Goal: Information Seeking & Learning: Learn about a topic

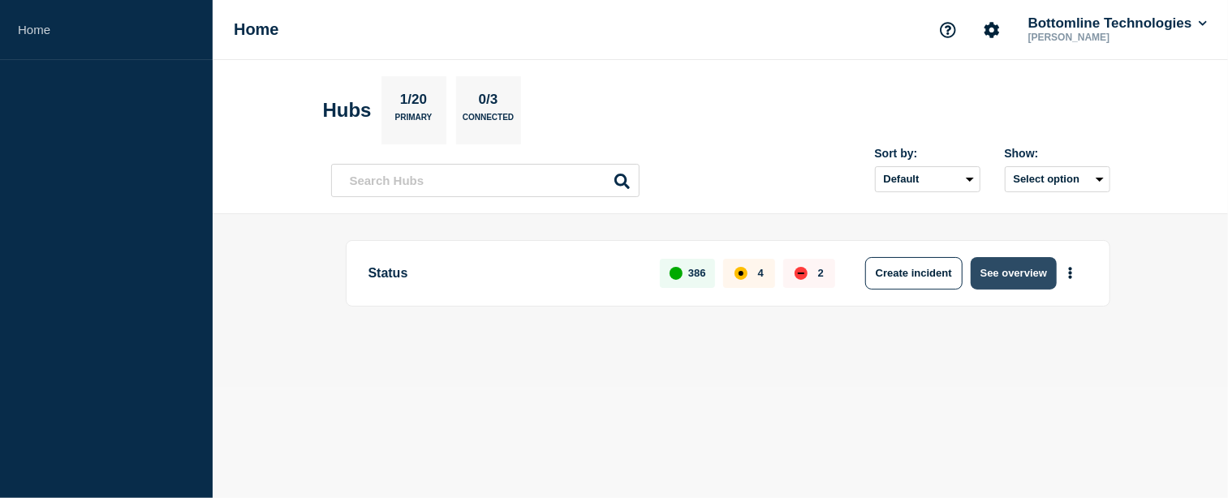
click at [1030, 261] on button "See overview" at bounding box center [1013, 273] width 86 height 32
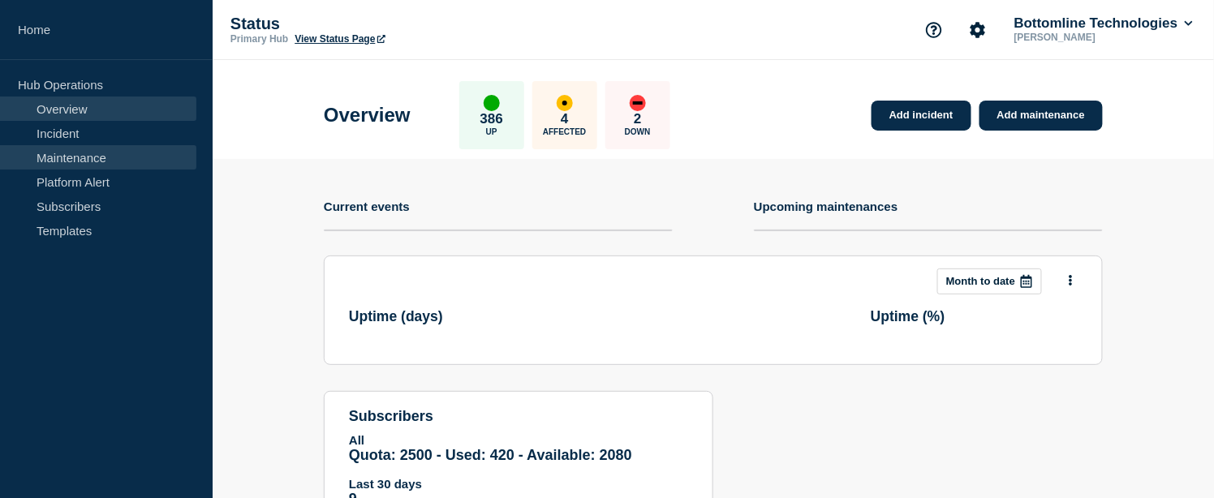
click at [100, 156] on link "Maintenance" at bounding box center [98, 157] width 196 height 24
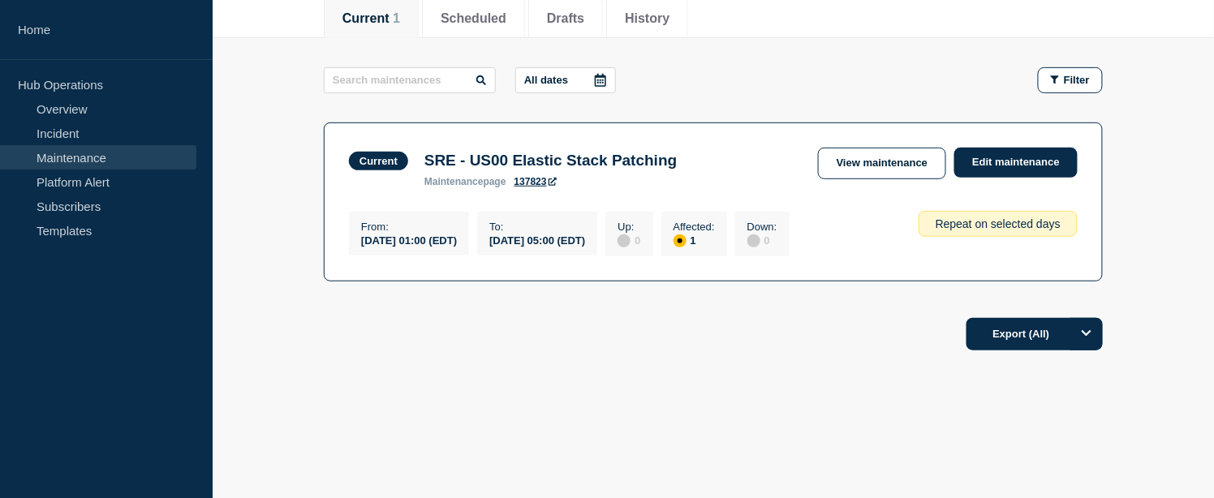
scroll to position [37, 0]
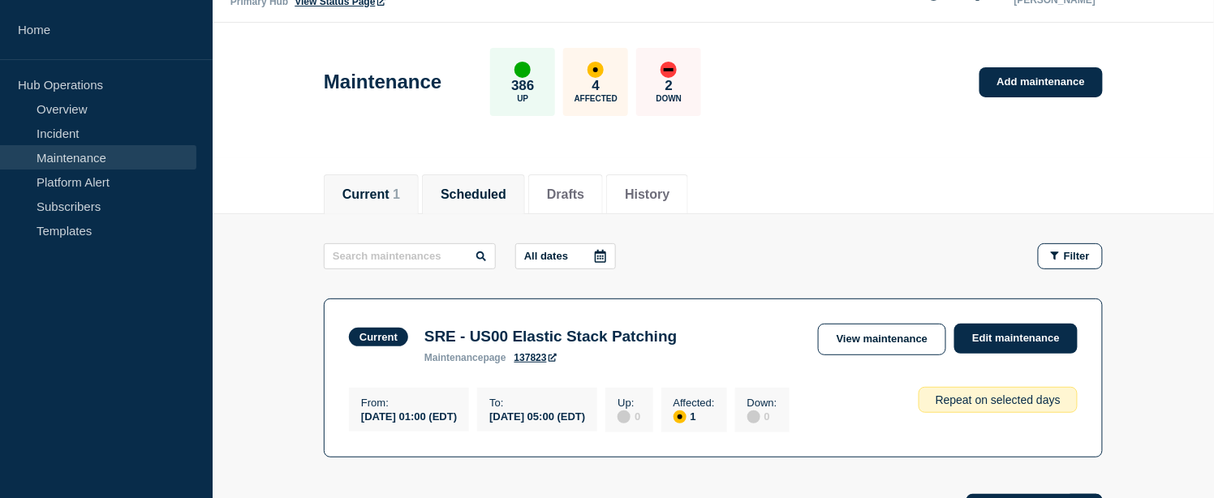
click at [495, 187] on button "Scheduled" at bounding box center [474, 194] width 66 height 15
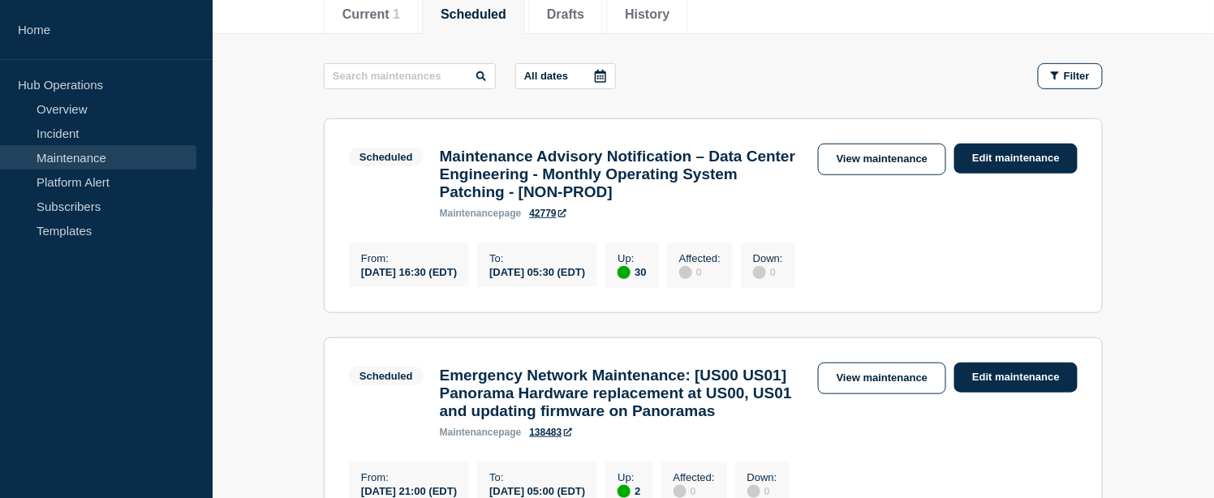
scroll to position [127, 0]
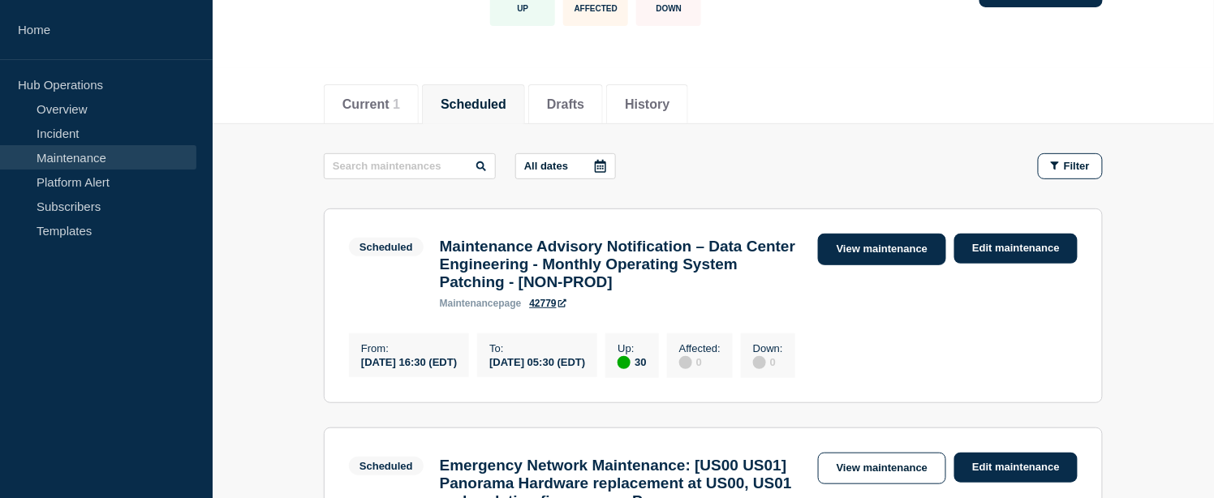
click at [906, 253] on link "View maintenance" at bounding box center [882, 250] width 128 height 32
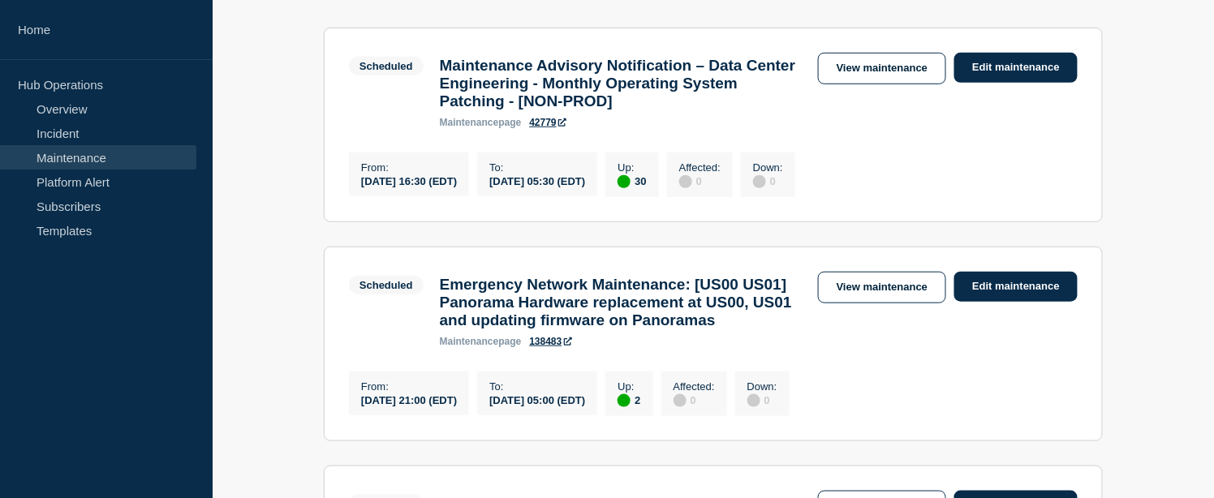
scroll to position [398, 0]
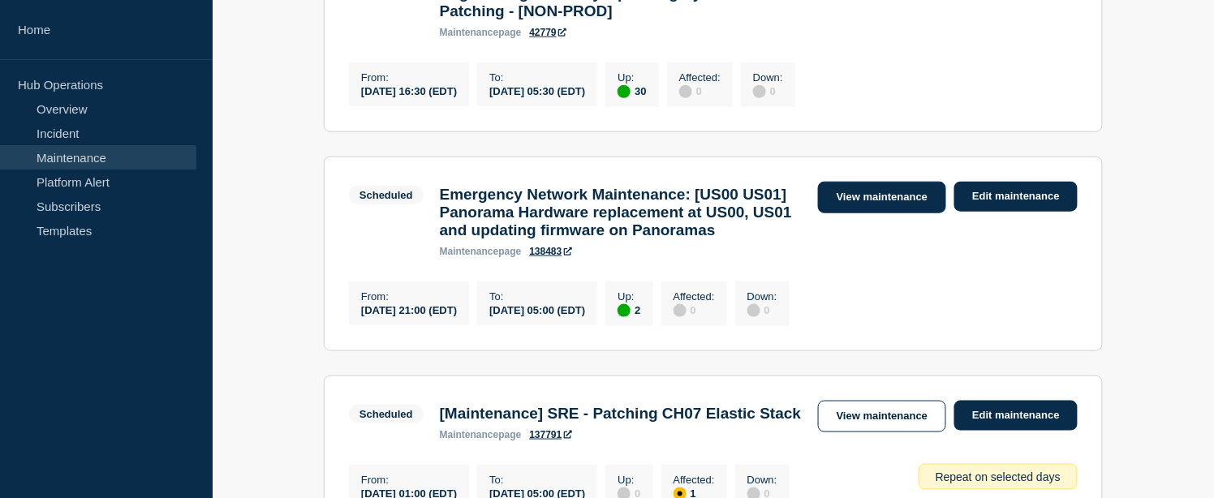
click at [898, 212] on link "View maintenance" at bounding box center [882, 198] width 128 height 32
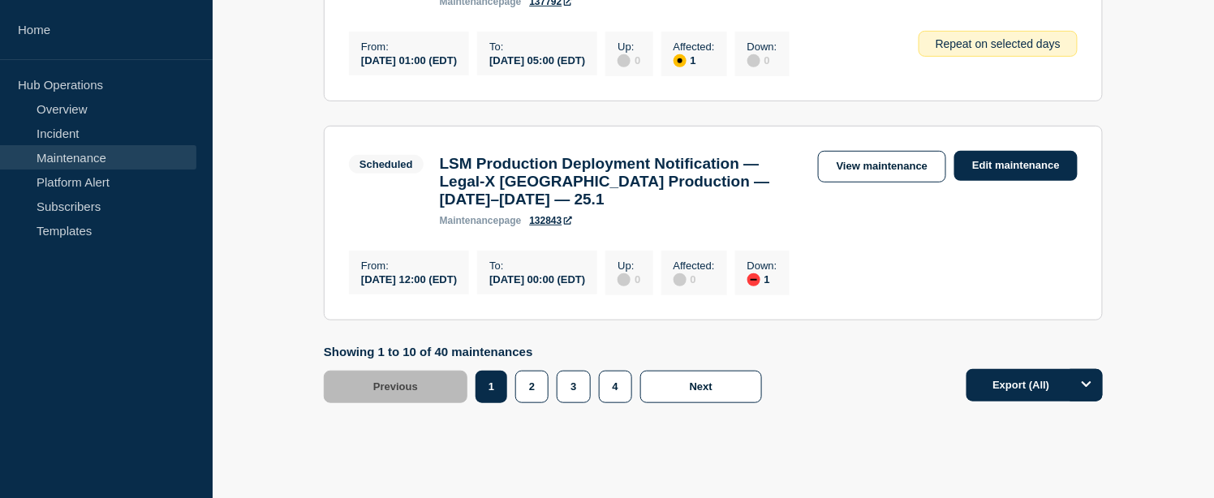
scroll to position [2111, 0]
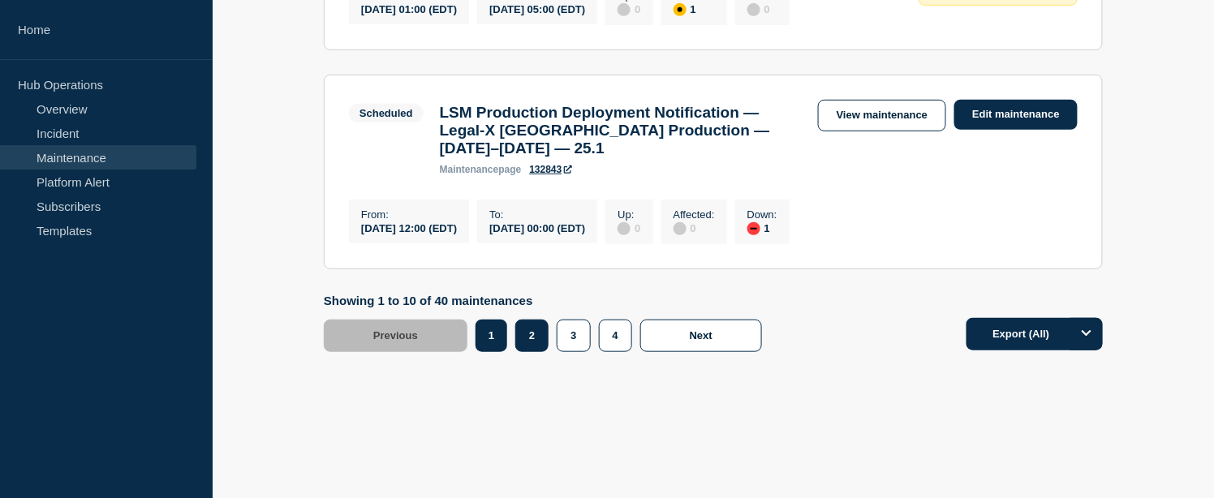
click at [523, 352] on button "2" at bounding box center [531, 336] width 33 height 32
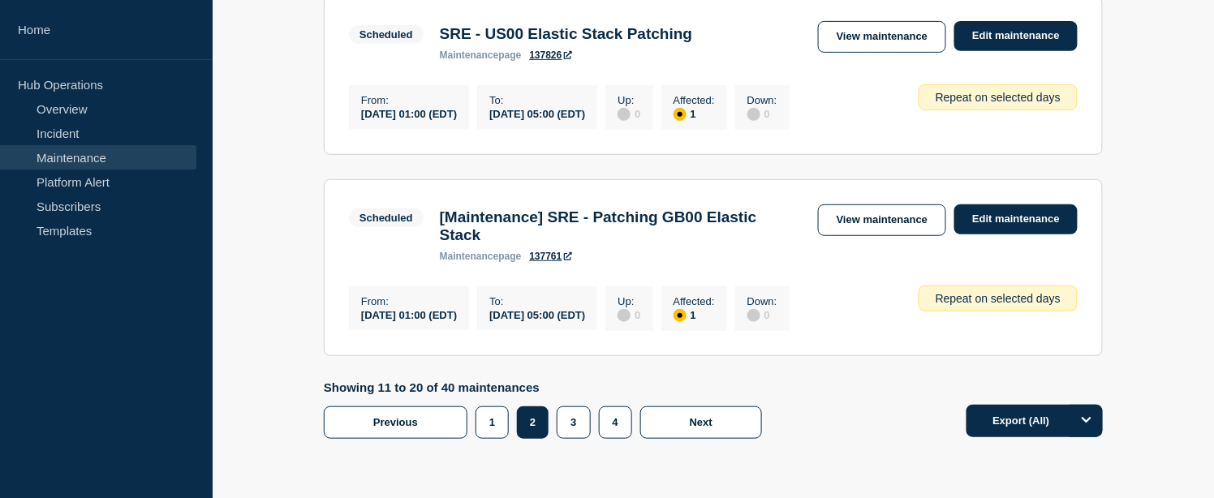
scroll to position [2274, 0]
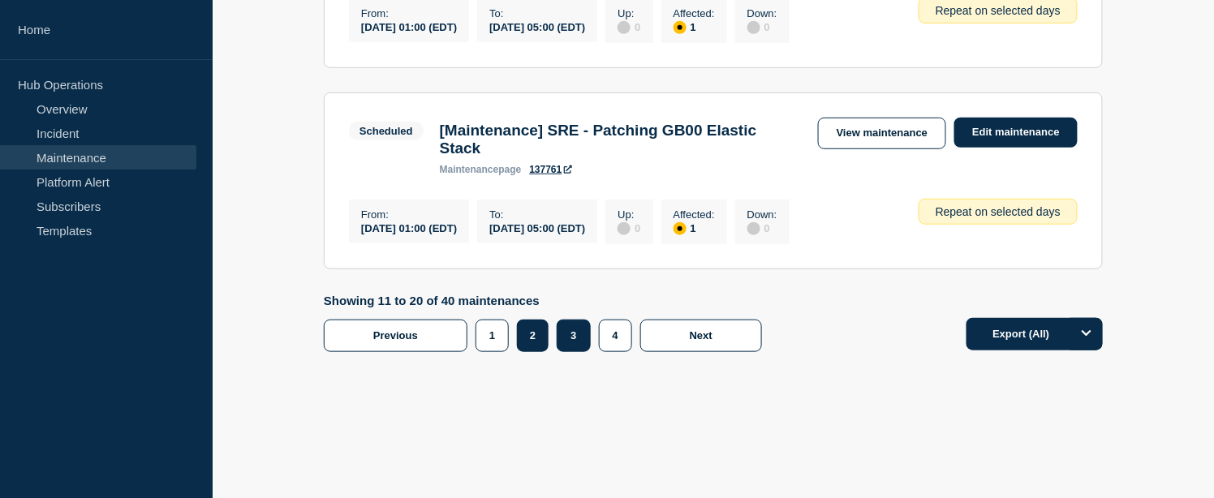
click at [590, 345] on button "3" at bounding box center [573, 336] width 33 height 32
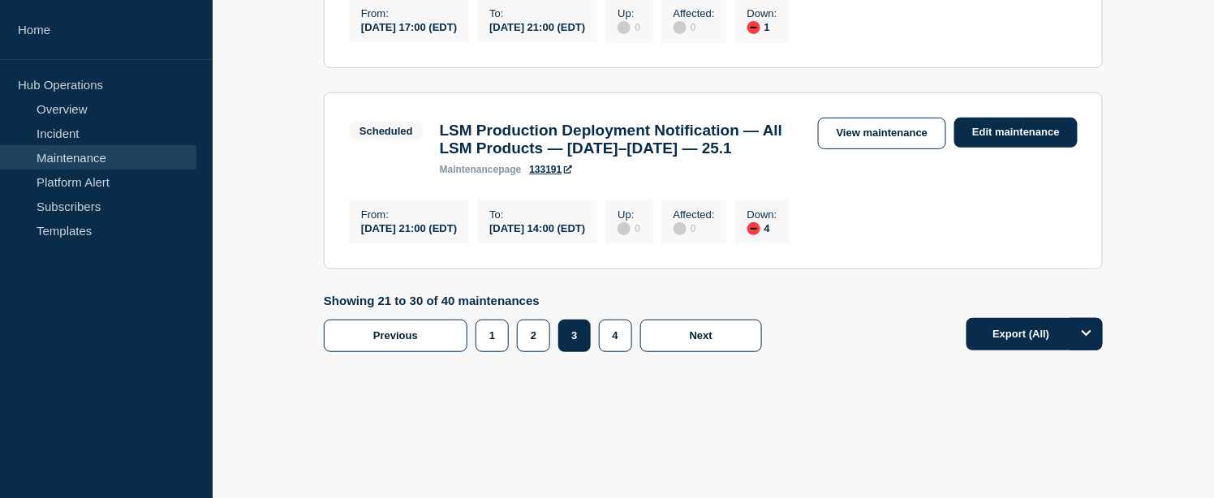
scroll to position [2100, 0]
click at [625, 342] on button "4" at bounding box center [615, 336] width 33 height 32
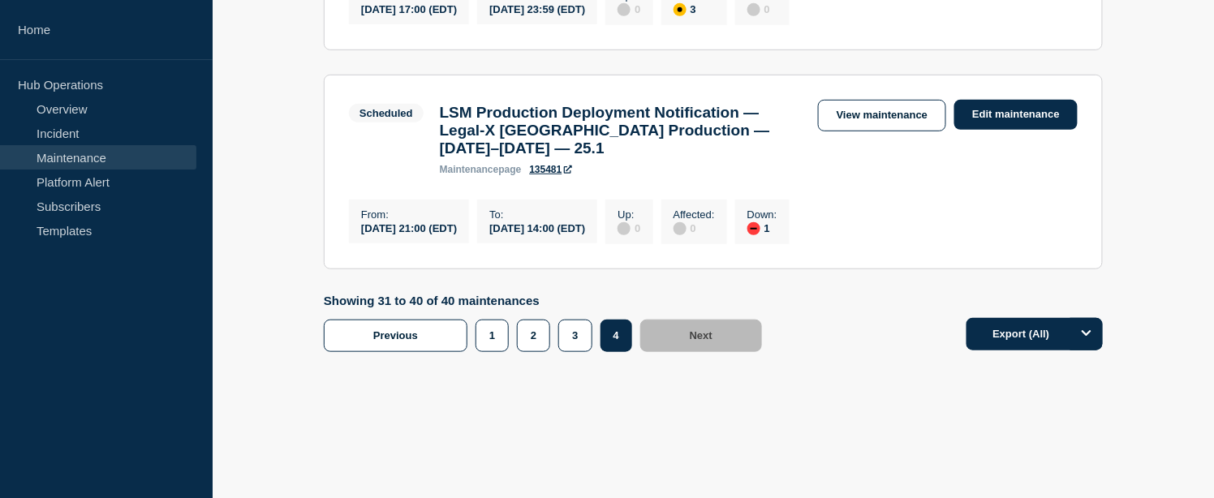
scroll to position [2209, 0]
click at [493, 336] on button "1" at bounding box center [491, 336] width 33 height 32
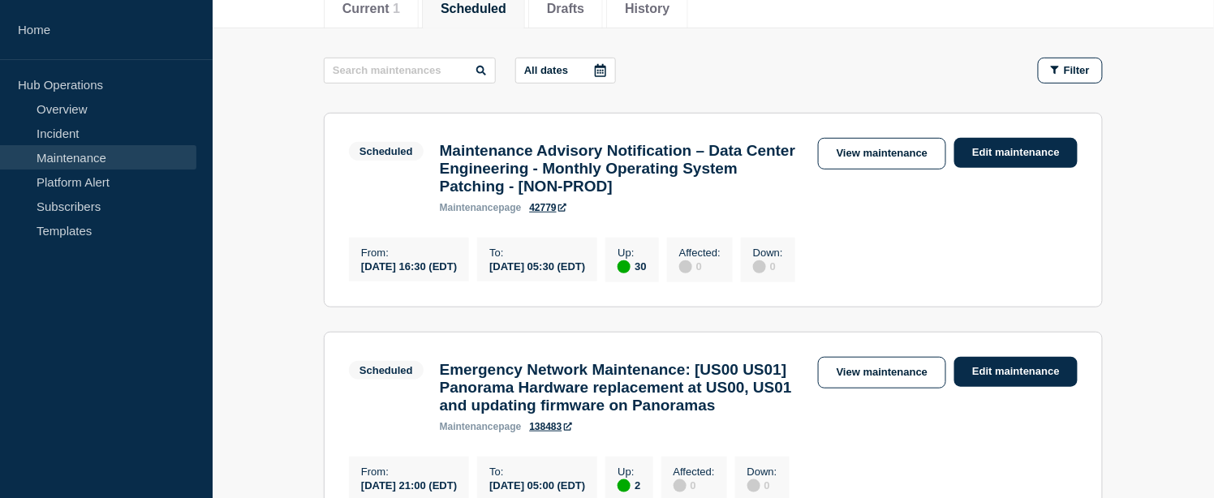
scroll to position [313, 0]
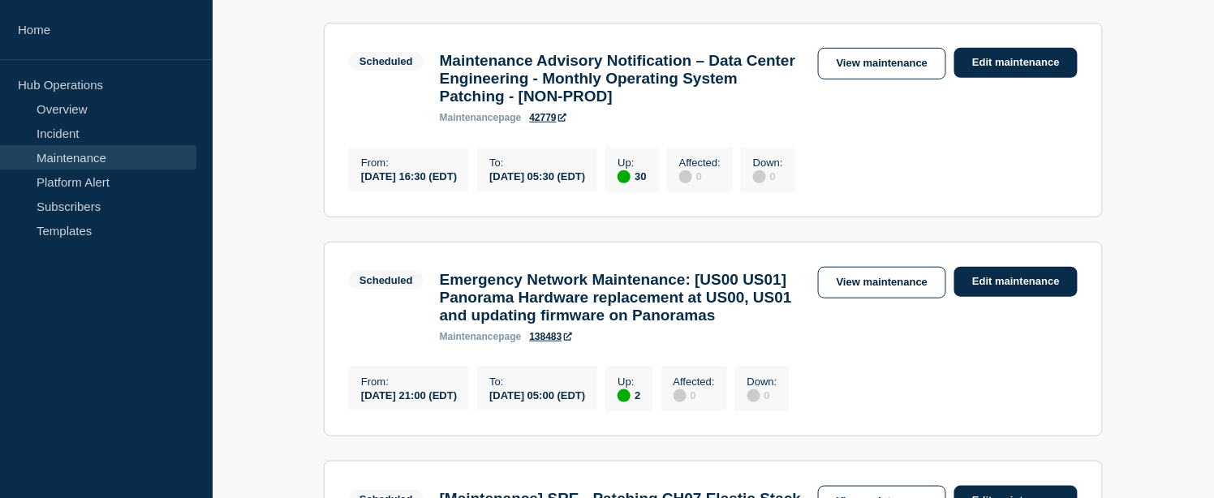
click at [643, 85] on h3 "Maintenance Advisory Notification – Data Center Engineering - Monthly Operating…" at bounding box center [621, 79] width 362 height 54
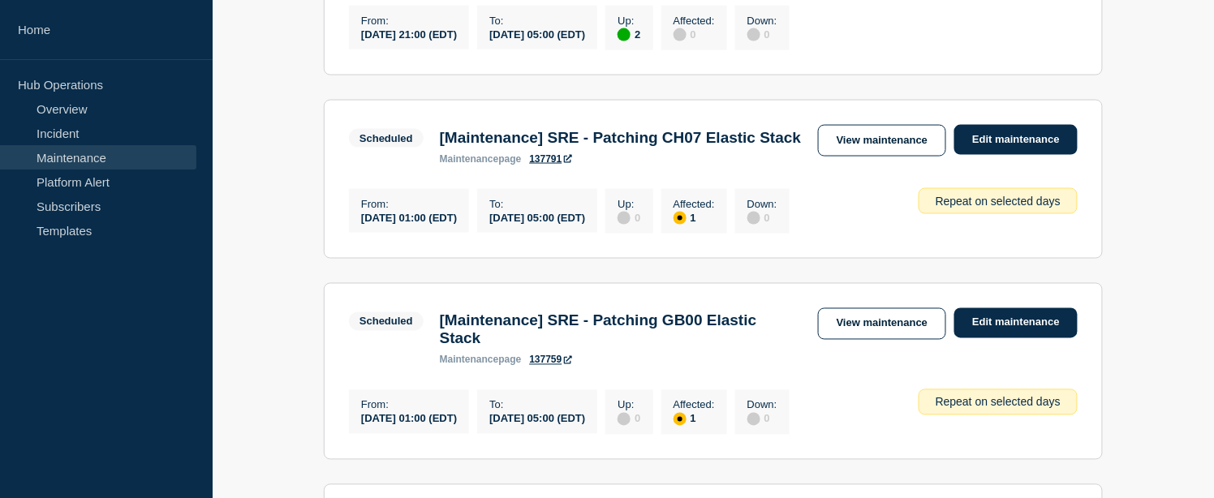
scroll to position [764, 0]
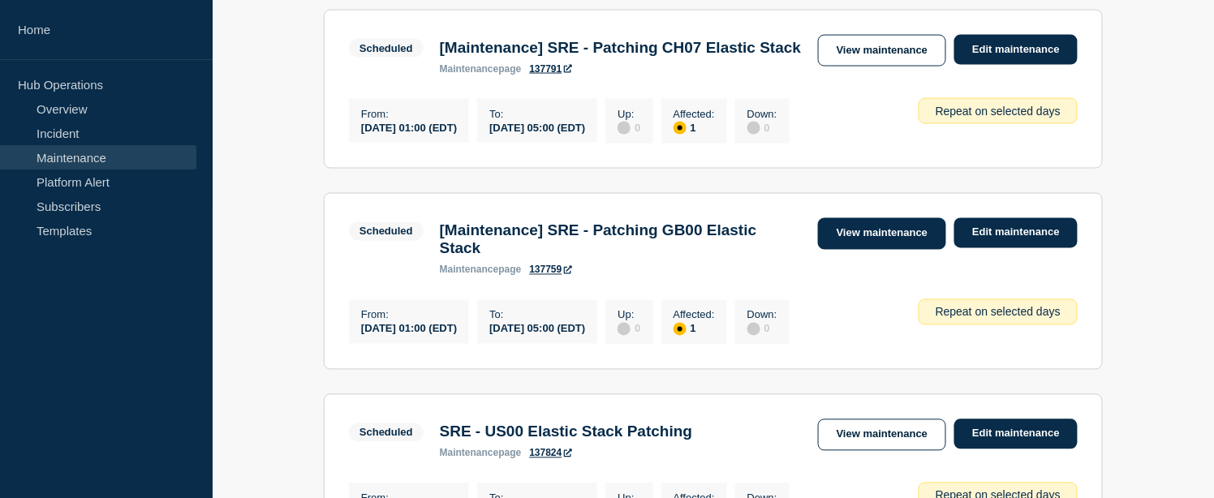
click at [875, 250] on link "View maintenance" at bounding box center [882, 234] width 128 height 32
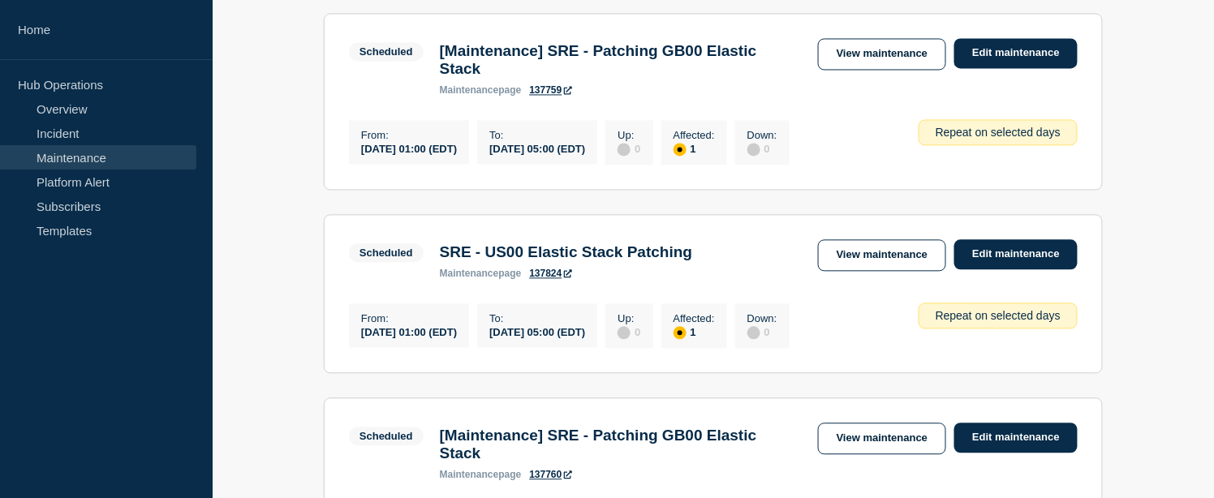
scroll to position [1035, 0]
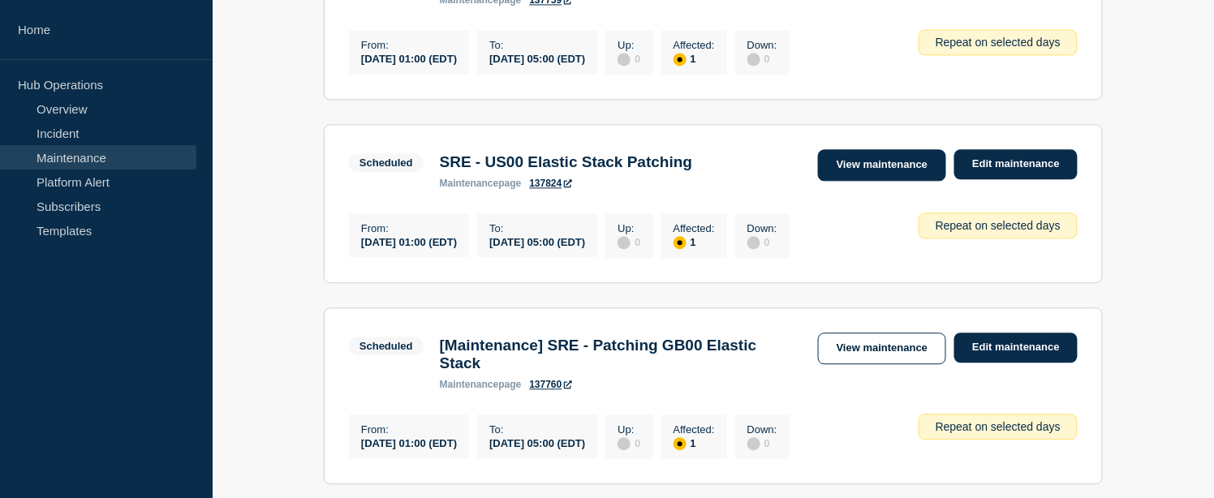
click at [870, 181] on link "View maintenance" at bounding box center [882, 165] width 128 height 32
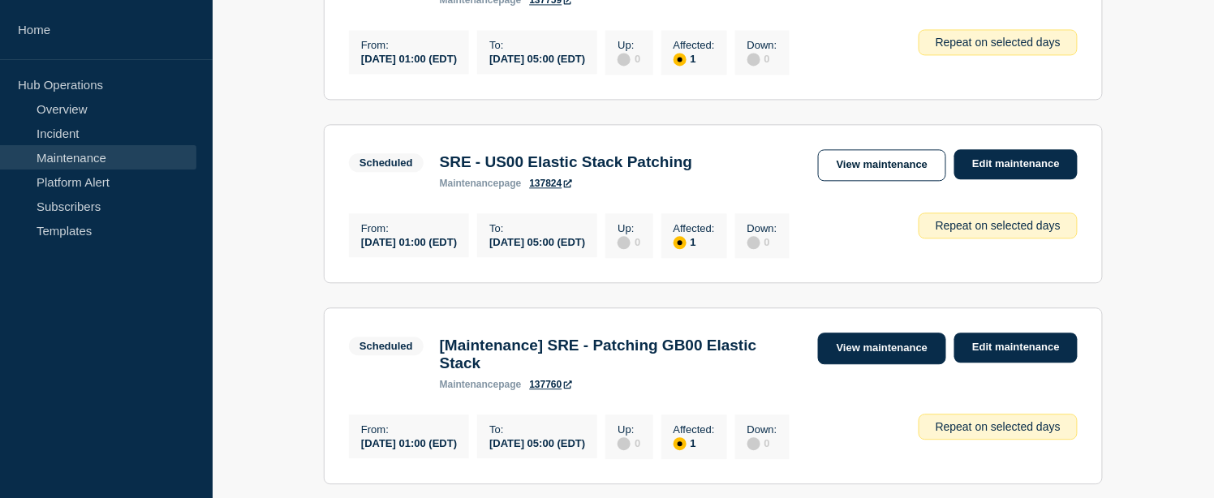
click at [864, 364] on link "View maintenance" at bounding box center [882, 349] width 128 height 32
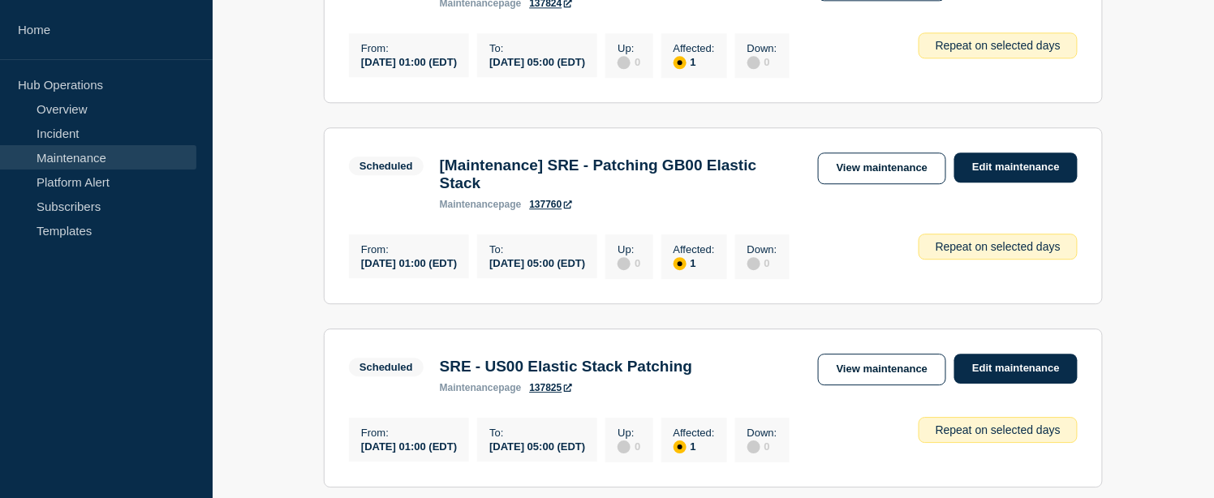
scroll to position [1305, 0]
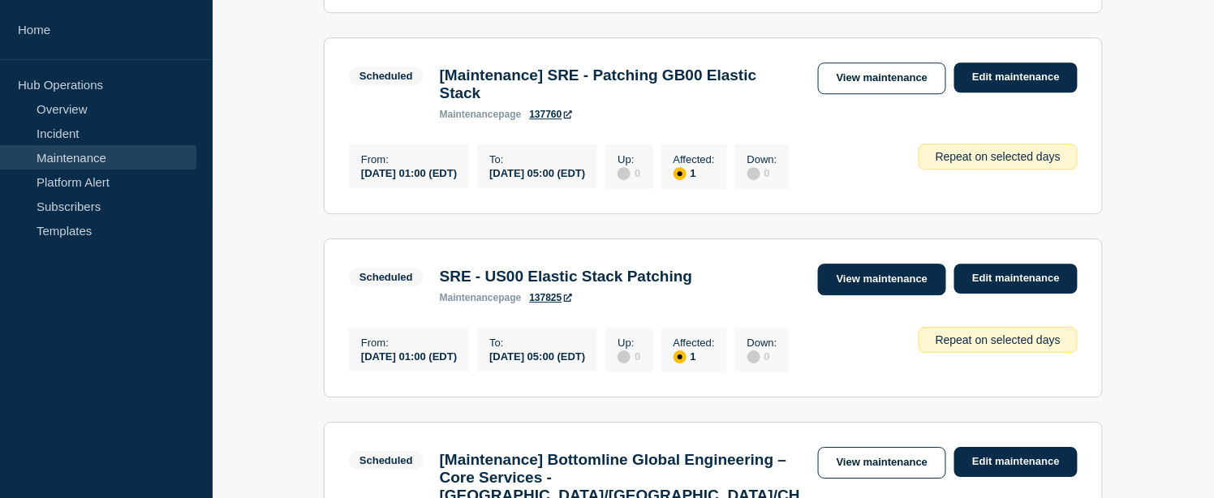
click at [841, 295] on link "View maintenance" at bounding box center [882, 280] width 128 height 32
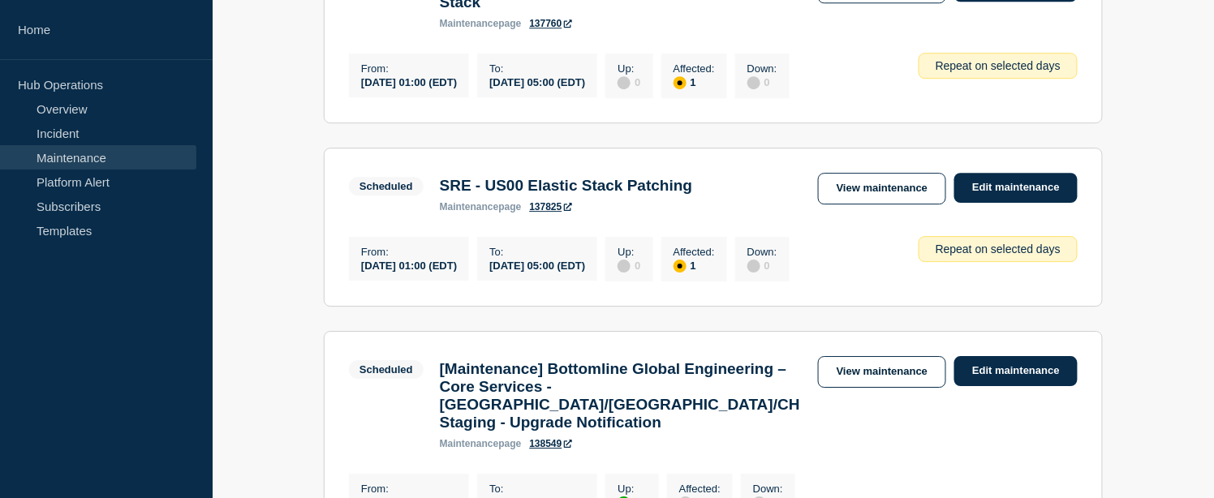
scroll to position [1576, 0]
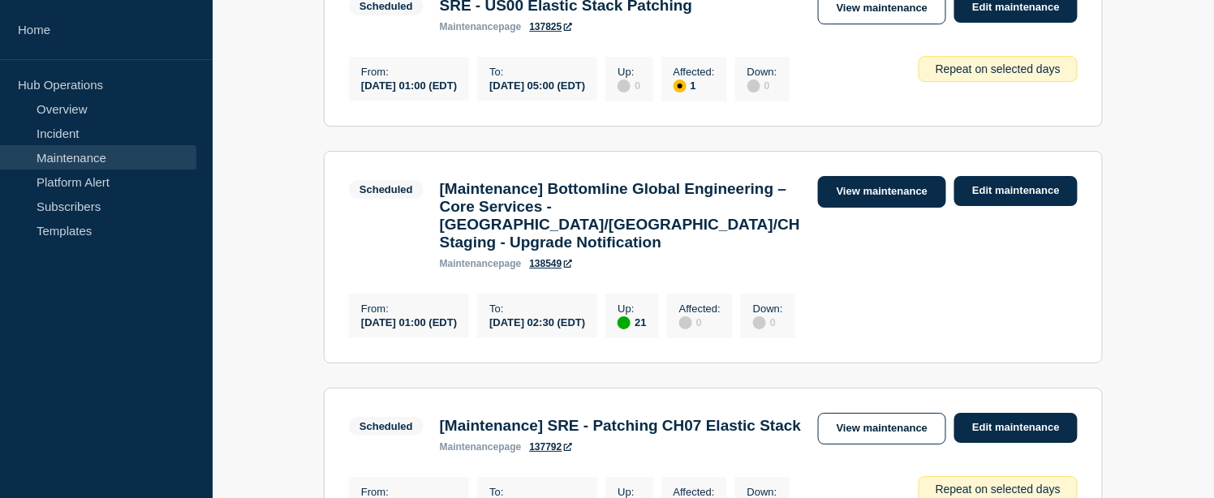
click at [877, 208] on link "View maintenance" at bounding box center [882, 192] width 128 height 32
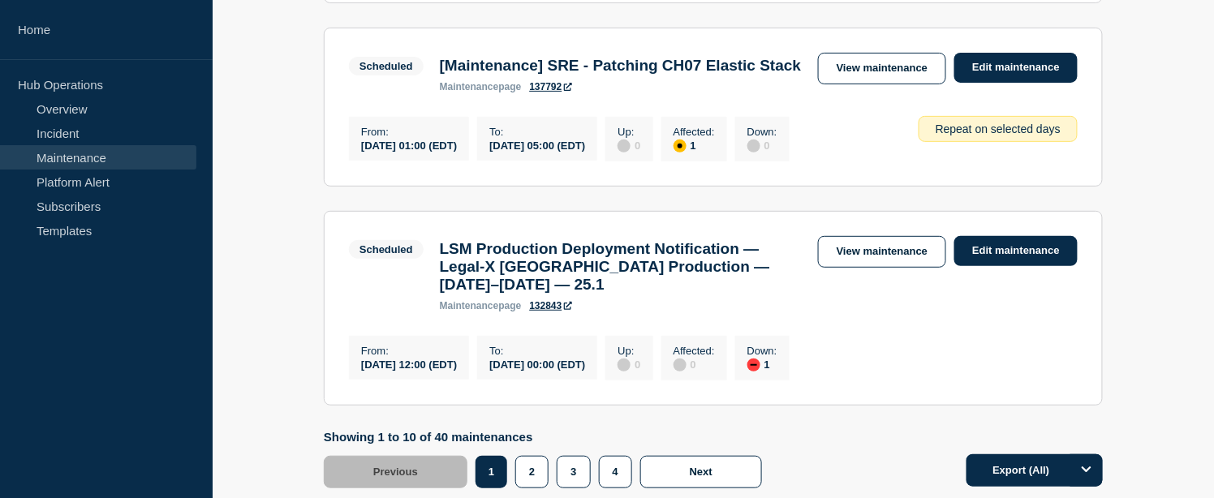
scroll to position [2116, 0]
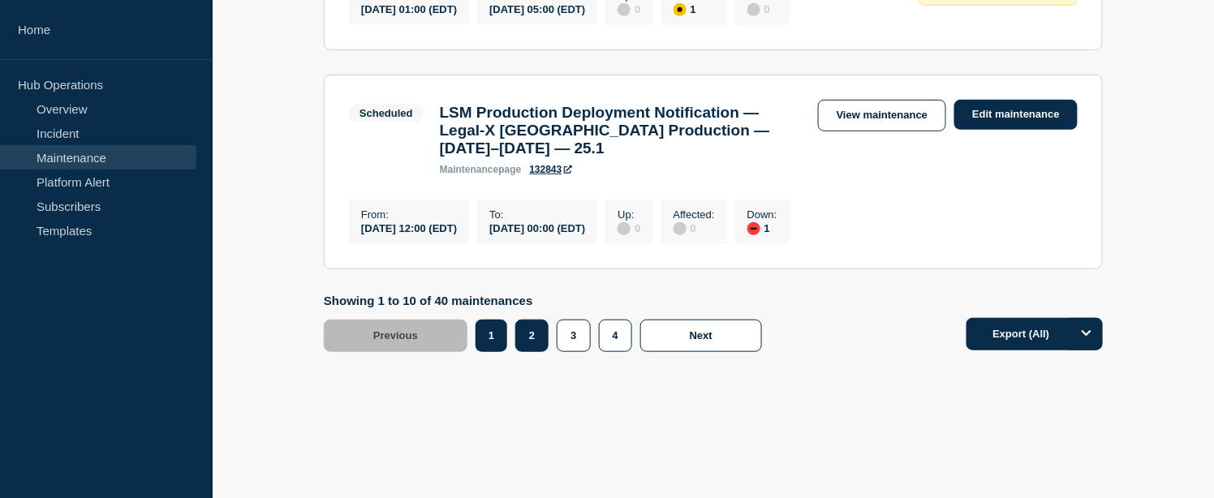
click at [524, 352] on button "2" at bounding box center [531, 336] width 33 height 32
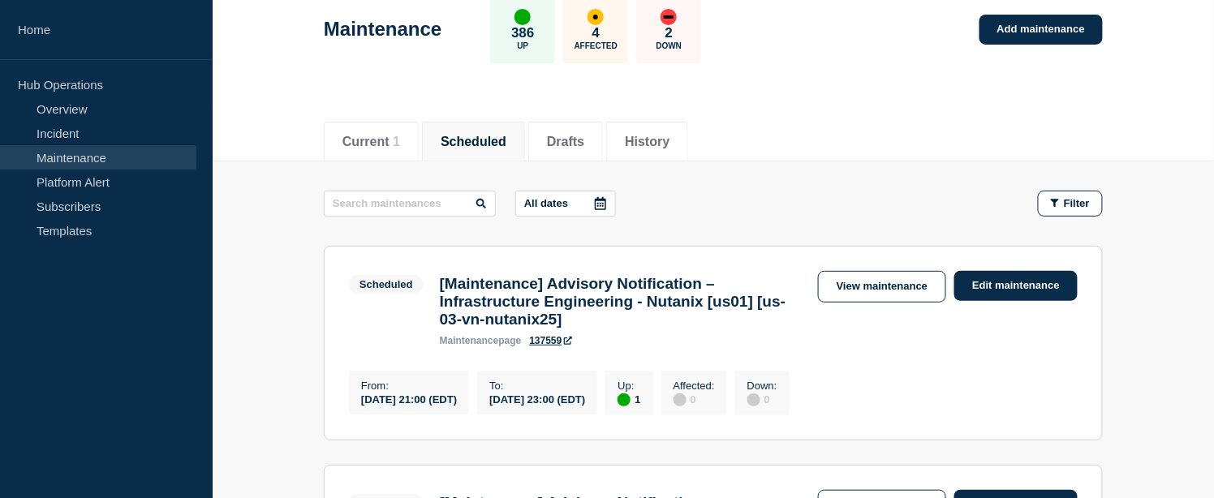
scroll to position [180, 0]
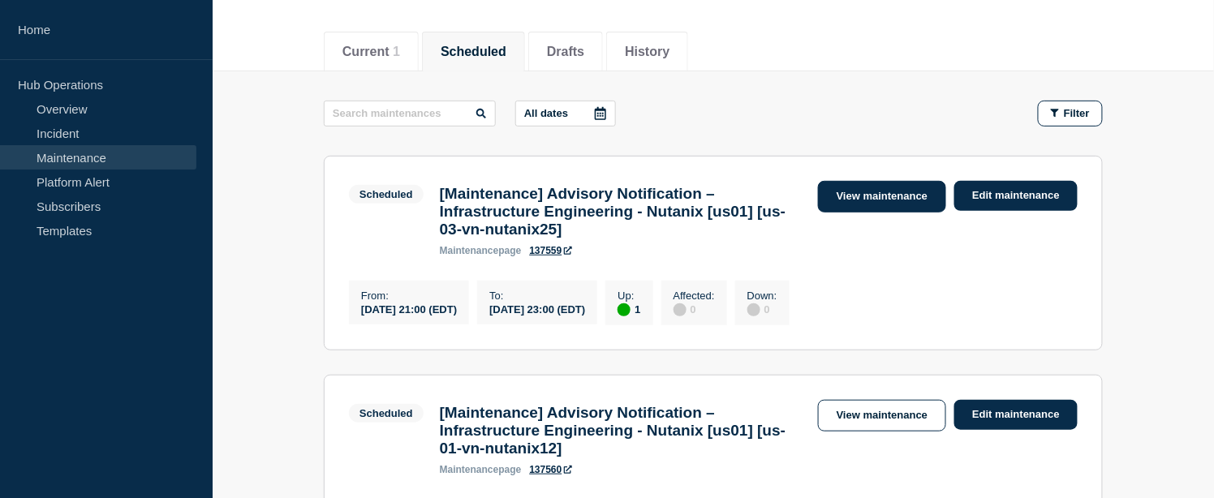
click at [869, 199] on link "View maintenance" at bounding box center [882, 197] width 128 height 32
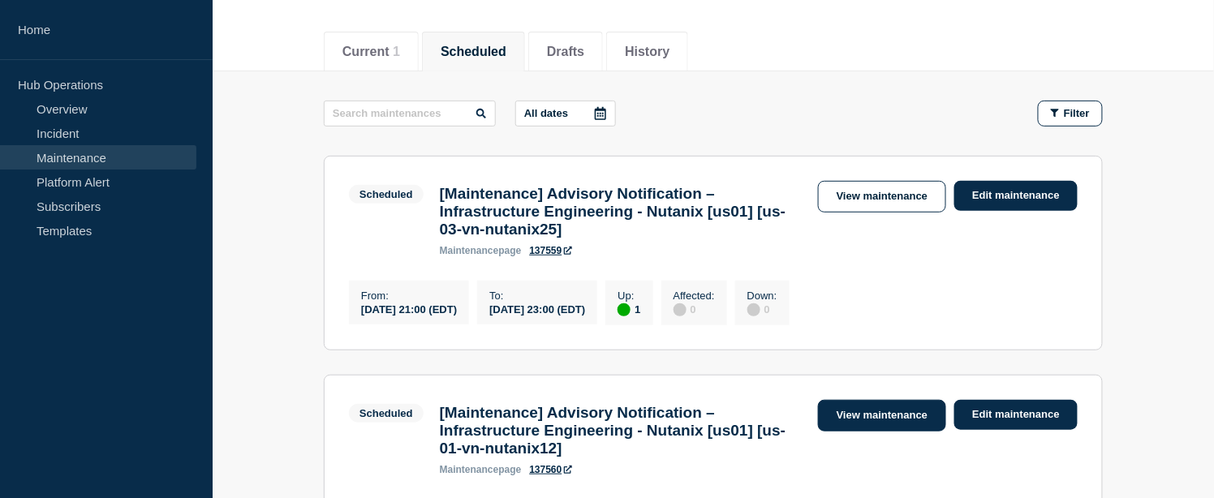
click at [854, 432] on link "View maintenance" at bounding box center [882, 416] width 128 height 32
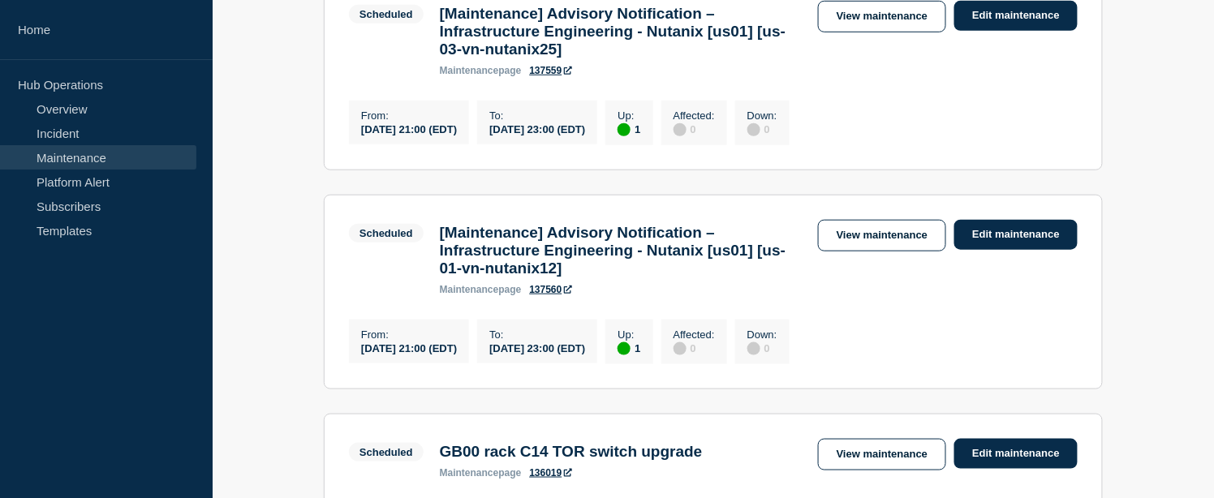
click at [650, 295] on div "[Maintenance] Advisory Notification – Infrastructure Engineering - Nutanix [us0…" at bounding box center [621, 259] width 378 height 71
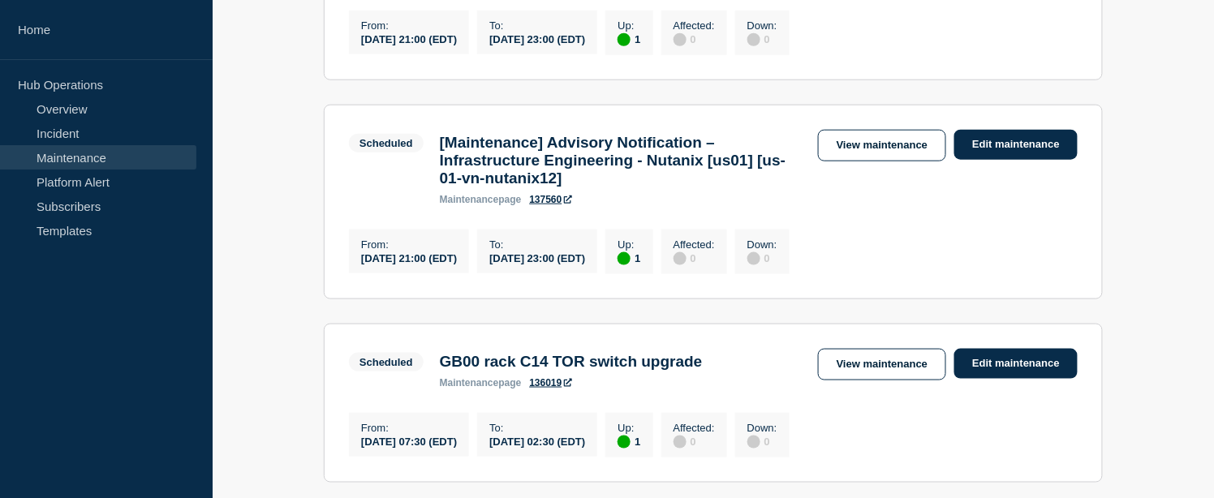
click at [585, 265] on div "2025-09-14 23:00 (EDT)" at bounding box center [537, 258] width 96 height 14
click at [862, 381] on link "View maintenance" at bounding box center [882, 365] width 128 height 32
click at [657, 371] on h3 "GB00 rack C14 TOR switch upgrade" at bounding box center [571, 362] width 263 height 18
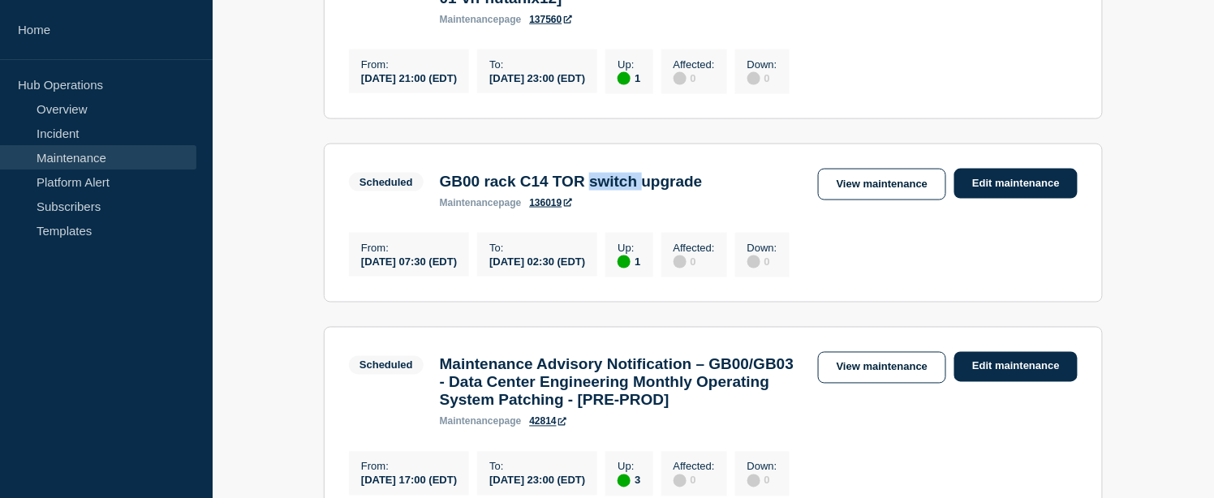
scroll to position [721, 0]
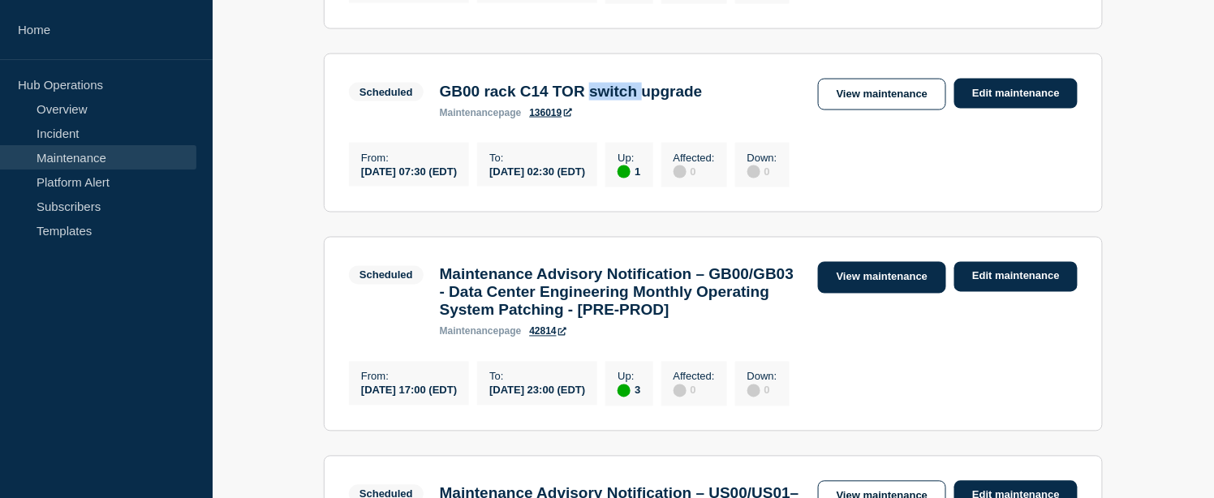
click at [862, 294] on link "View maintenance" at bounding box center [882, 278] width 128 height 32
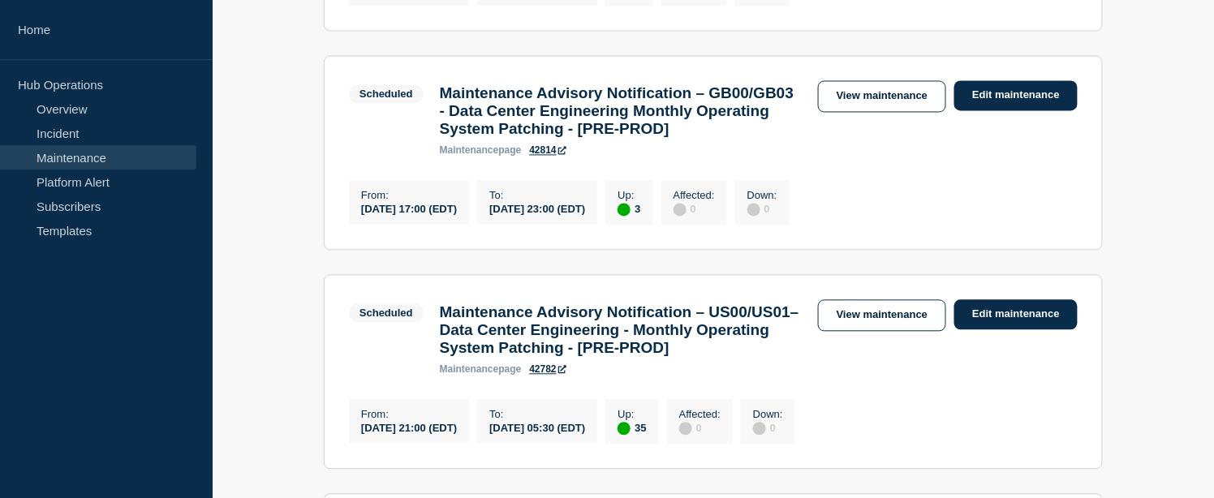
scroll to position [1082, 0]
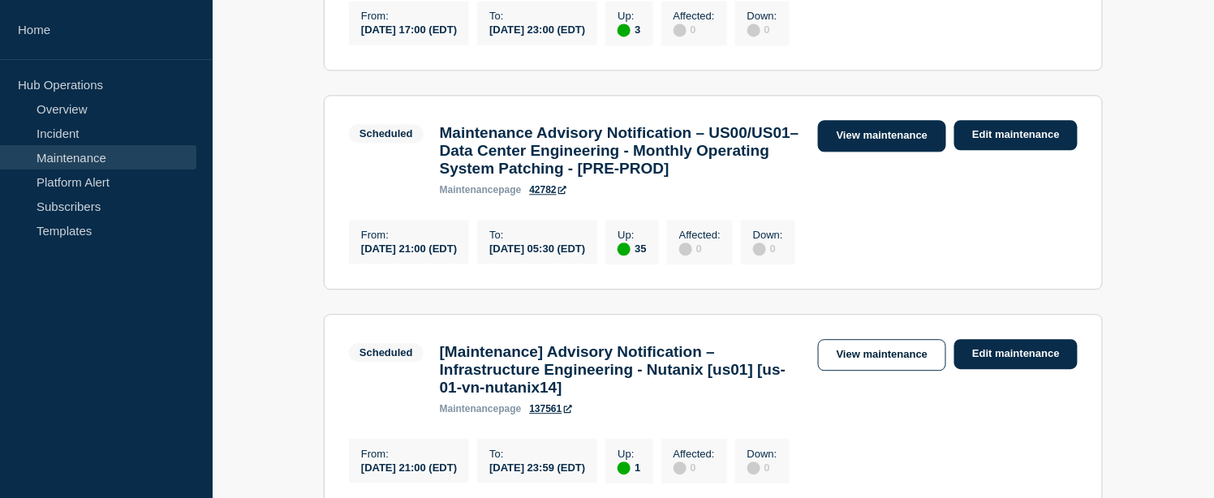
click at [845, 152] on link "View maintenance" at bounding box center [882, 136] width 128 height 32
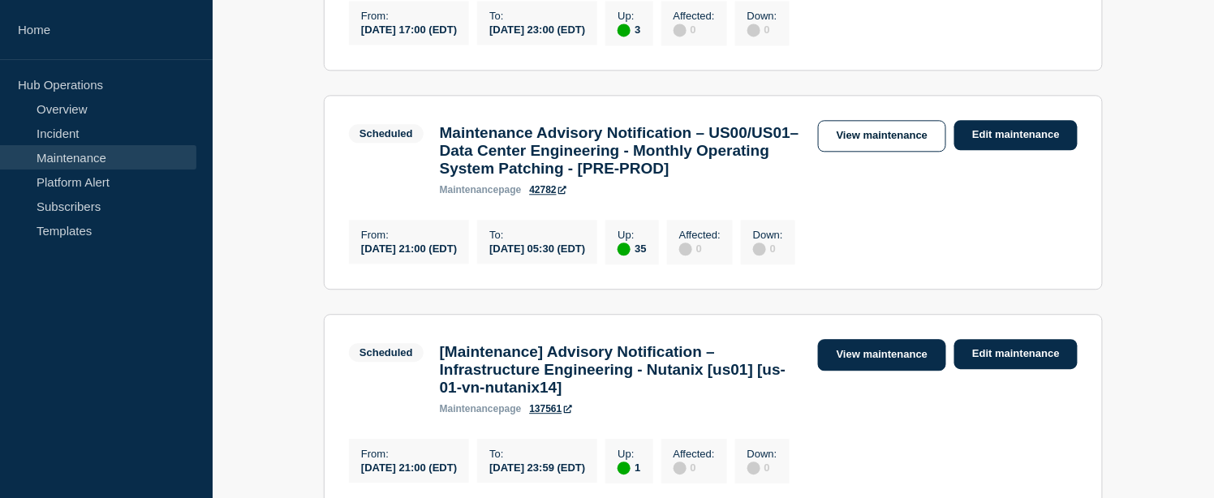
click at [845, 371] on link "View maintenance" at bounding box center [882, 355] width 128 height 32
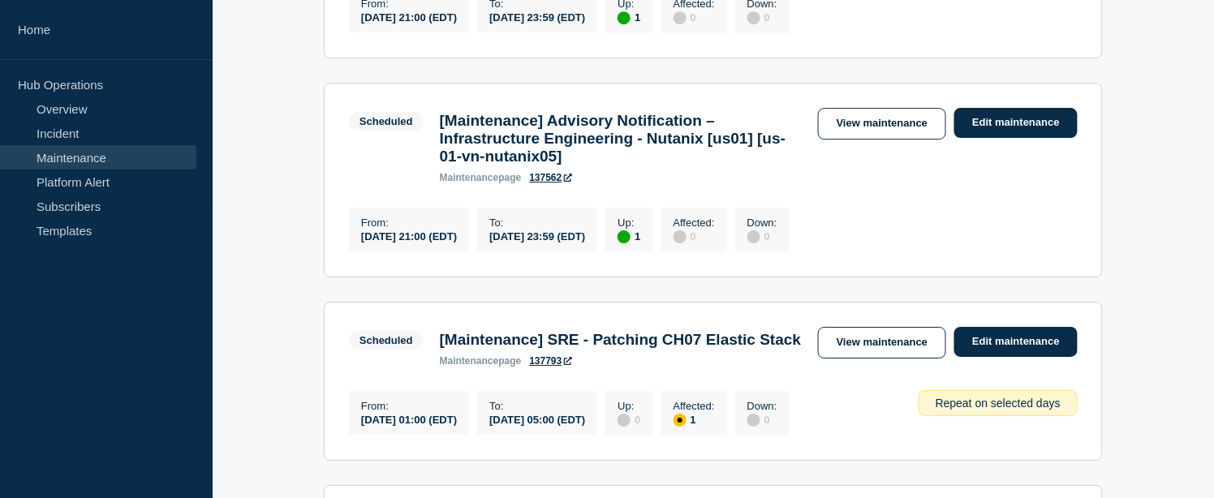
scroll to position [1623, 0]
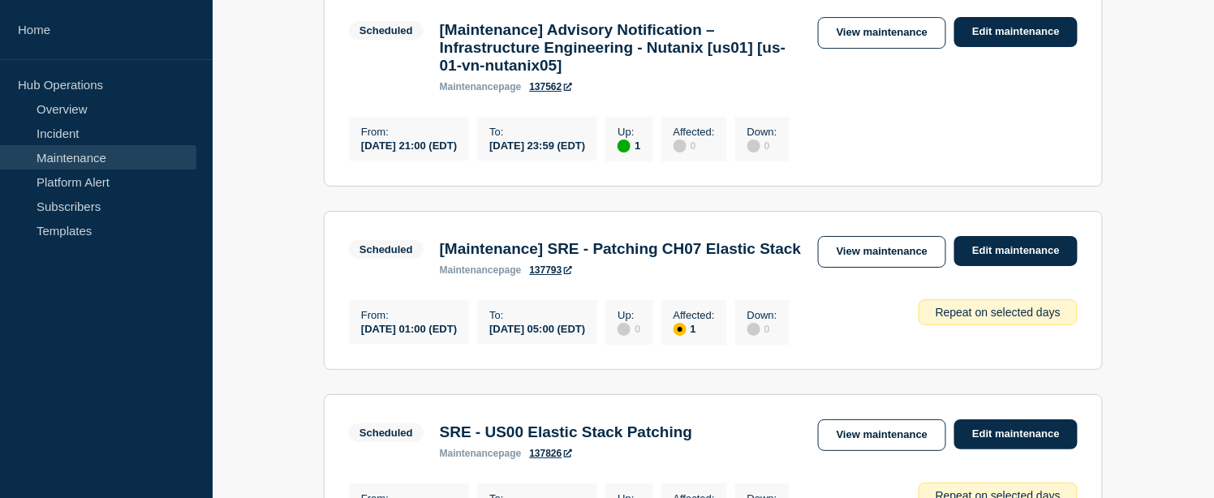
click at [654, 75] on h3 "[Maintenance] Advisory Notification – Infrastructure Engineering - Nutanix [us0…" at bounding box center [621, 48] width 362 height 54
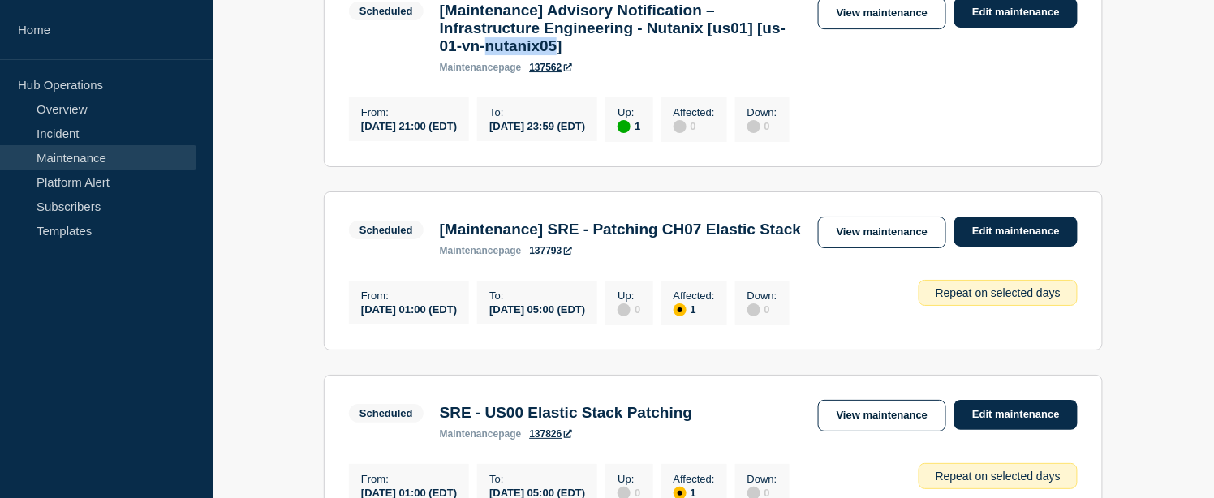
scroll to position [1552, 0]
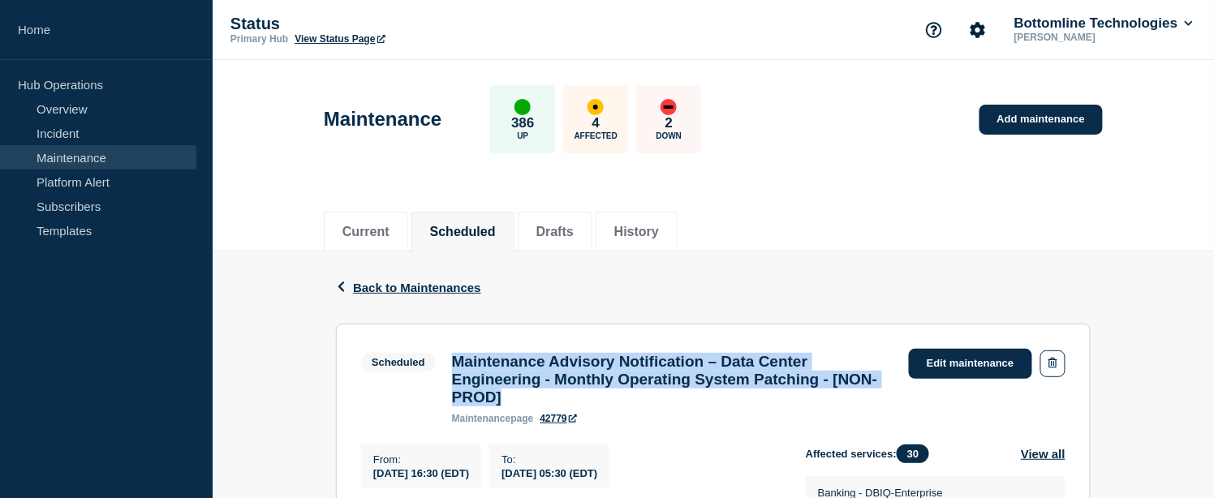
drag, startPoint x: 561, startPoint y: 409, endPoint x: 456, endPoint y: 366, distance: 113.9
click at [456, 366] on h3 "Maintenance Advisory Notification – Data Center Engineering - Monthly Operating…" at bounding box center [672, 380] width 441 height 54
copy h3 "Maintenance Advisory Notification – Data Center Engineering - Monthly Operating…"
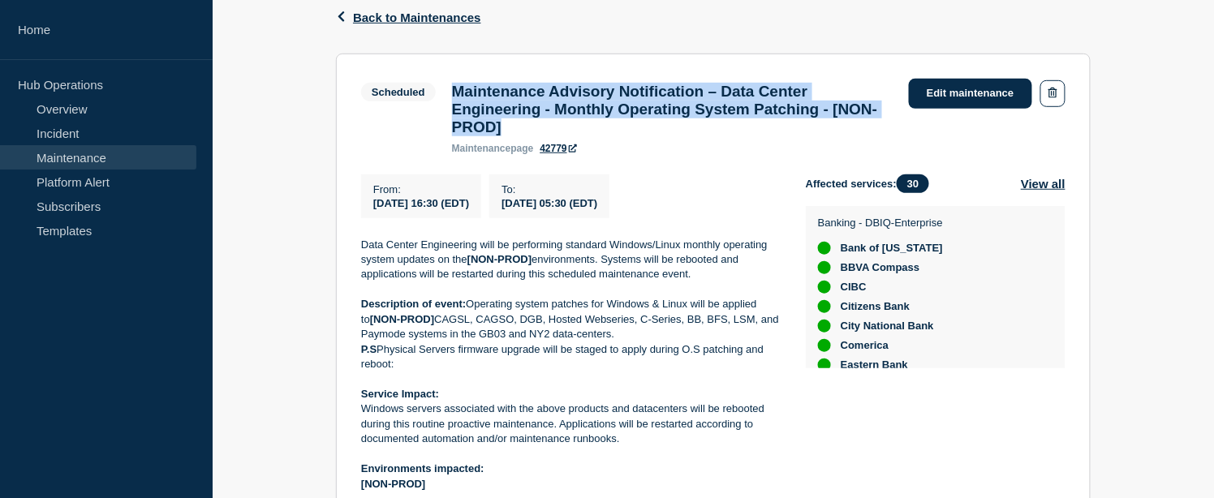
drag, startPoint x: 371, startPoint y: 211, endPoint x: 675, endPoint y: 209, distance: 304.3
click at [675, 209] on div "From : [DATE] 16:30 (EDT) To : [DATE] 05:30 (EDT)" at bounding box center [583, 196] width 445 height 44
copy div "[DATE] 16:30 (EDT) To : [DATE] 05:30 (EDT)"
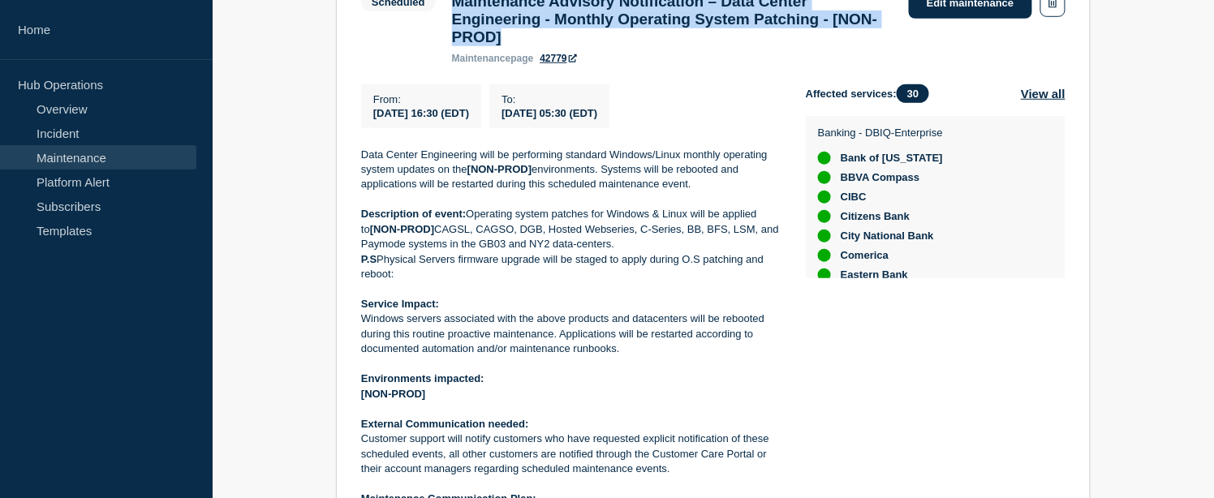
drag, startPoint x: 630, startPoint y: 359, endPoint x: 364, endPoint y: 331, distance: 268.5
click at [364, 331] on p "Windows servers associated with the above products and datacenters will be rebo…" at bounding box center [570, 334] width 419 height 45
copy p "Windows servers associated with the above products and datacenters will be rebo…"
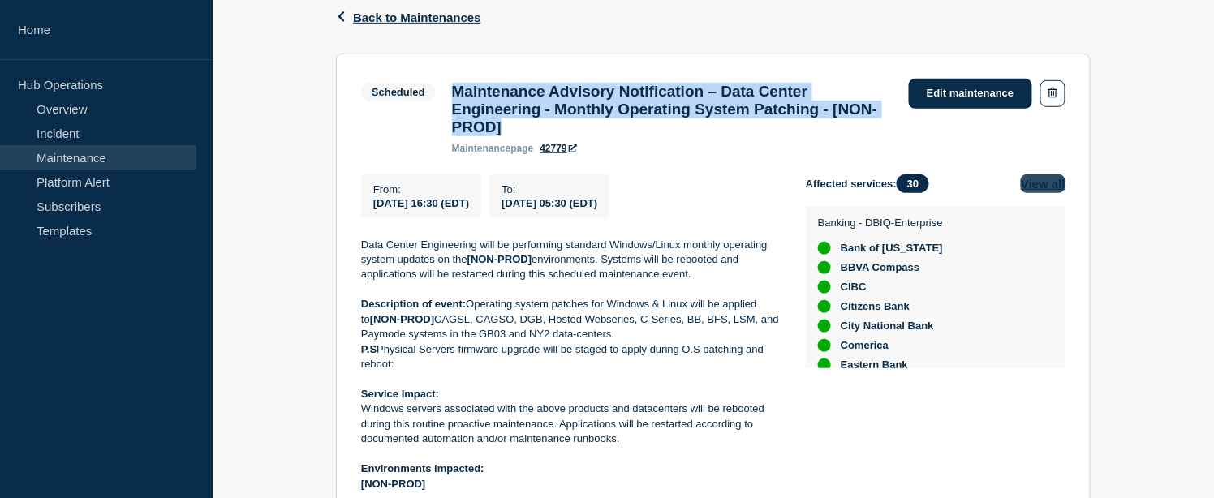
click at [1052, 193] on button "View all" at bounding box center [1043, 183] width 45 height 19
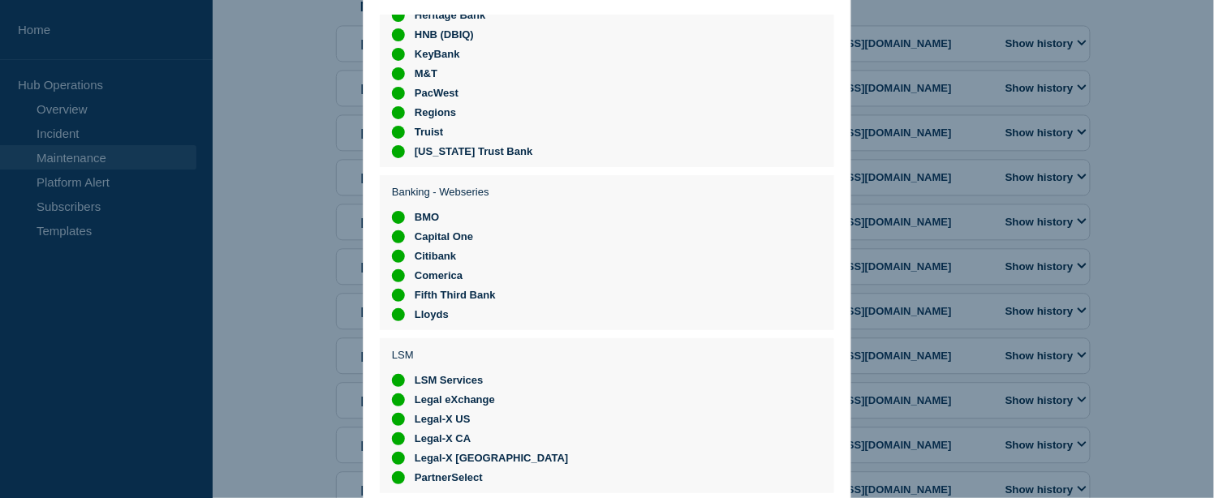
scroll to position [1262, 0]
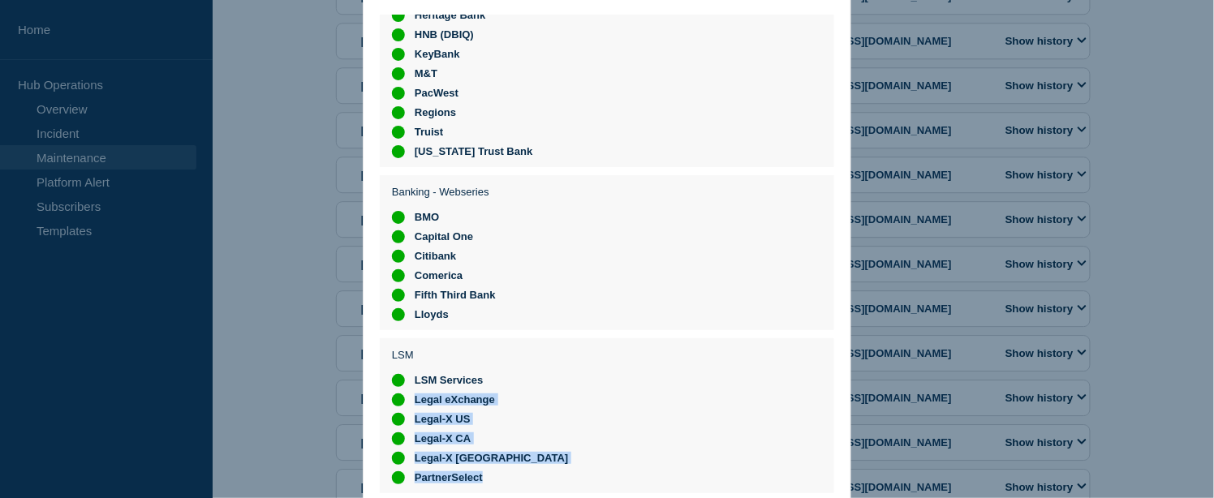
drag, startPoint x: 493, startPoint y: 479, endPoint x: 414, endPoint y: 390, distance: 118.9
click at [414, 390] on ul "LSM Services Legal eXchange Legal-X US Legal-X CA Legal-X UK PartnerSelect" at bounding box center [480, 429] width 176 height 110
copy ul "Legal eXchange Legal-X US Legal-X CA Legal-X UK PartnerSelect"
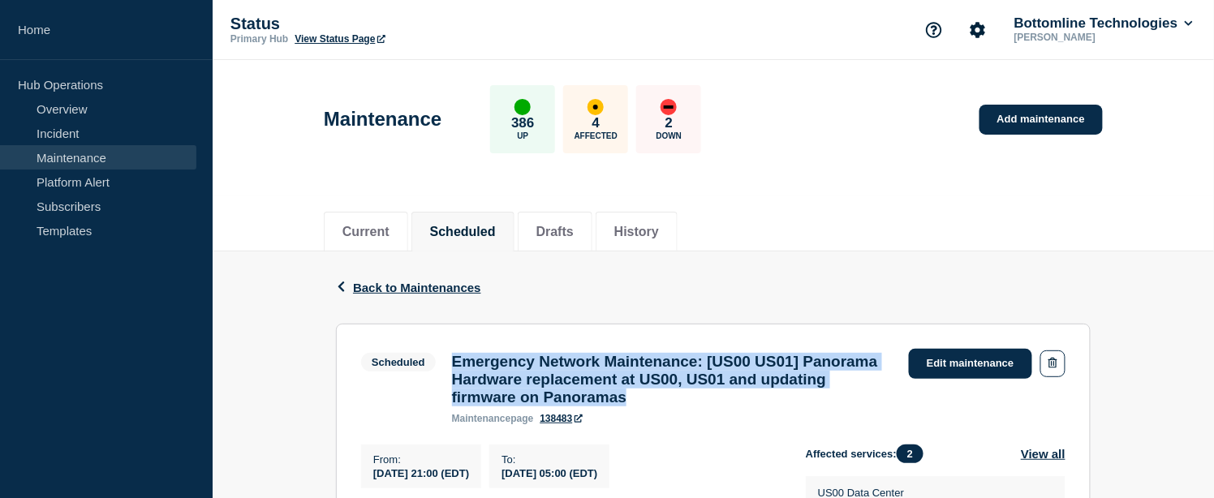
drag, startPoint x: 772, startPoint y: 407, endPoint x: 455, endPoint y: 366, distance: 319.1
click at [455, 366] on h3 "Emergency Network Maintenance: [US00 US01] Panorama Hardware replacement at US0…" at bounding box center [672, 380] width 441 height 54
copy h3 "Emergency Network Maintenance: [US00 US01] Panorama Hardware replacement at US0…"
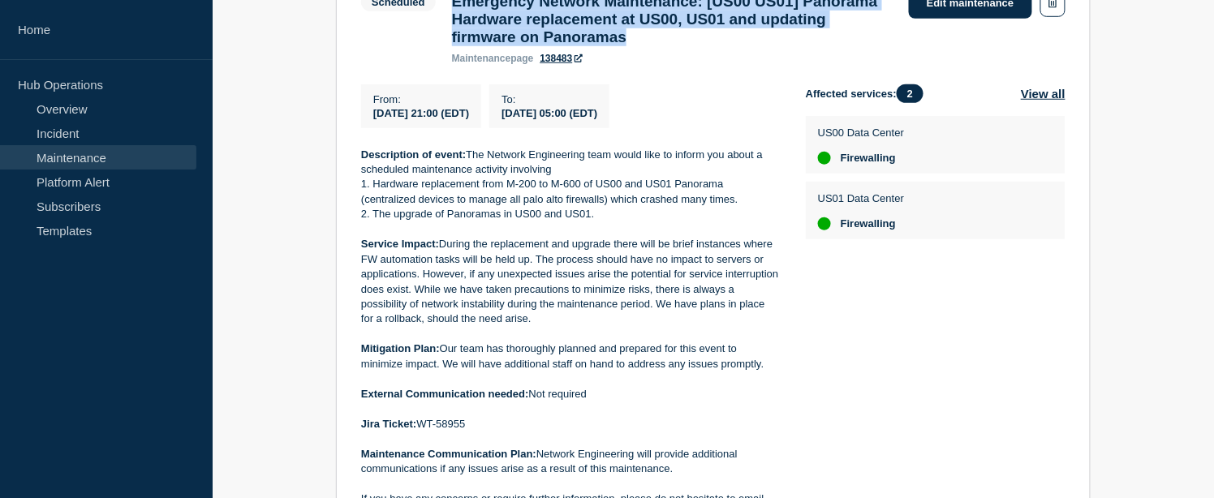
drag, startPoint x: 685, startPoint y: 127, endPoint x: 366, endPoint y: 125, distance: 318.9
click at [366, 125] on div "From : 2025-09-10 21:00 (EDT) To : 2025-09-11 05:00 (EDT)" at bounding box center [583, 106] width 445 height 44
copy div "2025-09-10 21:00 (EDT) To : 2025-09-11 05:00 (EDT)"
drag, startPoint x: 541, startPoint y: 329, endPoint x: 441, endPoint y: 255, distance: 125.3
click at [441, 255] on p "Service Impact: During the replacement and upgrade there will be brief instance…" at bounding box center [570, 282] width 419 height 90
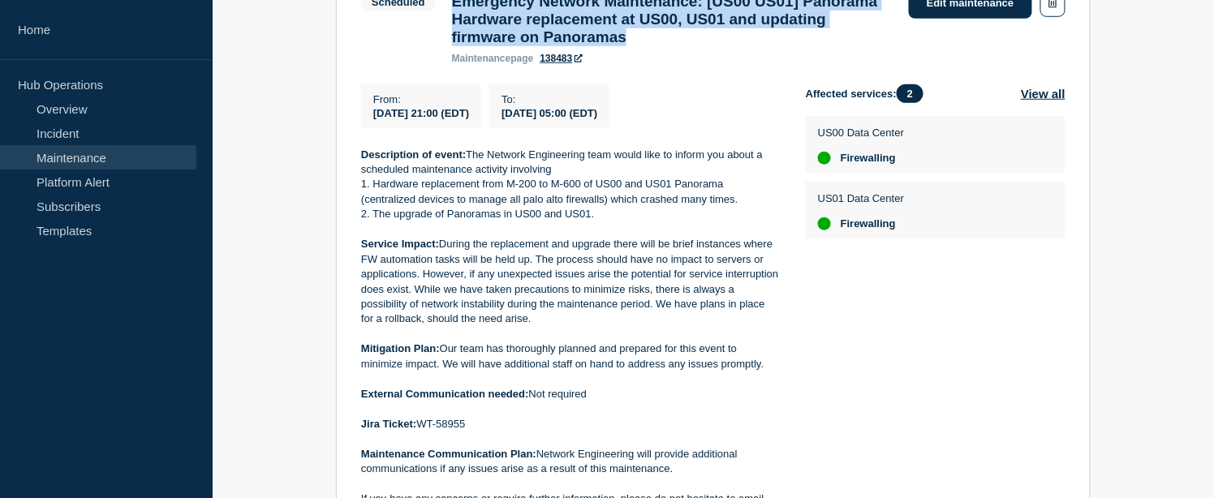
copy p "During the replacement and upgrade there will be brief instances where FW autom…"
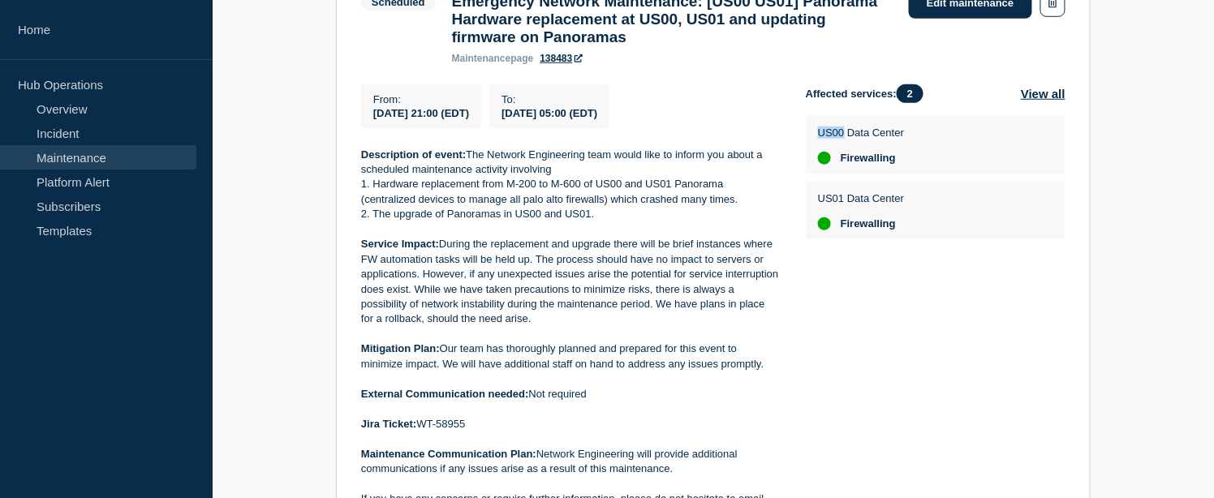
drag, startPoint x: 817, startPoint y: 140, endPoint x: 844, endPoint y: 141, distance: 26.8
click at [844, 139] on p "US00 Data Center" at bounding box center [861, 133] width 86 height 12
click at [1036, 103] on button "View all" at bounding box center [1043, 93] width 45 height 19
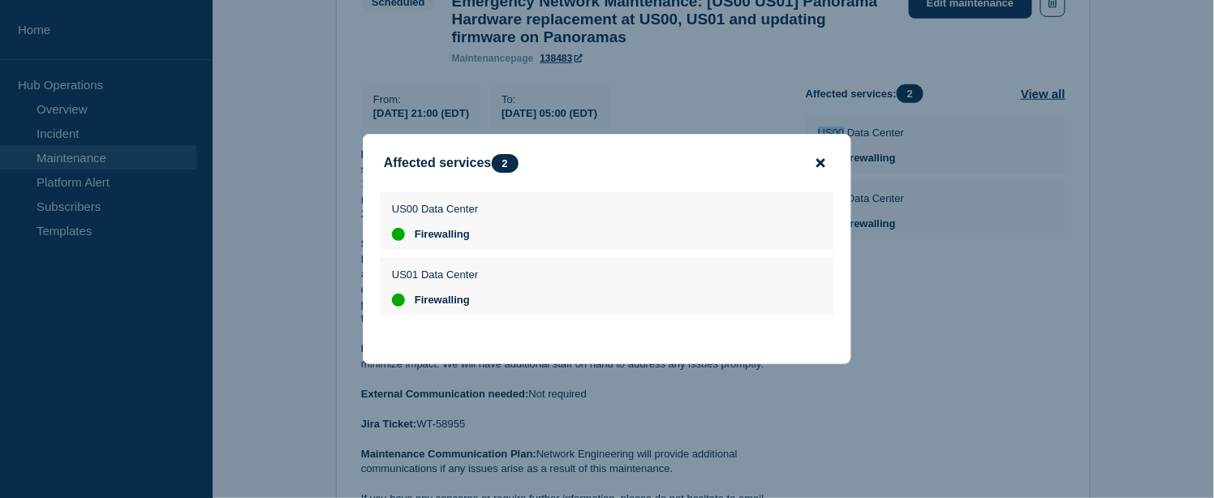
click at [824, 159] on icon "close button" at bounding box center [820, 163] width 9 height 9
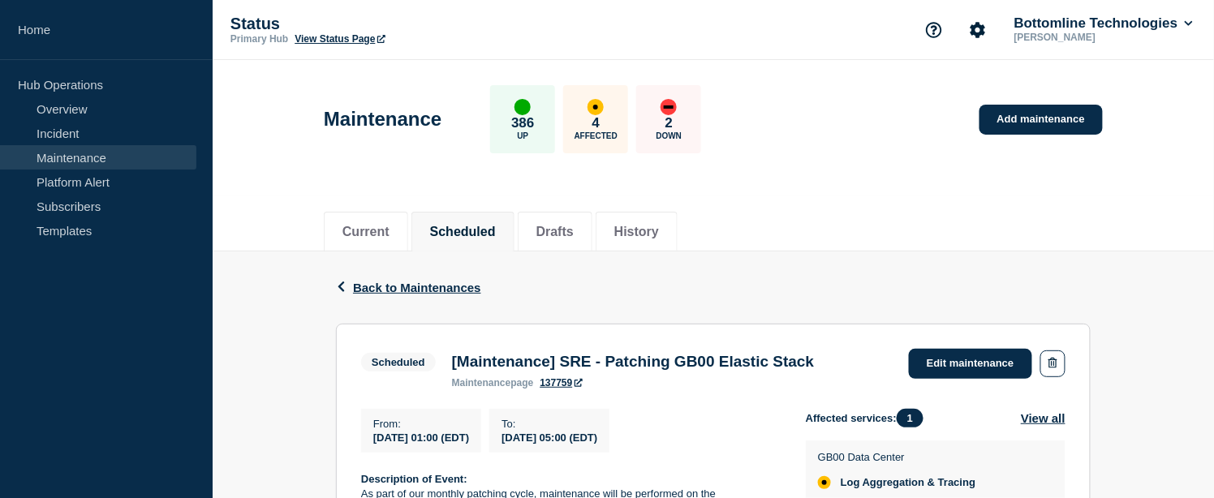
click at [487, 367] on h3 "[Maintenance] SRE - Patching GB00 Elastic Stack" at bounding box center [633, 362] width 363 height 18
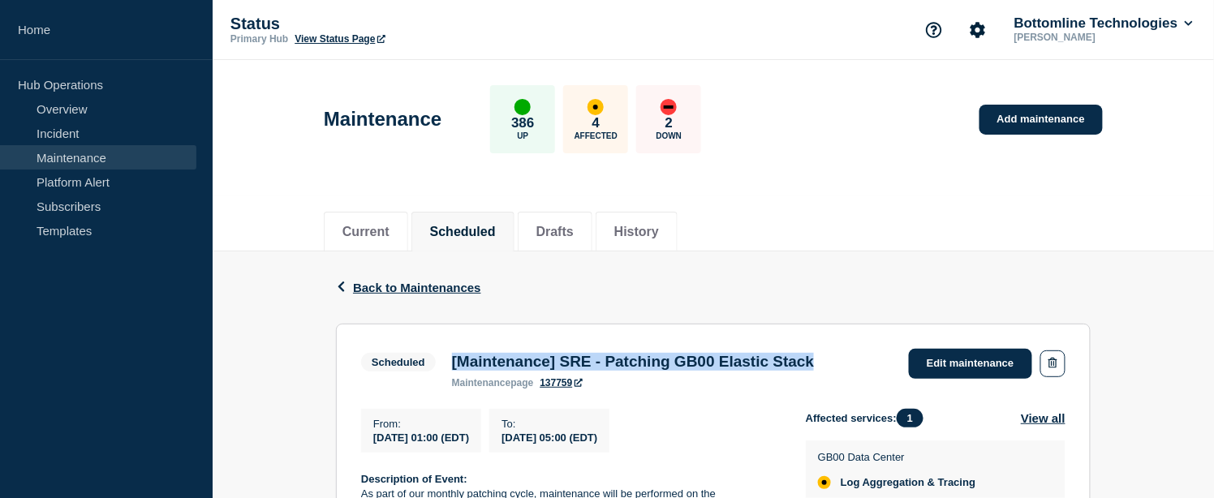
copy h3 "[Maintenance] SRE - Patching GB00 Elastic Stack"
drag, startPoint x: 376, startPoint y: 438, endPoint x: 682, endPoint y: 441, distance: 305.9
click at [682, 441] on div "From : 2025-09-11 01:00 (EDT) To : 2025-09-11 05:00 (EDT)" at bounding box center [583, 431] width 445 height 44
copy div "2025-09-11 01:00 (EDT) To : 2025-09-11 05:00 (EDT)"
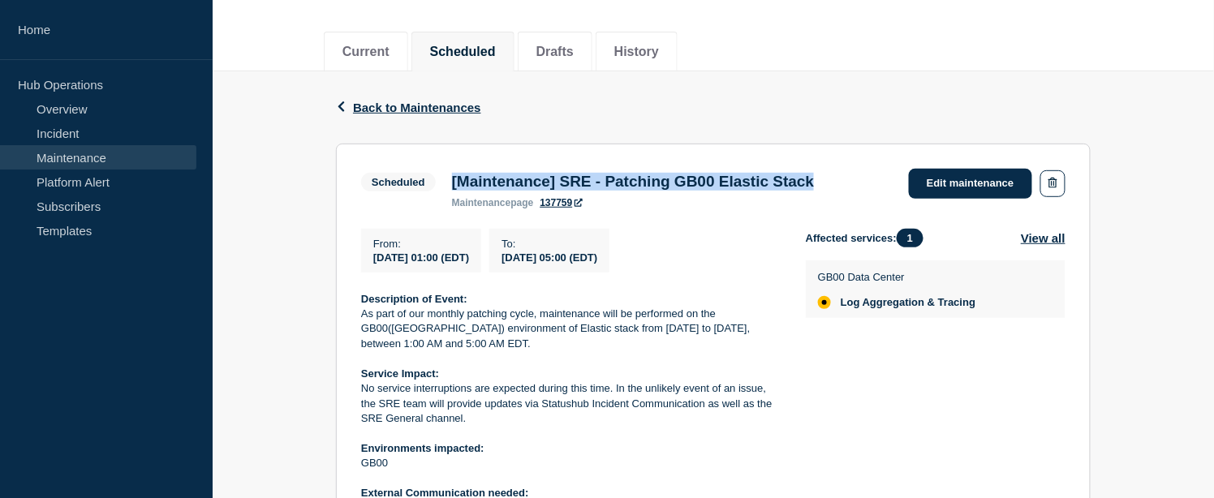
scroll to position [270, 0]
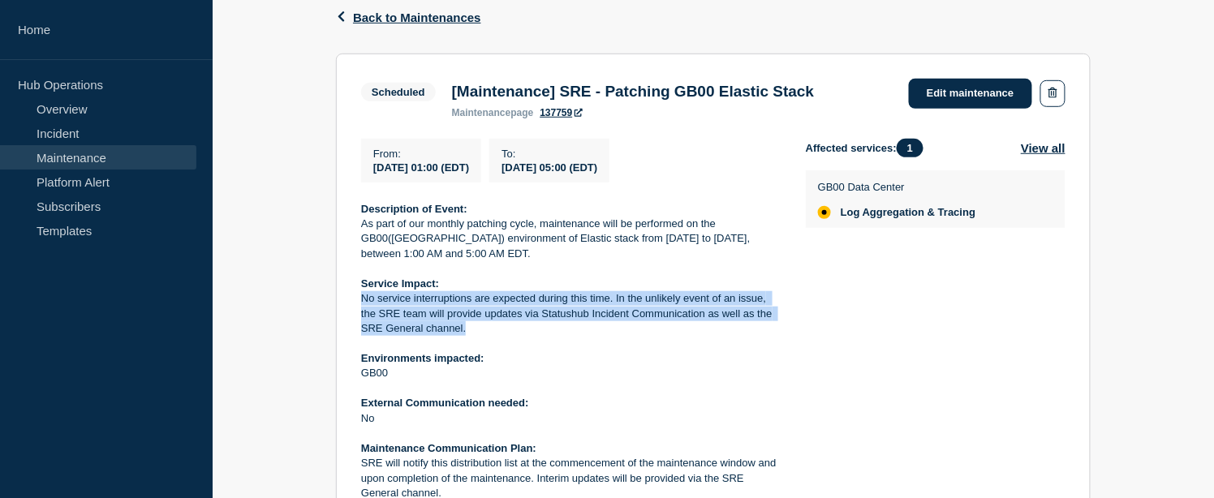
drag, startPoint x: 471, startPoint y: 334, endPoint x: 359, endPoint y: 297, distance: 118.0
click at [359, 297] on section "Scheduled [Maintenance] SRE - Patching GB00 Elastic Stack maintenance page 1377…" at bounding box center [713, 335] width 755 height 563
copy p "No service interruptions are expected during this time. In the unlikely event o…"
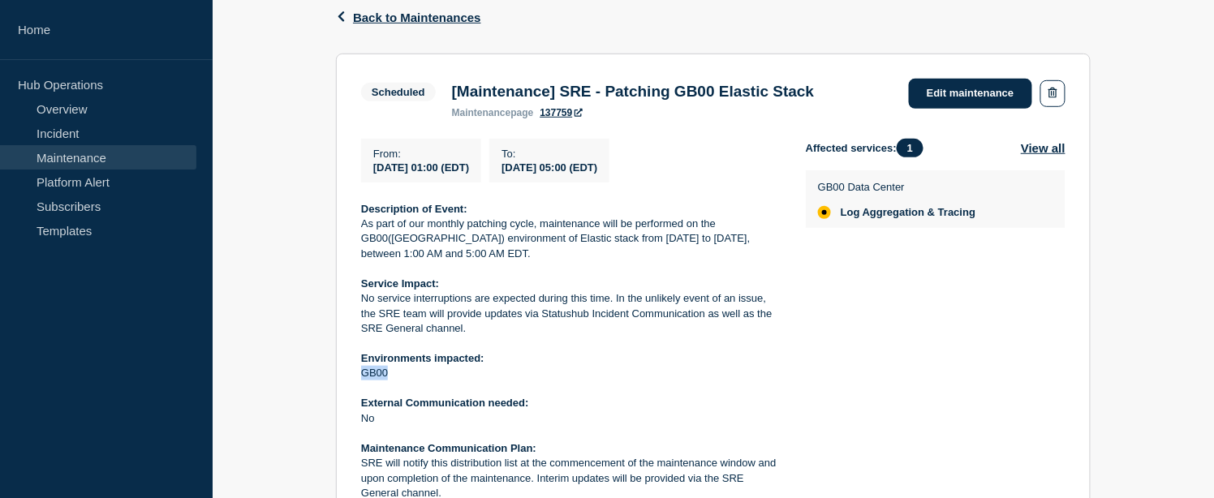
drag, startPoint x: 388, startPoint y: 376, endPoint x: 414, endPoint y: 376, distance: 26.0
click at [414, 376] on p "GB00" at bounding box center [570, 373] width 419 height 15
copy p "GB00"
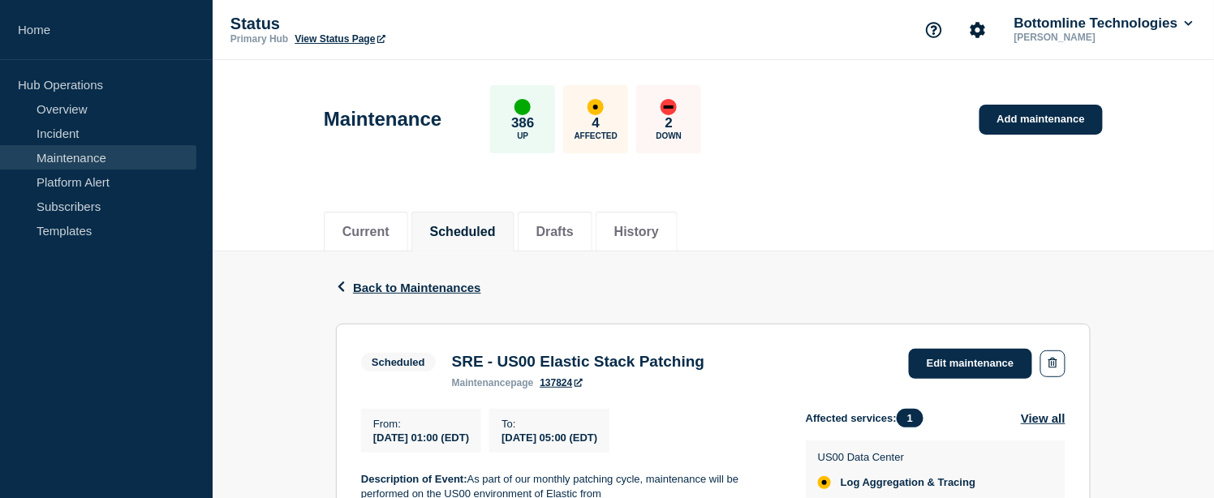
scroll to position [90, 0]
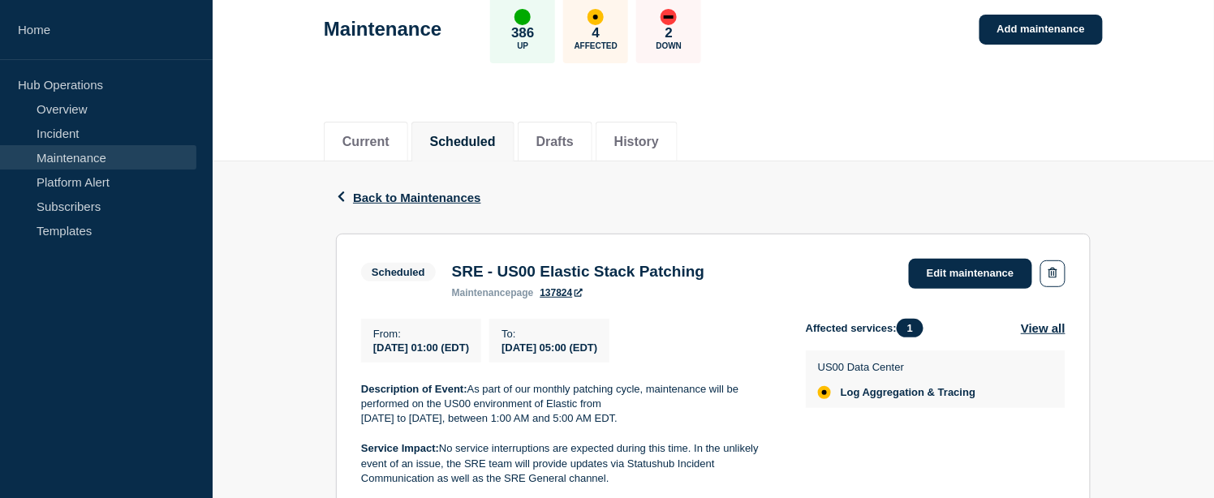
click at [610, 270] on h3 "SRE - US00 Elastic Stack Patching" at bounding box center [578, 272] width 253 height 18
copy h3 "SRE - US00 Elastic Stack Patching"
drag, startPoint x: 371, startPoint y: 351, endPoint x: 674, endPoint y: 346, distance: 303.5
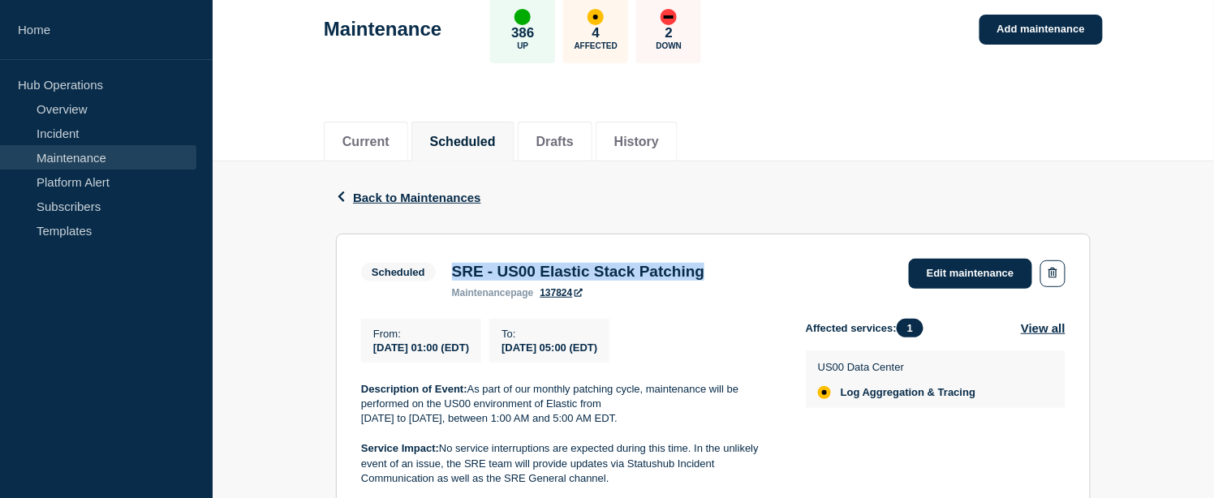
click at [674, 346] on div "From : 2025-09-11 01:00 (EDT) To : 2025-09-19 05:00 (EDT)" at bounding box center [583, 341] width 445 height 44
copy div "2025-09-11 01:00 (EDT) To : 2025-09-19 05:00 (EDT)"
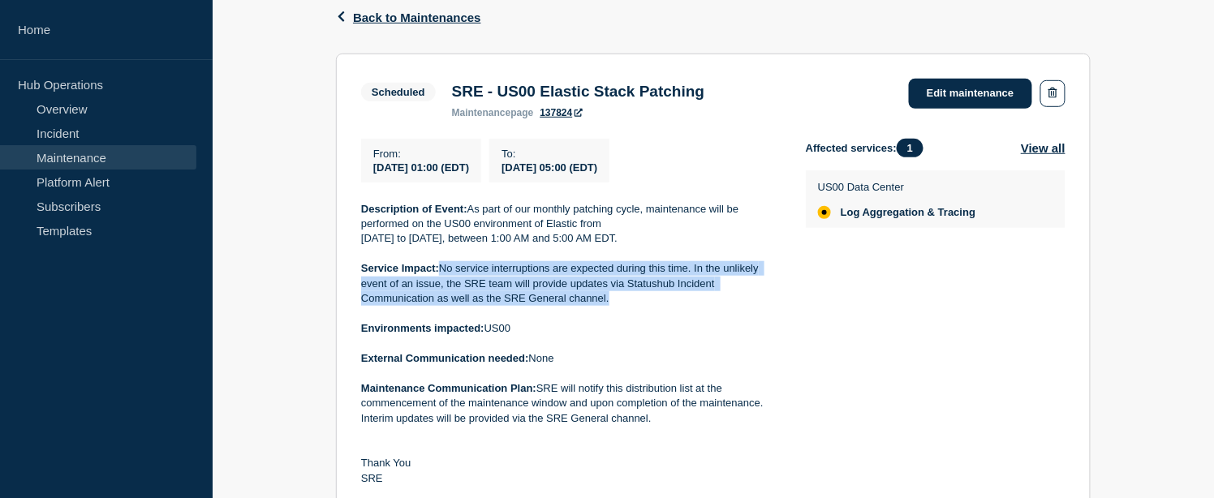
drag, startPoint x: 612, startPoint y: 304, endPoint x: 444, endPoint y: 272, distance: 171.1
click at [444, 272] on p "Service Impact: No service interruptions are expected during this time. In the …" at bounding box center [570, 283] width 419 height 45
copy p "No service interruptions are expected during this time. In the unlikely event o…"
click at [647, 366] on p "External Communication needed: None" at bounding box center [570, 358] width 419 height 15
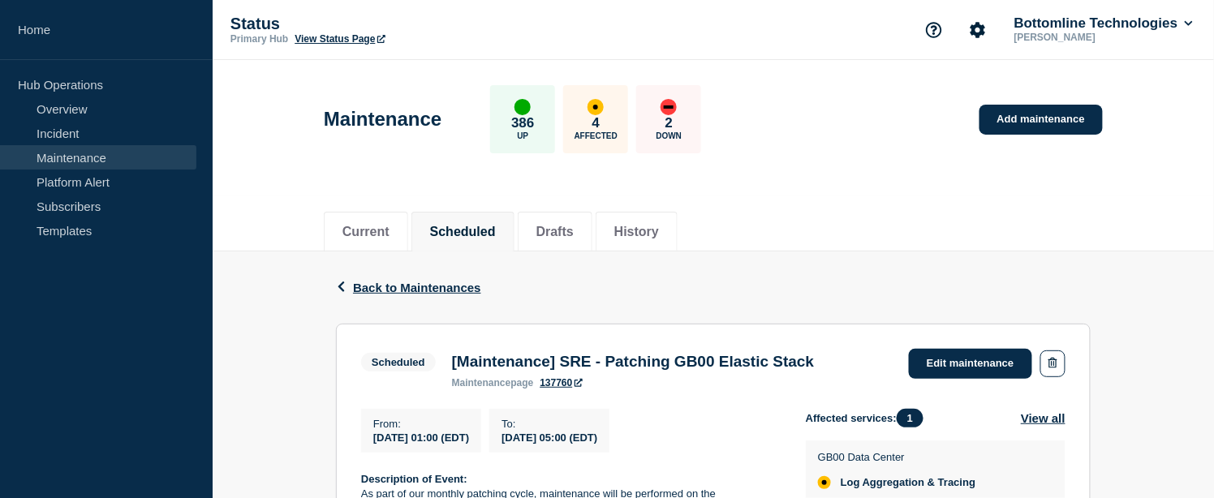
click at [541, 364] on h3 "[Maintenance] SRE - Patching GB00 Elastic Stack" at bounding box center [633, 362] width 363 height 18
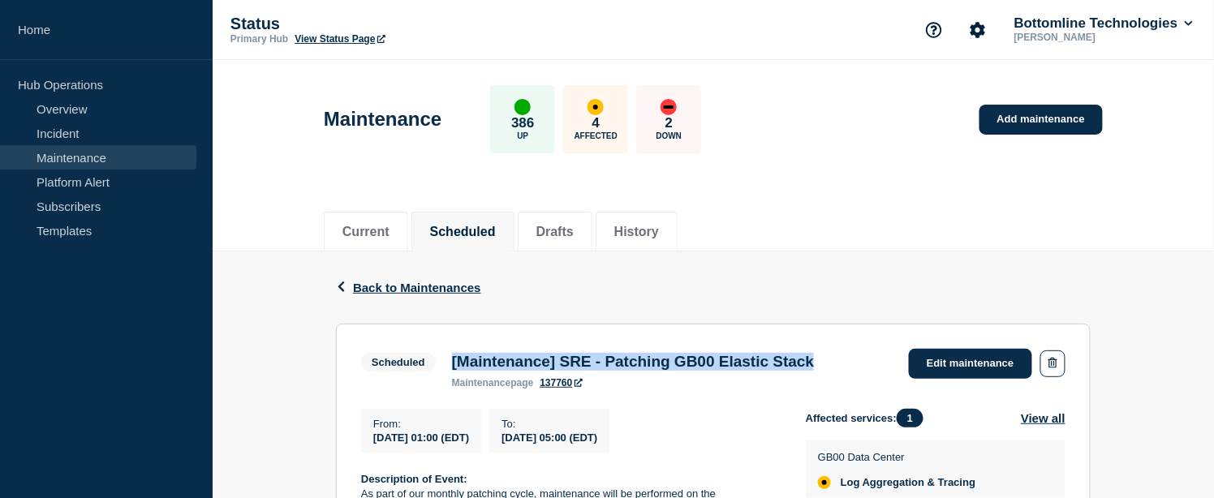
click at [541, 364] on h3 "[Maintenance] SRE - Patching GB00 Elastic Stack" at bounding box center [633, 362] width 363 height 18
copy h3 "[Maintenance] SRE - Patching GB00 Elastic Stack"
drag, startPoint x: 372, startPoint y: 441, endPoint x: 675, endPoint y: 441, distance: 303.5
click at [675, 441] on div "From : 2025-09-12 01:00 (EDT) To : 2025-09-12 05:00 (EDT)" at bounding box center [583, 431] width 445 height 44
copy div "2025-09-12 01:00 (EDT) To : 2025-09-12 05:00 (EDT)"
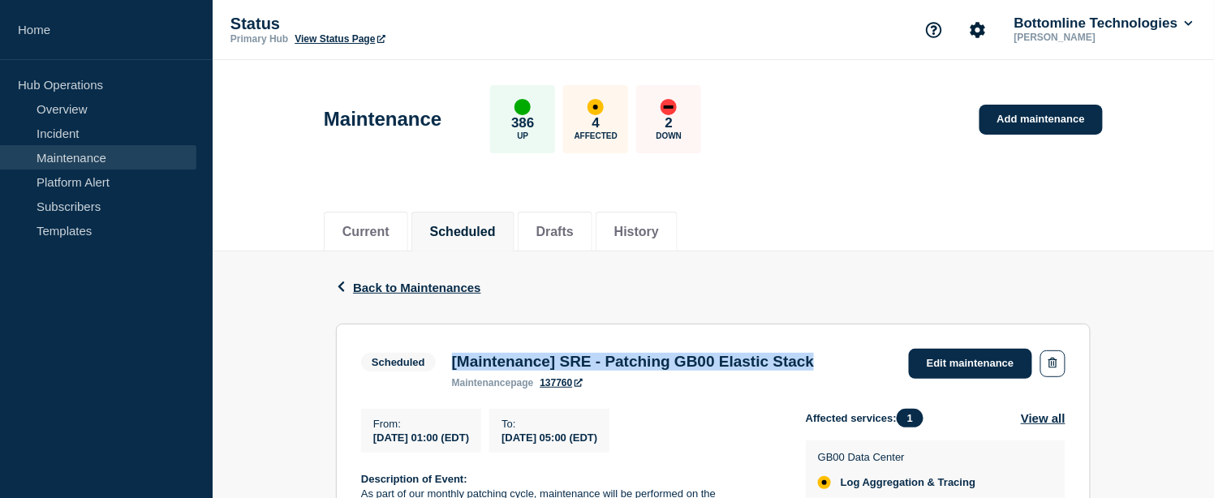
scroll to position [270, 0]
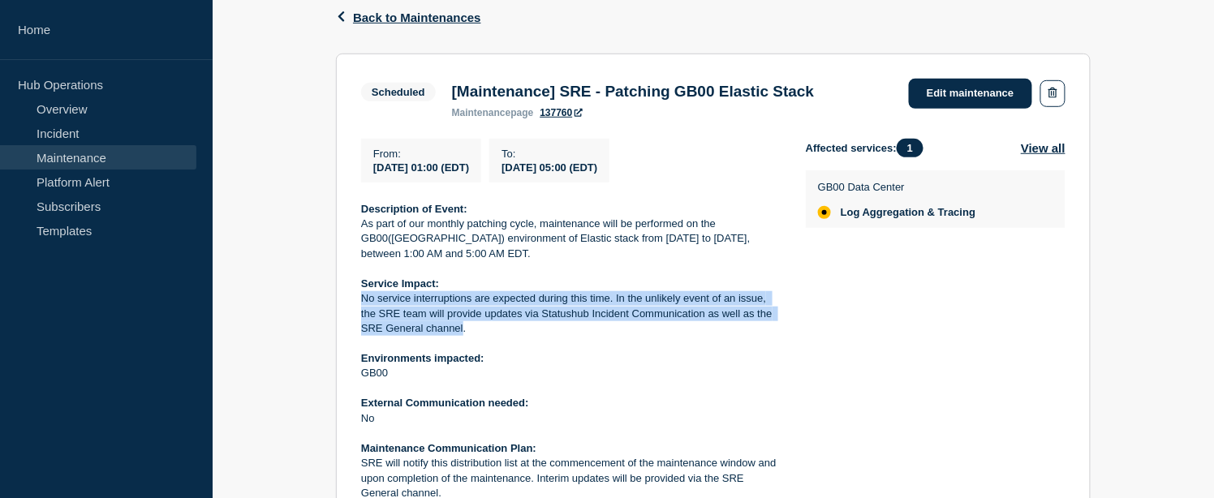
drag, startPoint x: 464, startPoint y: 337, endPoint x: 362, endPoint y: 299, distance: 109.1
click at [361, 300] on p "No service interruptions are expected during this time. In the unlikely event o…" at bounding box center [570, 313] width 419 height 45
copy p "No service interruptions are expected during this time. In the unlikely event o…"
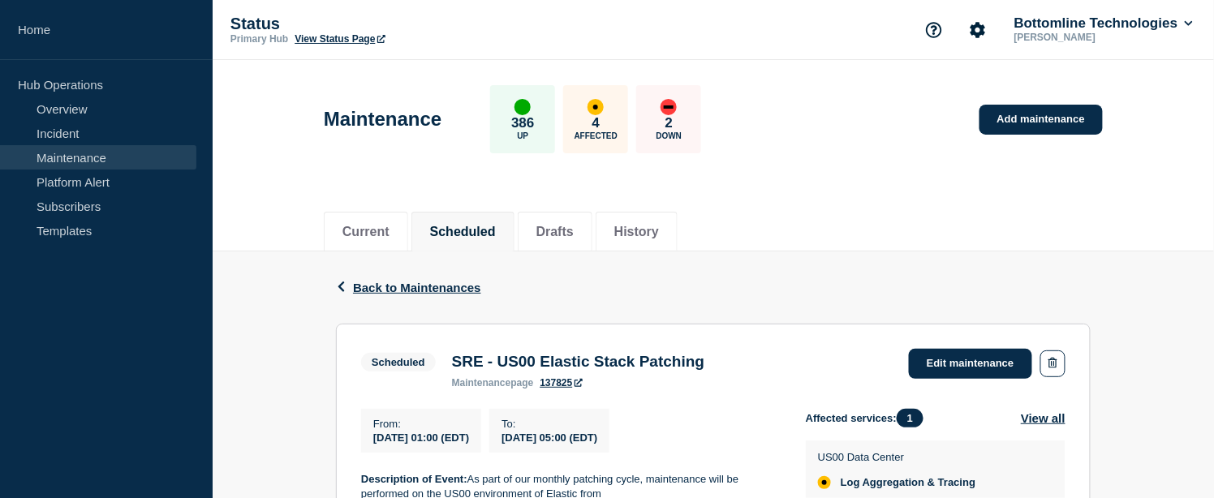
scroll to position [180, 0]
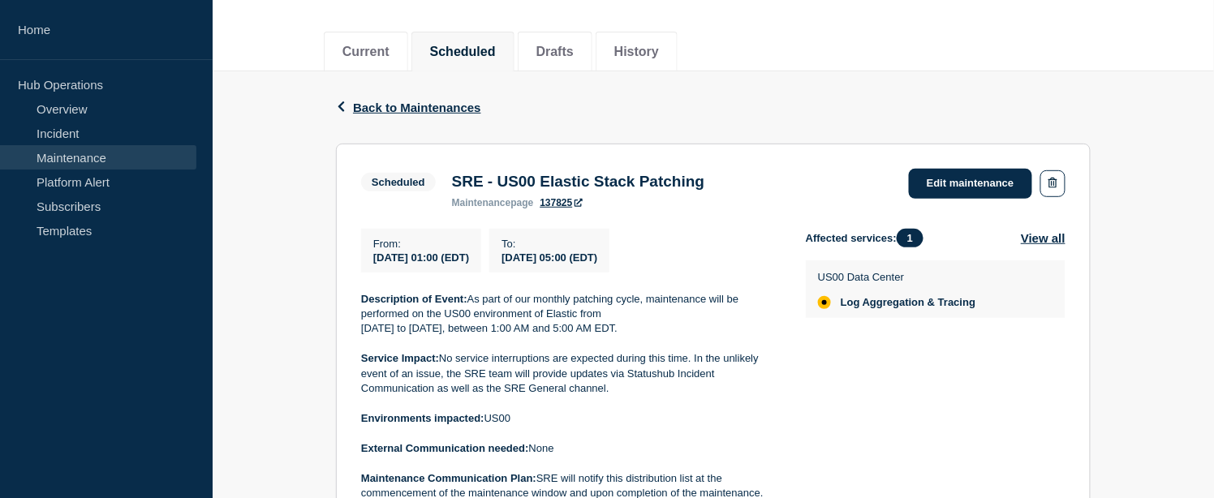
click at [578, 180] on h3 "SRE - US00 Elastic Stack Patching" at bounding box center [578, 182] width 253 height 18
copy h3 "SRE - US00 Elastic Stack Patching"
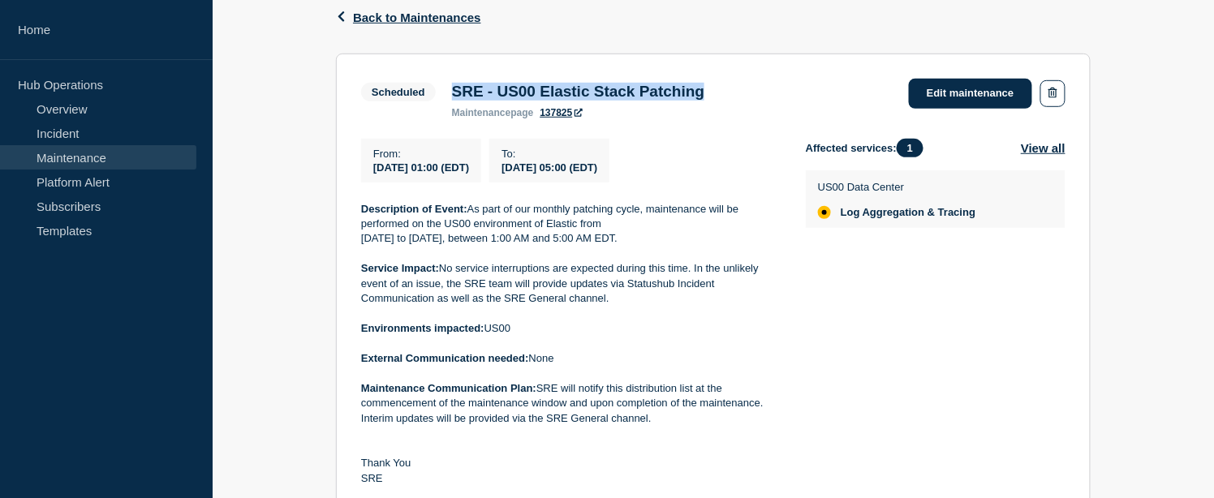
drag, startPoint x: 373, startPoint y: 171, endPoint x: 674, endPoint y: 169, distance: 301.0
click at [674, 169] on div "From : [DATE] 01:00 (EDT) To : [DATE] 05:00 (EDT)" at bounding box center [583, 161] width 445 height 44
copy div "[DATE] 01:00 (EDT) To : [DATE] 05:00 (EDT)"
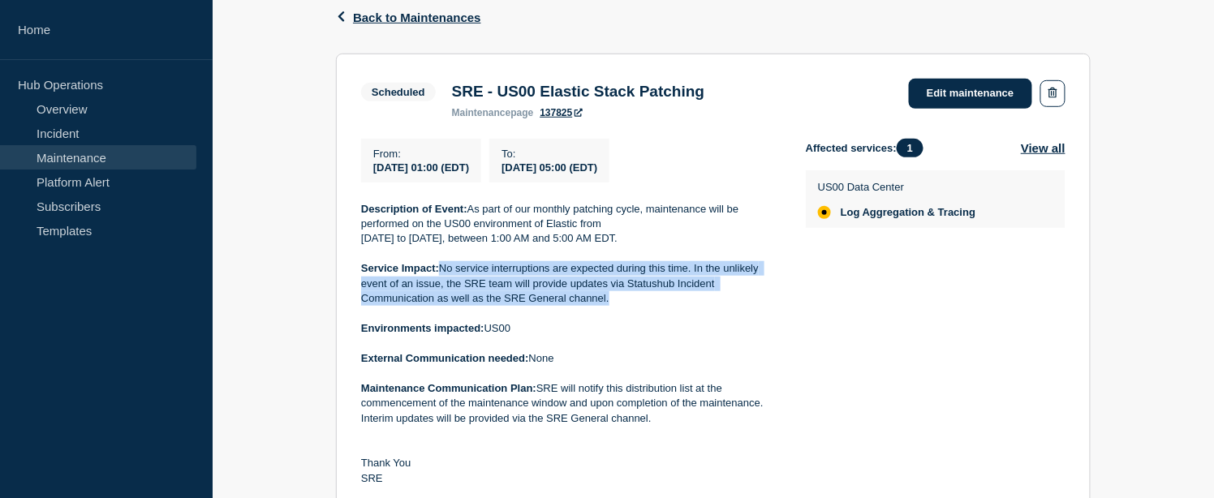
drag, startPoint x: 619, startPoint y: 306, endPoint x: 444, endPoint y: 274, distance: 178.1
click at [444, 274] on p "Service Impact: No service interruptions are expected during this time. In the …" at bounding box center [570, 283] width 419 height 45
copy p "No service interruptions are expected during this time. In the unlikely event o…"
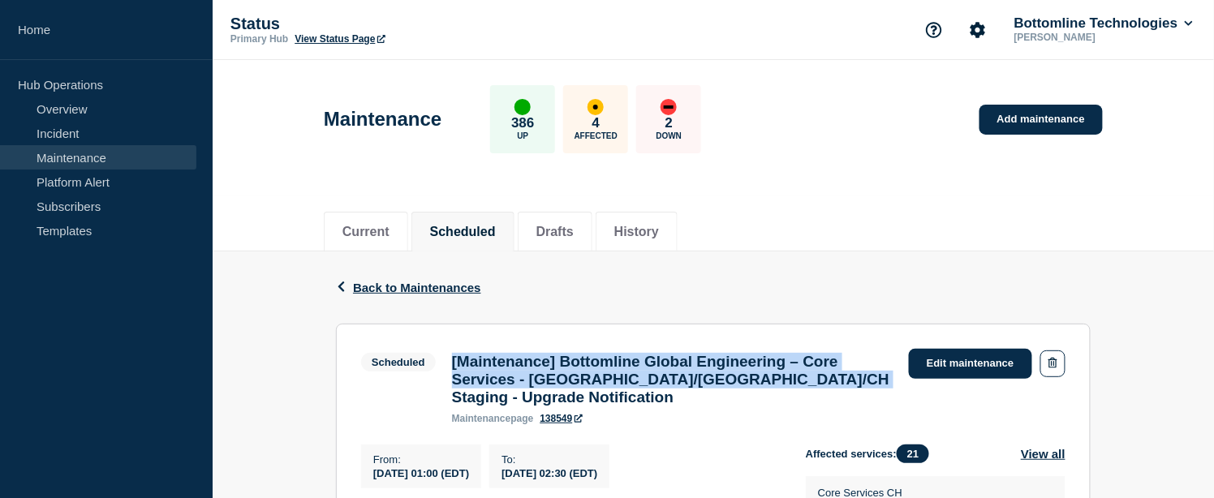
drag, startPoint x: 539, startPoint y: 402, endPoint x: 454, endPoint y: 368, distance: 91.0
click at [454, 368] on h3 "[Maintenance] Bottomline Global Engineering – Core Services - US/UK/CH Staging …" at bounding box center [672, 380] width 441 height 54
copy h3 "[Maintenance] Bottomline Global Engineering – Core Services - US/UK/CH Staging …"
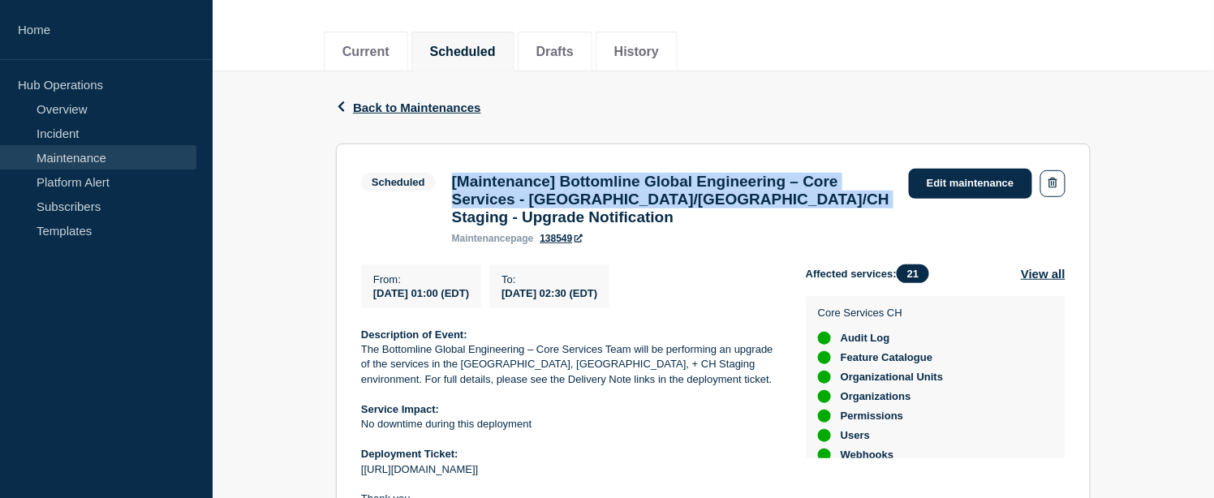
drag, startPoint x: 372, startPoint y: 307, endPoint x: 673, endPoint y: 306, distance: 301.8
click at [673, 306] on div "From : 2025-09-12 01:00 (EDT) To : 2025-09-12 02:30 (EDT)" at bounding box center [583, 287] width 445 height 44
copy div "2025-09-12 01:00 (EDT) To : 2025-09-12 02:30 (EDT)"
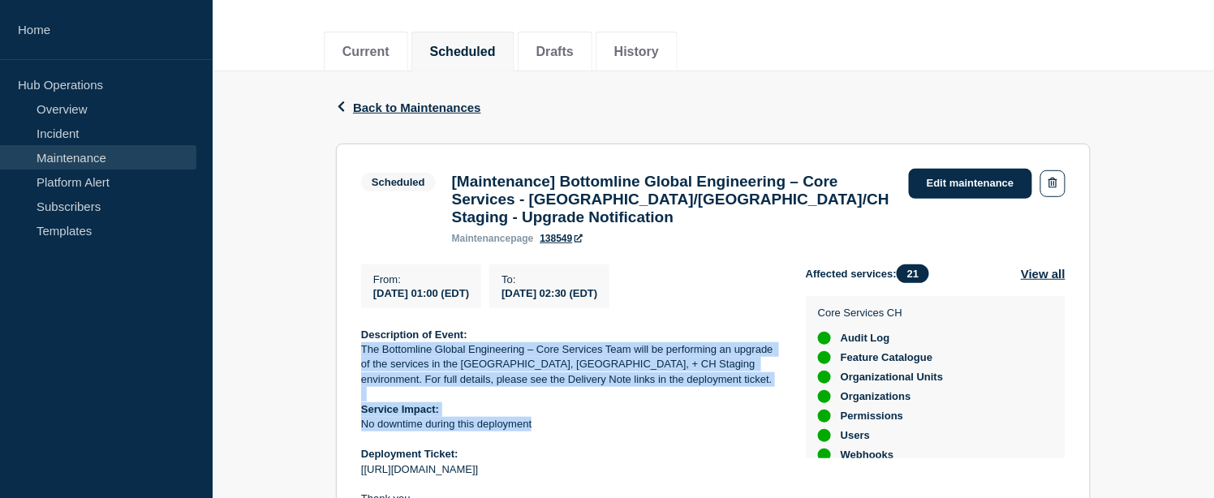
drag, startPoint x: 361, startPoint y: 359, endPoint x: 539, endPoint y: 438, distance: 194.7
click at [539, 438] on div "Description of Event: The Bottomline Global Engineering – Core Services Team wi…" at bounding box center [570, 425] width 419 height 195
copy div "The Bottomline Global Engineering – Core Services Team will be performing an up…"
click at [1043, 283] on button "View all" at bounding box center [1043, 274] width 45 height 19
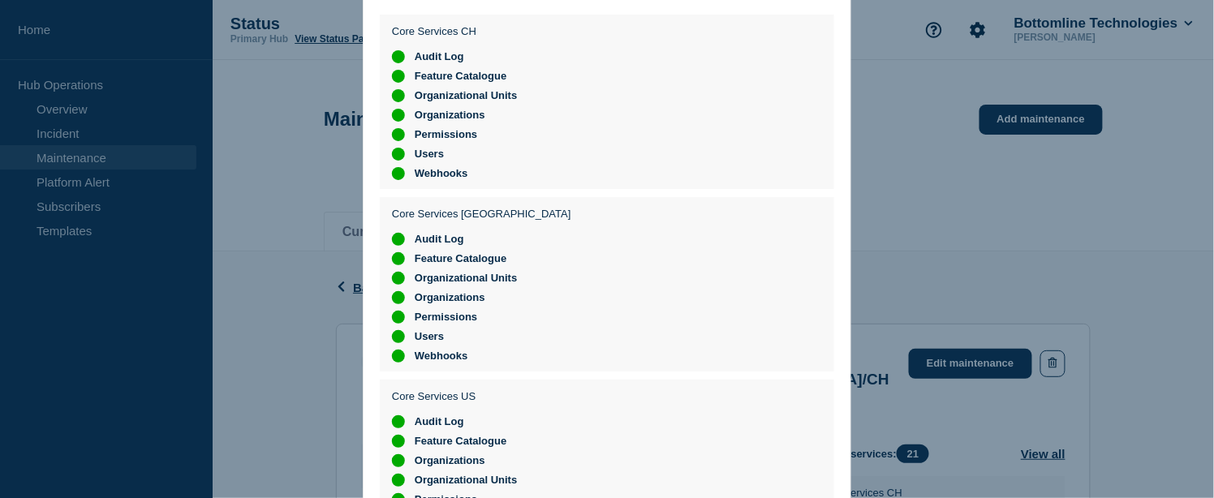
scroll to position [108, 0]
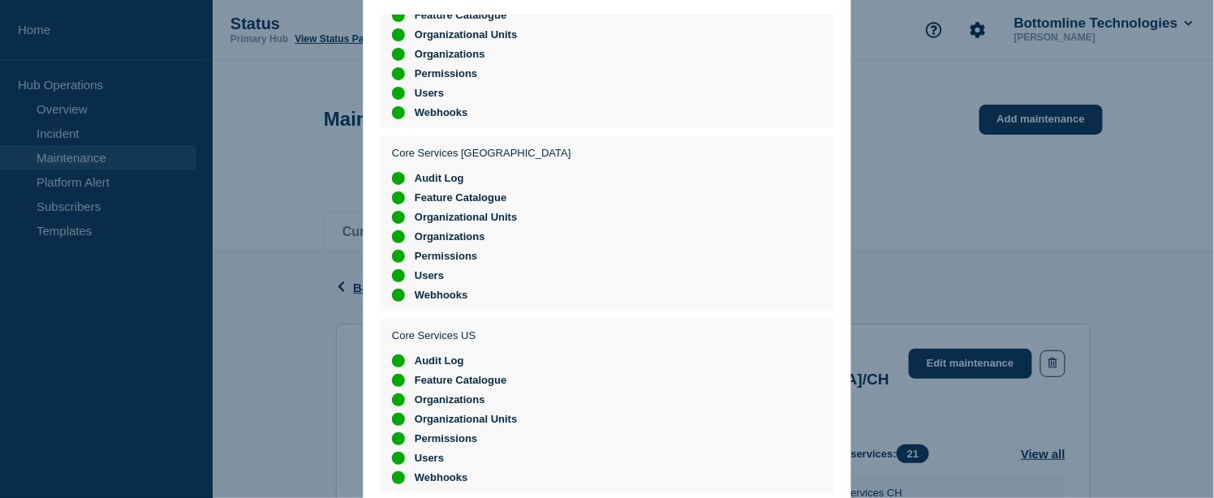
click at [1034, 265] on div at bounding box center [607, 249] width 1214 height 498
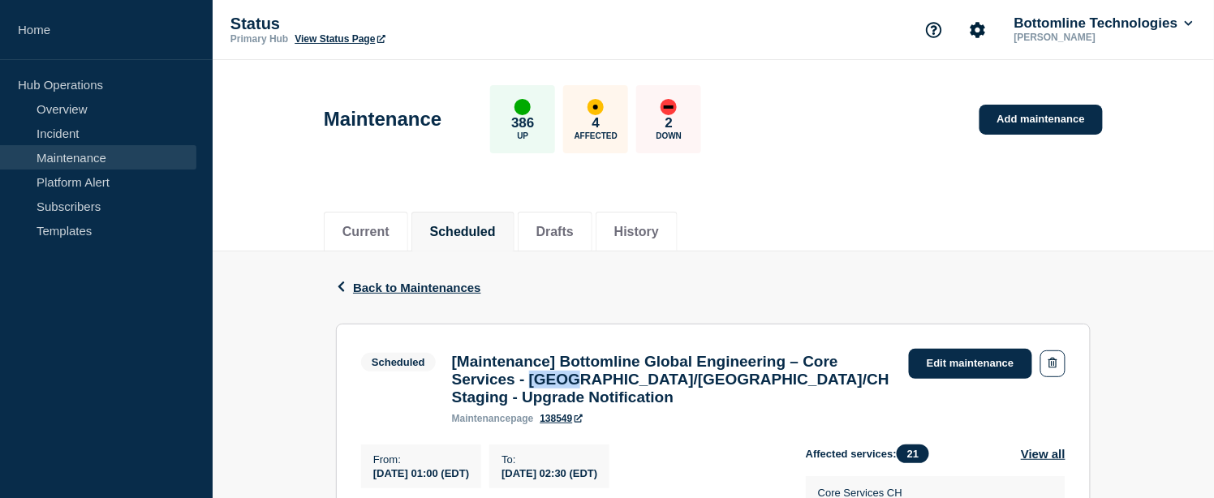
drag, startPoint x: 589, startPoint y: 385, endPoint x: 639, endPoint y: 382, distance: 49.6
click at [639, 382] on h3 "[Maintenance] Bottomline Global Engineering – Core Services - US/UK/CH Staging …" at bounding box center [672, 380] width 441 height 54
copy h3 "US/UK"
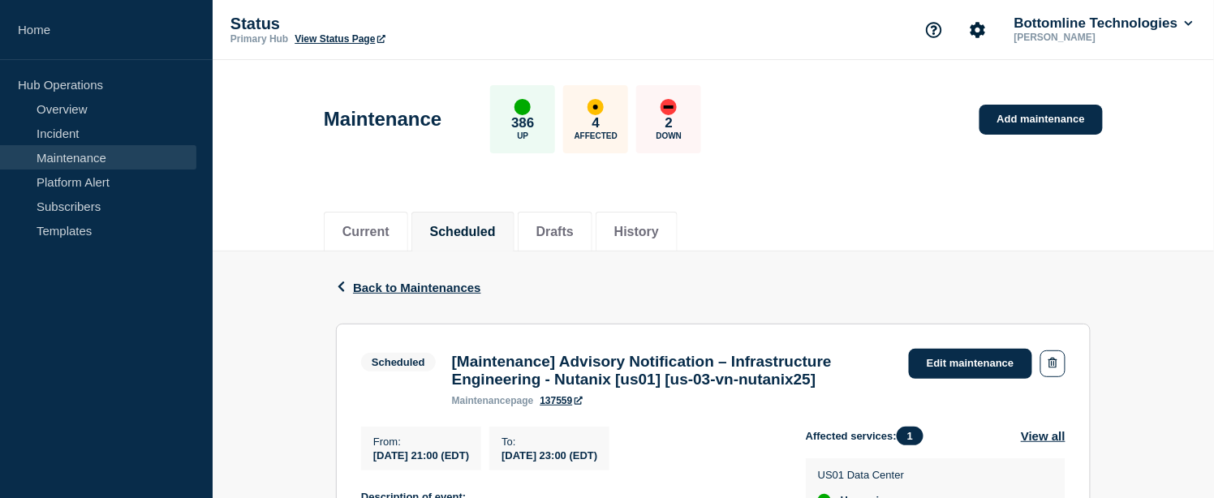
click at [619, 378] on h3 "[Maintenance] Advisory Notification – Infrastructure Engineering - Nutanix [us0…" at bounding box center [672, 371] width 441 height 36
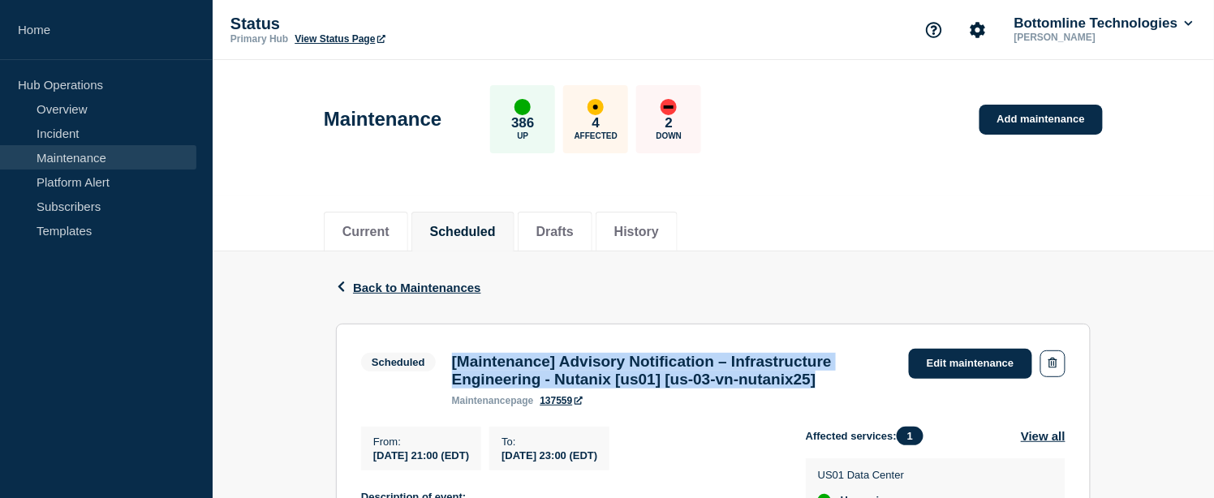
click at [619, 378] on h3 "[Maintenance] Advisory Notification – Infrastructure Engineering - Nutanix [us0…" at bounding box center [672, 371] width 441 height 36
copy h3 "[Maintenance] Advisory Notification – Infrastructure Engineering - Nutanix [us0…"
drag, startPoint x: 374, startPoint y: 463, endPoint x: 672, endPoint y: 461, distance: 297.8
click at [672, 461] on div "From : 2025-09-12 21:00 (EDT) To : 2025-09-14 23:00 (EDT)" at bounding box center [583, 449] width 445 height 44
copy div "2025-09-12 21:00 (EDT) To : 2025-09-14 23:00 (EDT)"
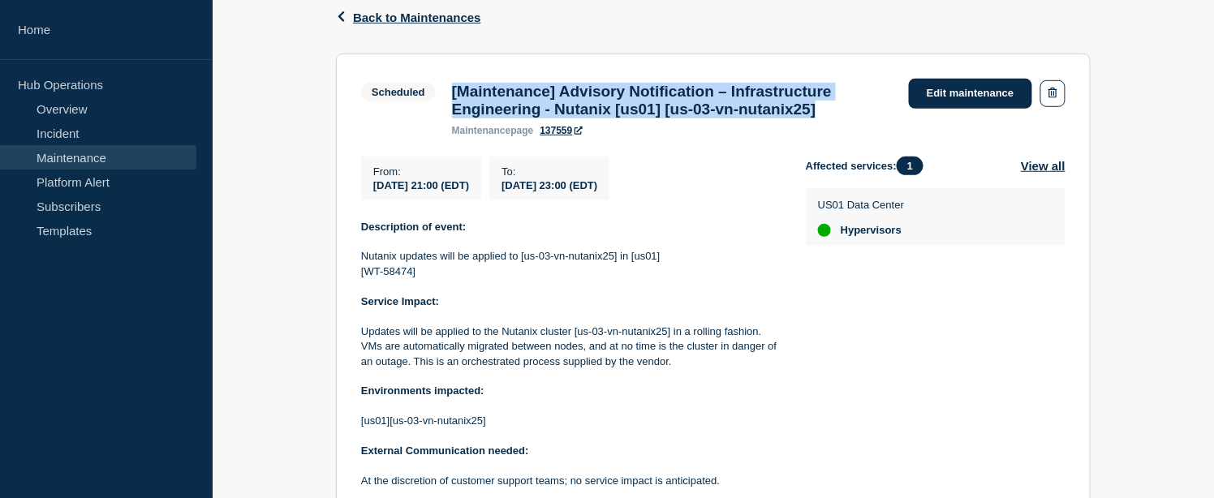
scroll to position [450, 0]
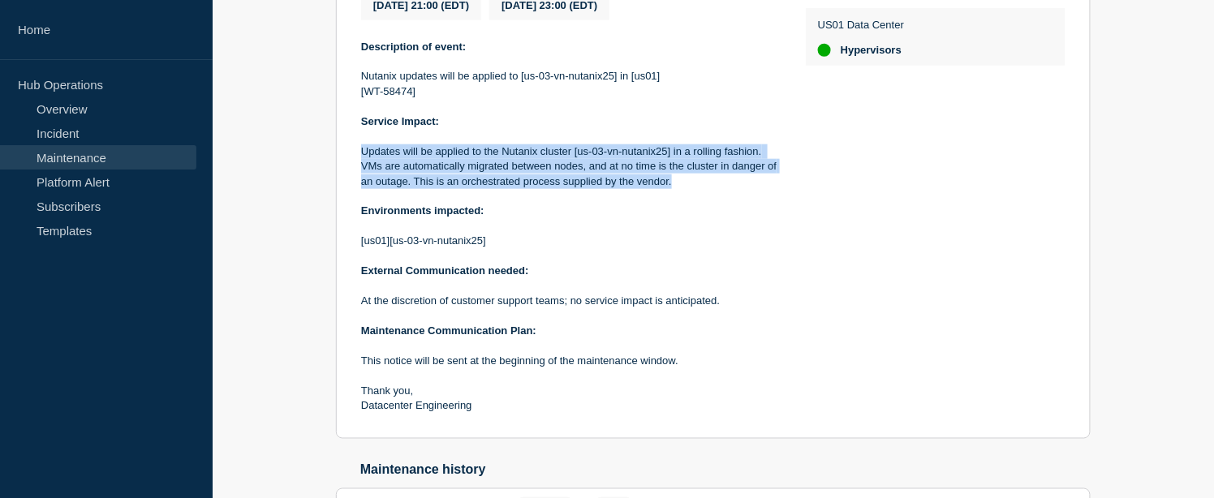
drag, startPoint x: 676, startPoint y: 188, endPoint x: 359, endPoint y: 157, distance: 318.7
click at [359, 157] on section "Scheduled [Maintenance] Advisory Notification – Infrastructure Engineering - Nu…" at bounding box center [713, 156] width 755 height 566
copy p "Updates will be applied to the Nutanix cluster [us-03-vn-nutanix25] in a rollin…"
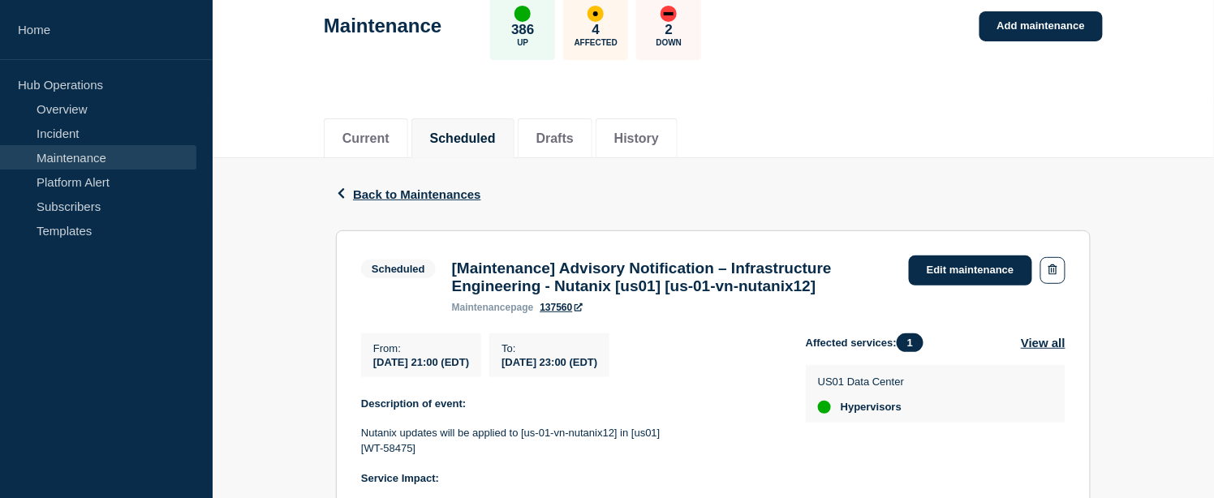
scroll to position [135, 0]
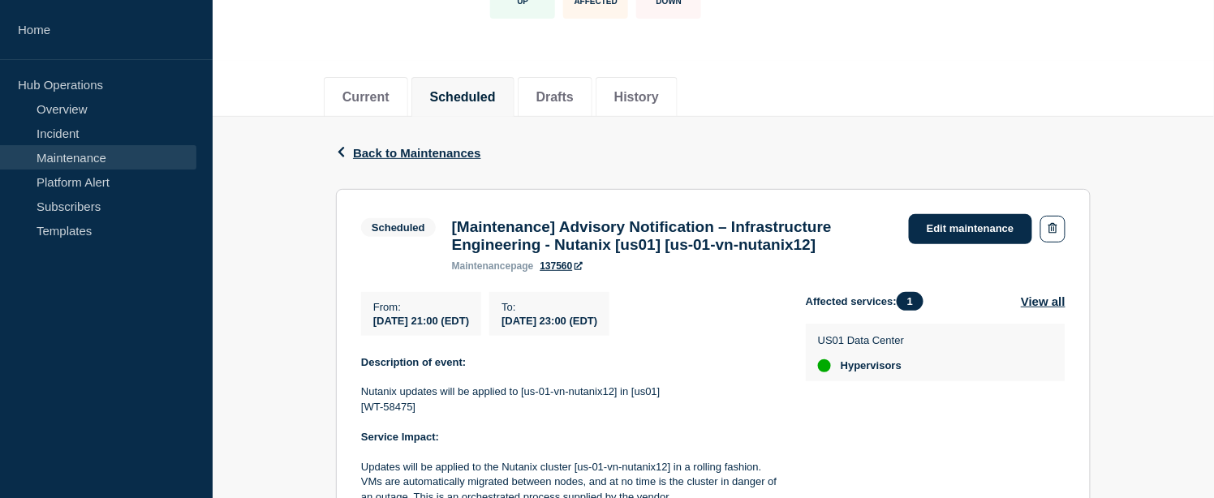
click at [602, 233] on h3 "[Maintenance] Advisory Notification – Infrastructure Engineering - Nutanix [us0…" at bounding box center [672, 236] width 441 height 36
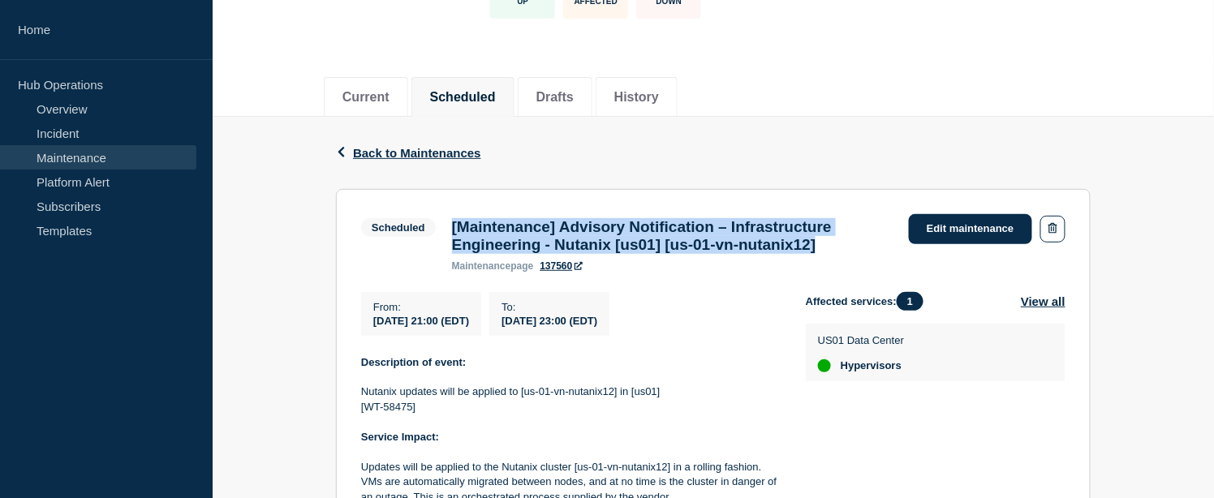
click at [602, 233] on h3 "[Maintenance] Advisory Notification – Infrastructure Engineering - Nutanix [us0…" at bounding box center [672, 236] width 441 height 36
copy h3 "[Maintenance] Advisory Notification – Infrastructure Engineering - Nutanix [us0…"
drag, startPoint x: 371, startPoint y: 325, endPoint x: 672, endPoint y: 325, distance: 301.0
click at [672, 325] on div "From : 2025-09-12 21:00 (EDT) To : 2025-09-14 23:00 (EDT)" at bounding box center [583, 314] width 445 height 44
copy div "2025-09-12 21:00 (EDT) To : 2025-09-14 23:00 (EDT)"
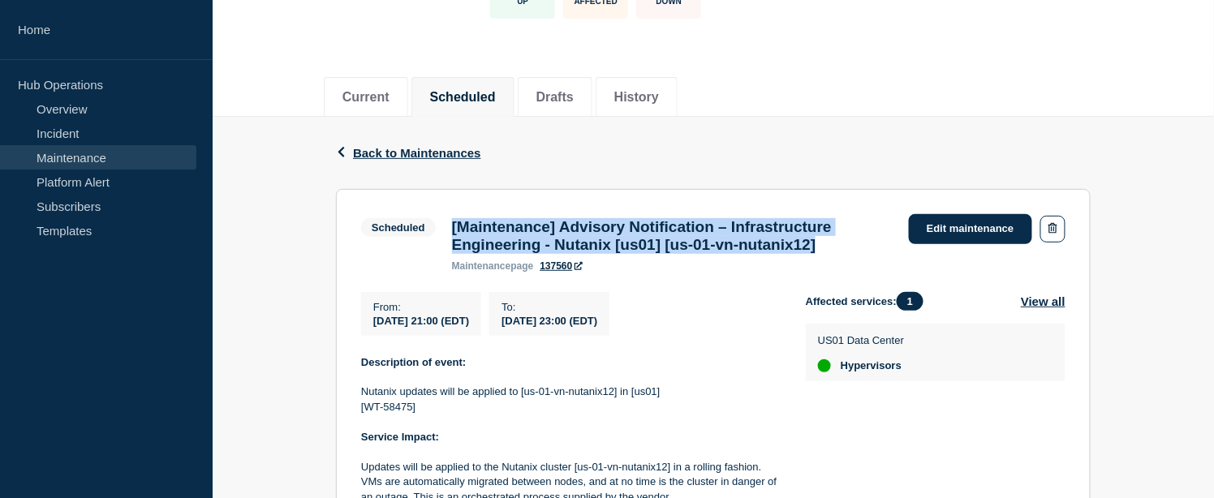
scroll to position [225, 0]
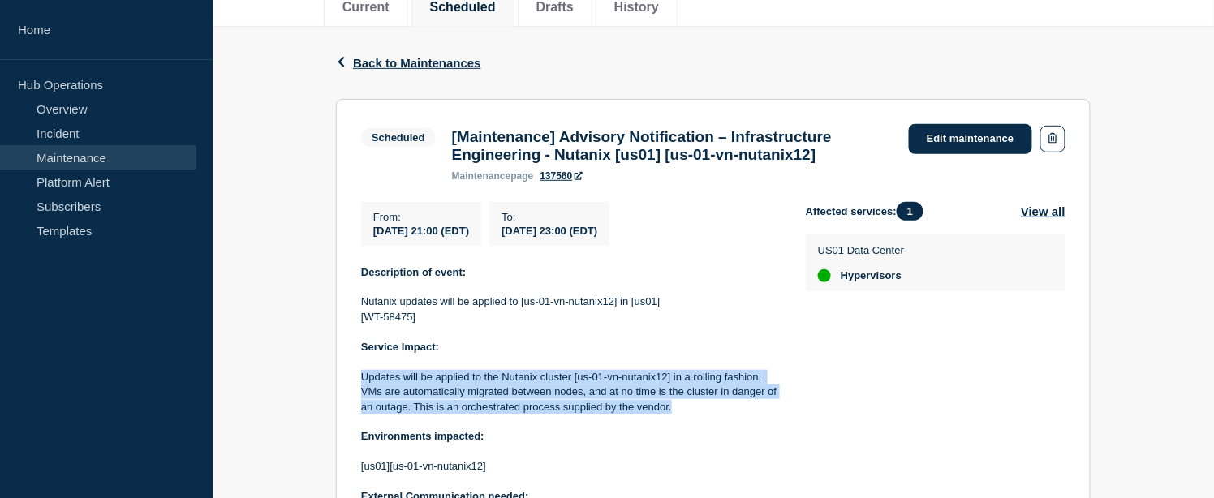
drag, startPoint x: 678, startPoint y: 419, endPoint x: 361, endPoint y: 386, distance: 318.9
click at [361, 386] on p "Updates will be applied to the Nutanix cluster [us-01-vn-nutanix12] in a rollin…" at bounding box center [570, 392] width 419 height 45
copy p "Updates will be applied to the Nutanix cluster [us-01-vn-nutanix12] in a rollin…"
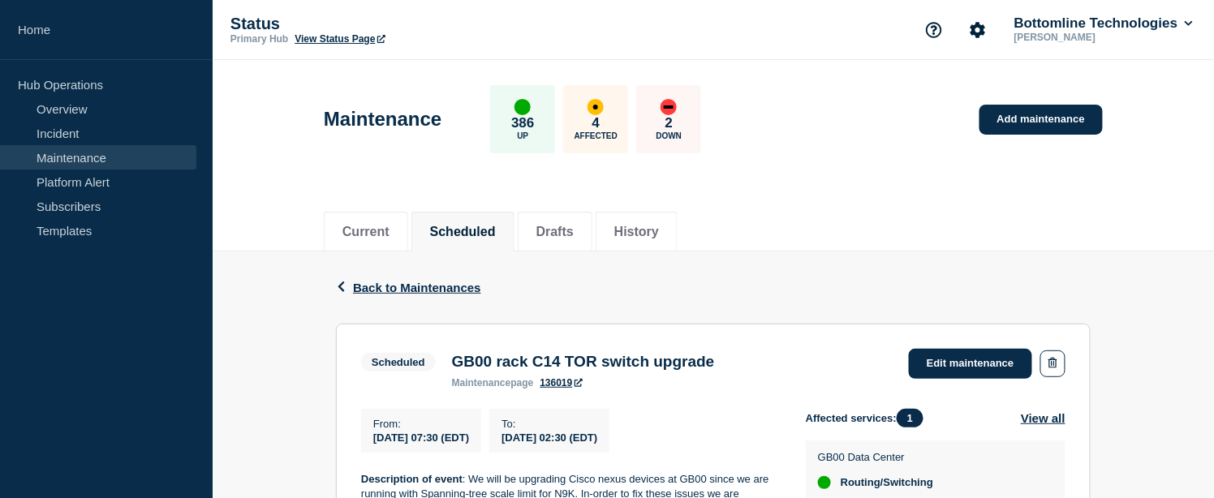
click at [505, 363] on h3 "GB00 rack C14 TOR switch upgrade" at bounding box center [583, 362] width 263 height 18
copy h3 "GB00 rack C14 TOR switch upgrade"
drag, startPoint x: 374, startPoint y: 441, endPoint x: 672, endPoint y: 439, distance: 297.8
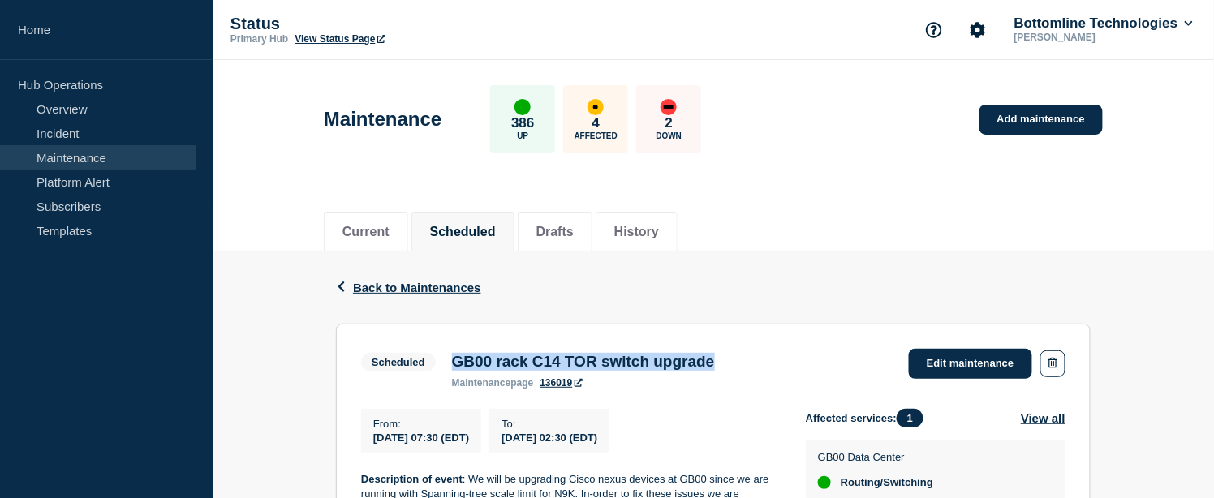
click at [672, 439] on div "From : 2025-09-13 07:30 (EDT) To : 2025-09-14 02:30 (EDT)" at bounding box center [583, 431] width 445 height 44
copy div "2025-09-13 07:30 (EDT) To : 2025-09-14 02:30 (EDT)"
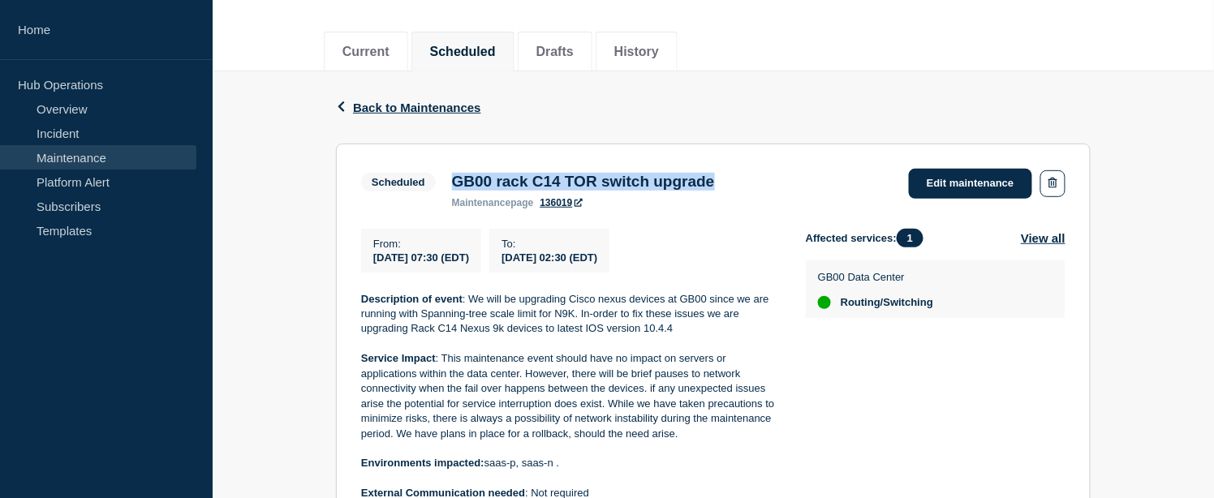
scroll to position [270, 0]
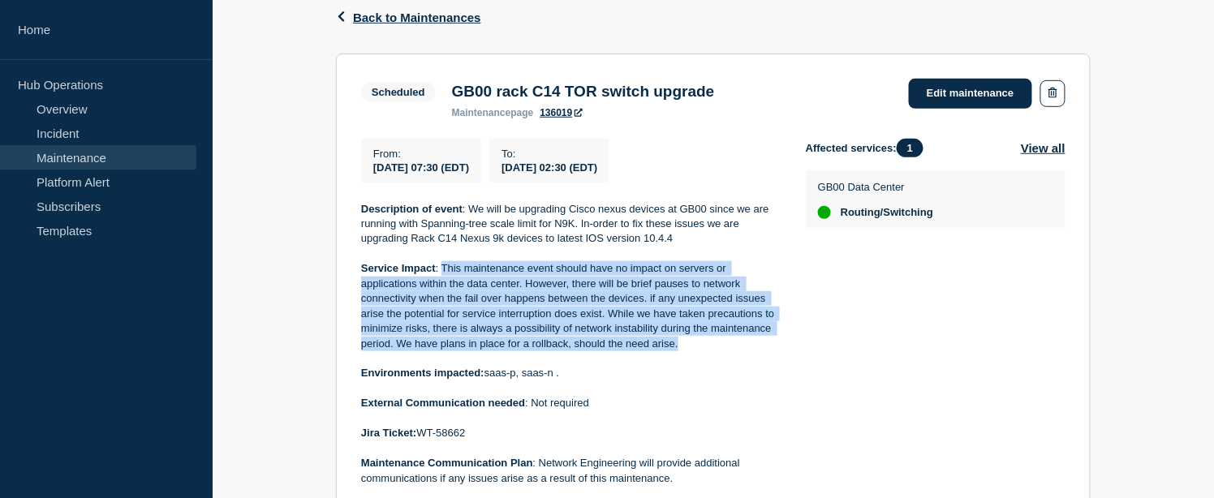
drag, startPoint x: 688, startPoint y: 351, endPoint x: 441, endPoint y: 269, distance: 259.9
click at [441, 269] on p "Service Impact : This maintenance event should have no impact on servers or app…" at bounding box center [570, 306] width 419 height 90
copy p "This maintenance event should have no impact on servers or applications within …"
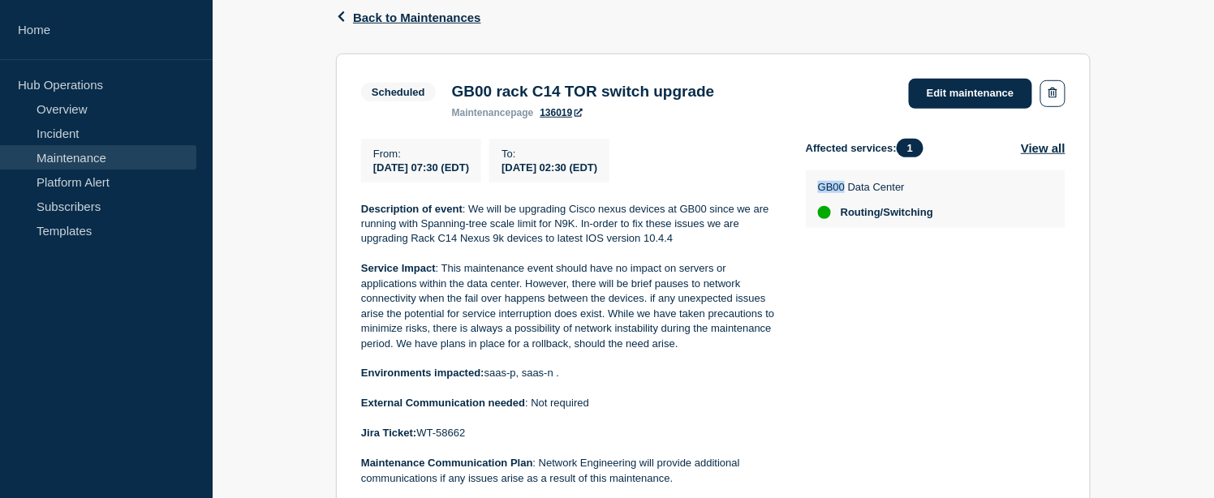
drag, startPoint x: 817, startPoint y: 190, endPoint x: 845, endPoint y: 189, distance: 27.6
click at [845, 189] on p "GB00 Data Center" at bounding box center [875, 187] width 115 height 12
copy p "GB00"
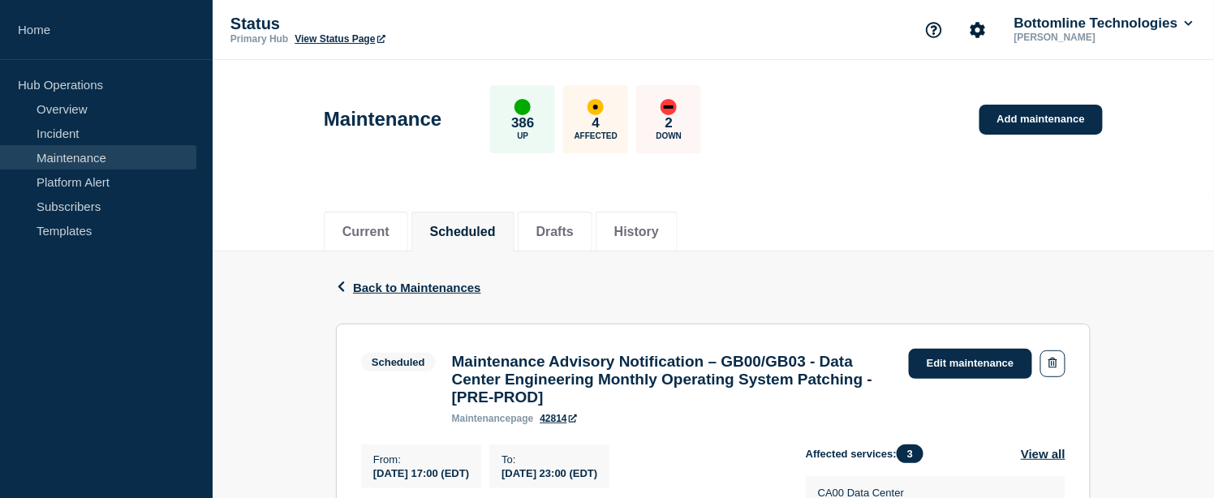
click at [549, 375] on h3 "Maintenance Advisory Notification – GB00/GB03 - Data Center Engineering Monthly…" at bounding box center [672, 380] width 441 height 54
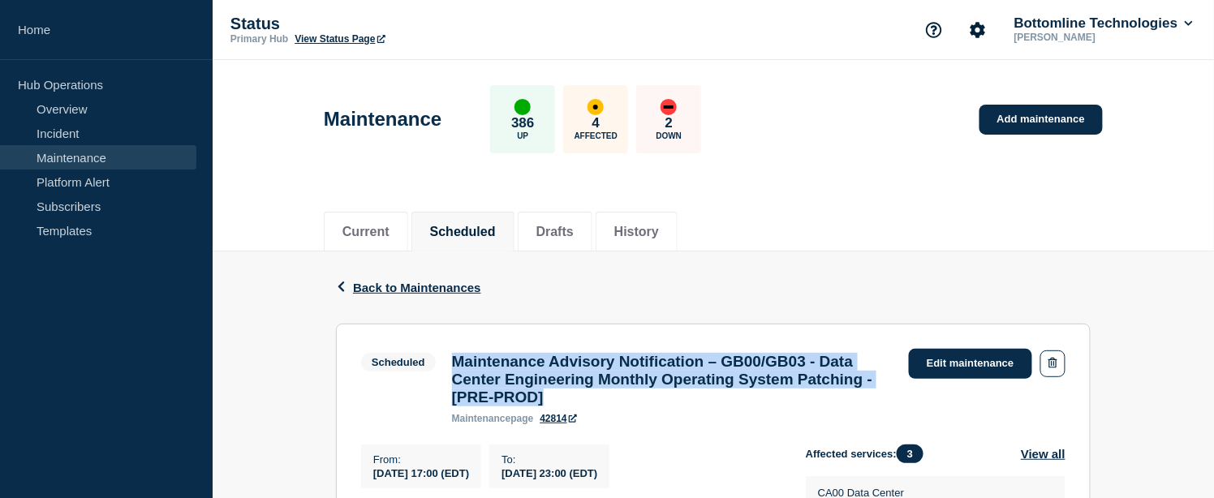
click at [549, 375] on h3 "Maintenance Advisory Notification – GB00/GB03 - Data Center Engineering Monthly…" at bounding box center [672, 380] width 441 height 54
copy h3 "Maintenance Advisory Notification – GB00/GB03 - Data Center Engineering Monthly…"
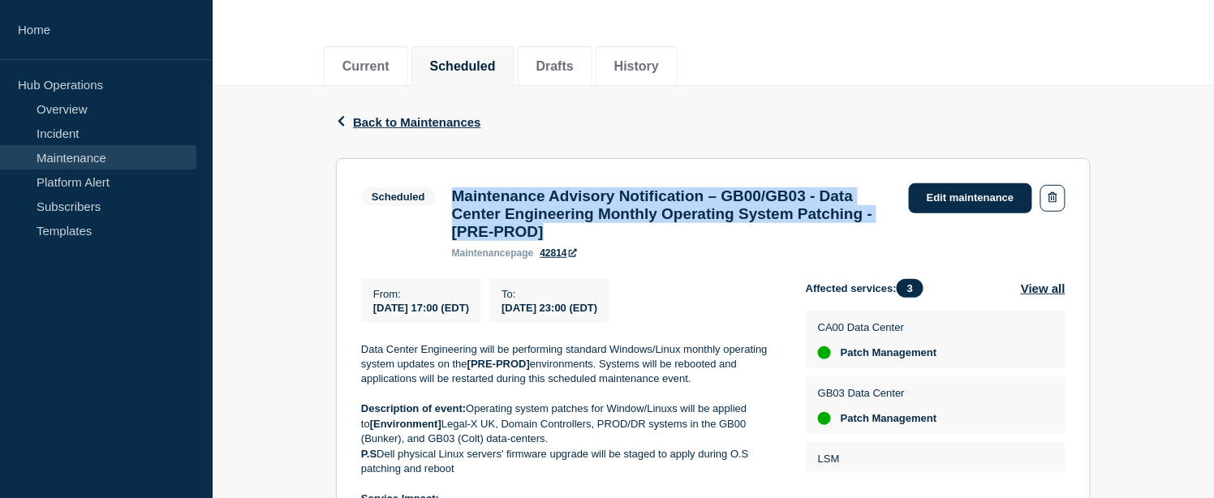
scroll to position [168, 0]
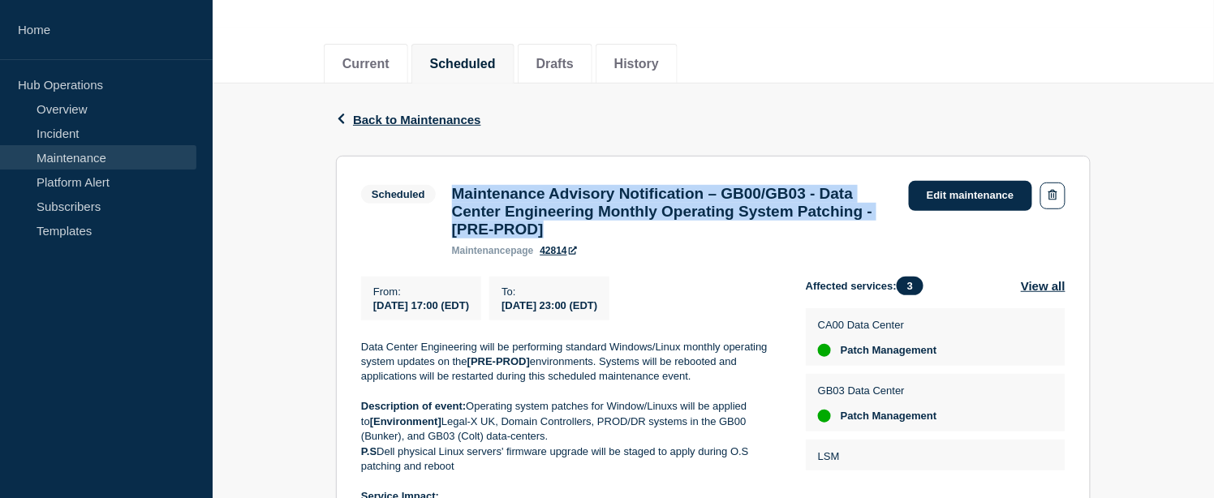
drag, startPoint x: 371, startPoint y: 483, endPoint x: 683, endPoint y: 308, distance: 357.8
click at [683, 308] on div "From : [DATE] 17:00 (EDT) To : [DATE] 23:00 (EDT)" at bounding box center [583, 299] width 445 height 44
copy div "[DATE] 17:00 (EDT) To : [DATE] 23:00 (EDT)"
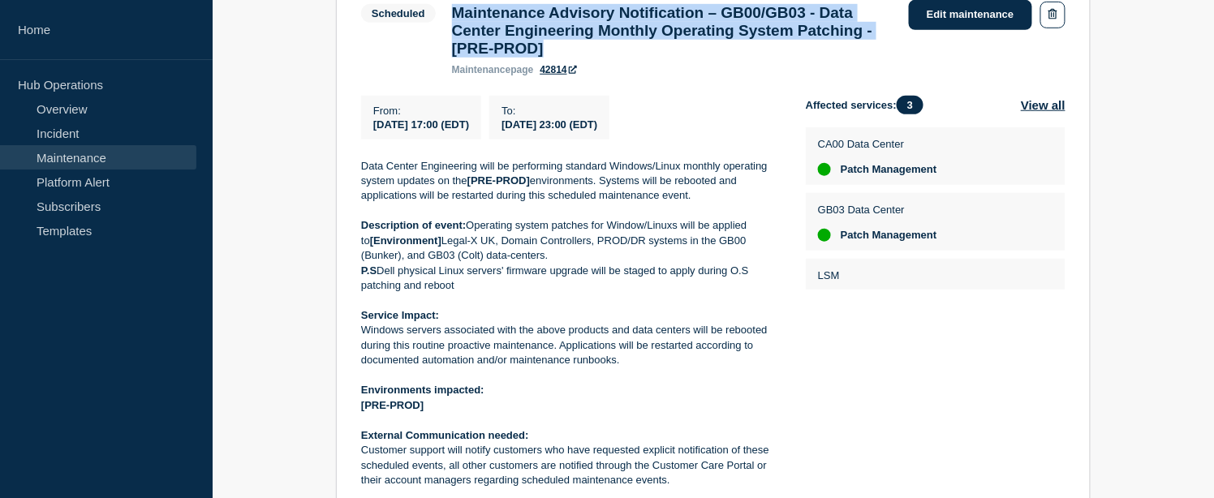
scroll to position [439, 0]
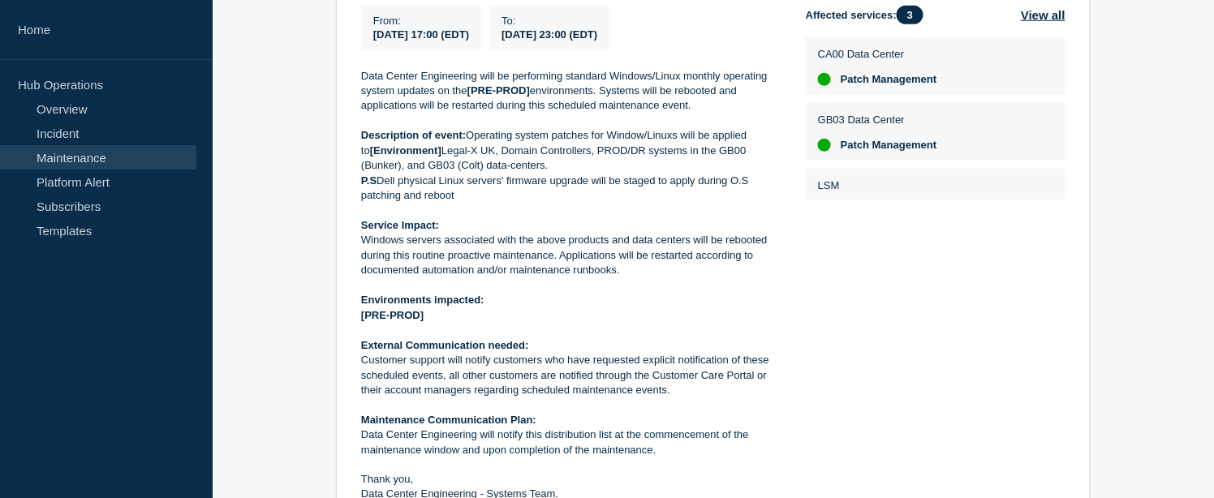
drag, startPoint x: 627, startPoint y: 284, endPoint x: 365, endPoint y: 250, distance: 264.3
click at [365, 250] on p "Windows servers associated with the above products and data centers will be reb…" at bounding box center [570, 255] width 419 height 45
copy p "Windows servers associated with the above products and data centers will be reb…"
click at [1039, 24] on button "View all" at bounding box center [1043, 15] width 45 height 19
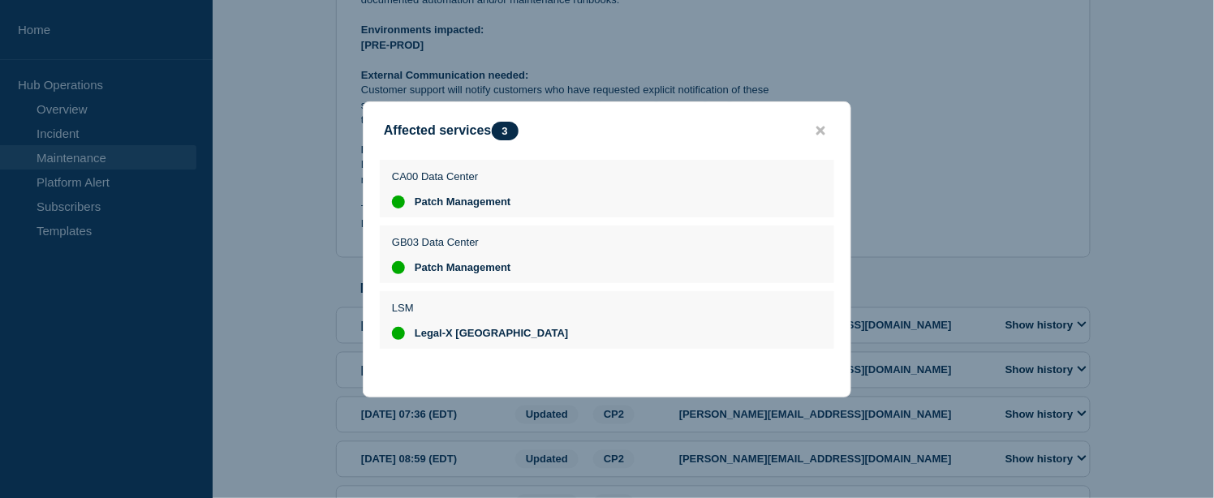
scroll to position [889, 0]
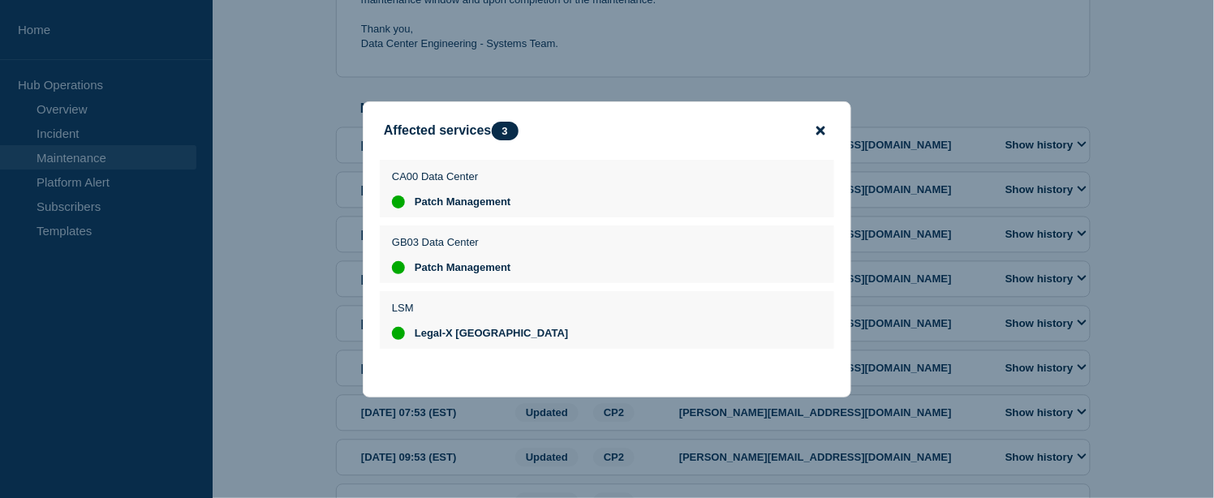
click at [824, 126] on icon "close button" at bounding box center [820, 130] width 9 height 9
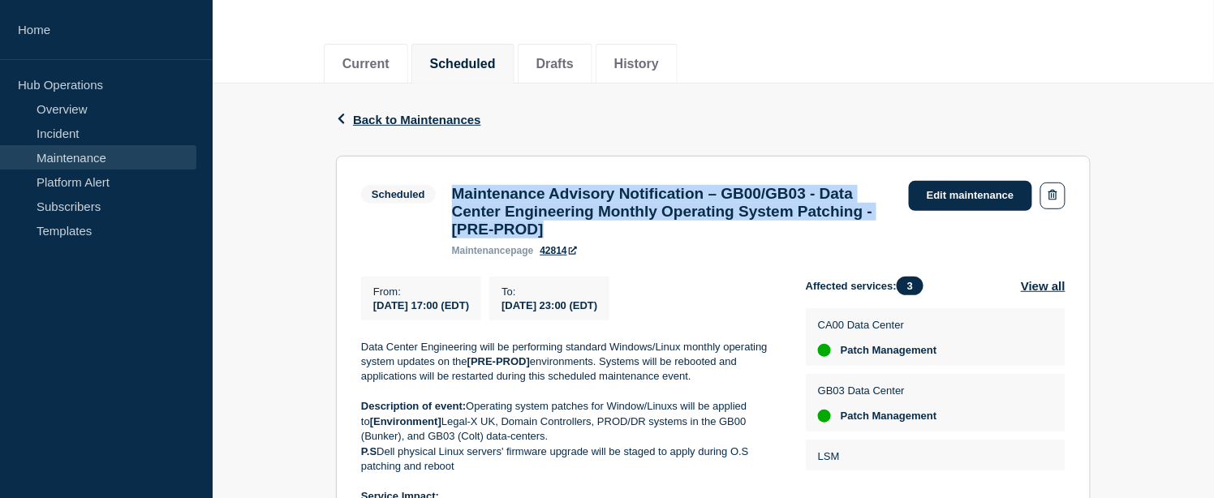
scroll to position [0, 0]
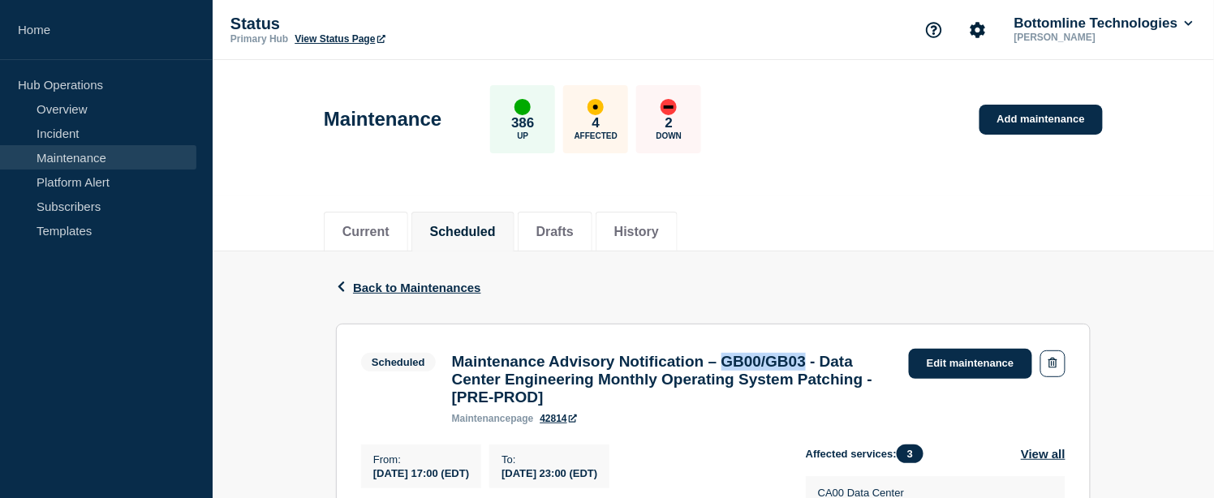
drag, startPoint x: 765, startPoint y: 363, endPoint x: 858, endPoint y: 364, distance: 92.5
click at [858, 364] on h3 "Maintenance Advisory Notification – GB00/GB03 - Data Center Engineering Monthly…" at bounding box center [672, 380] width 441 height 54
copy h3 "GB00/GB03"
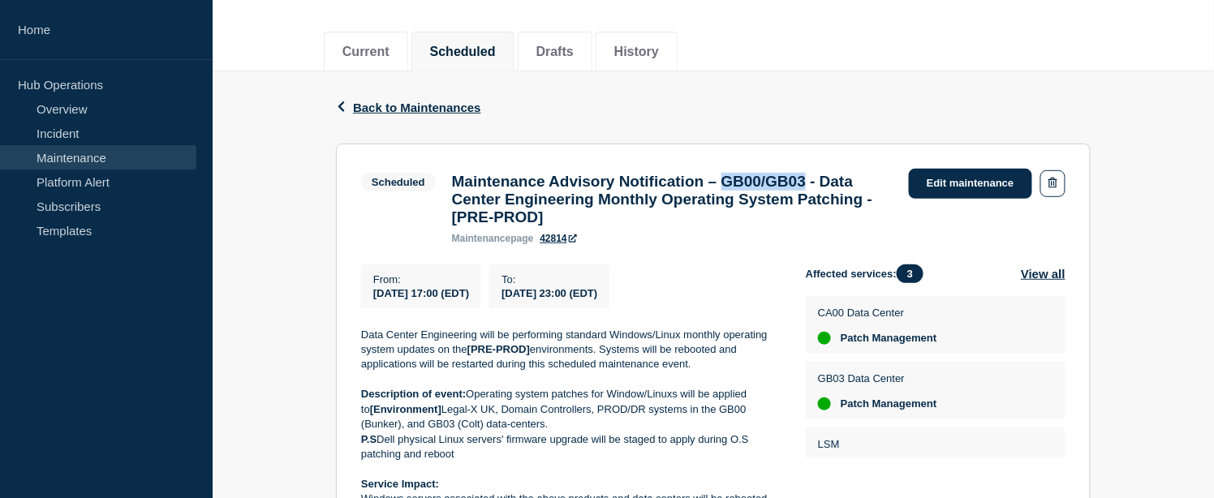
copy h3 "GB00/GB03"
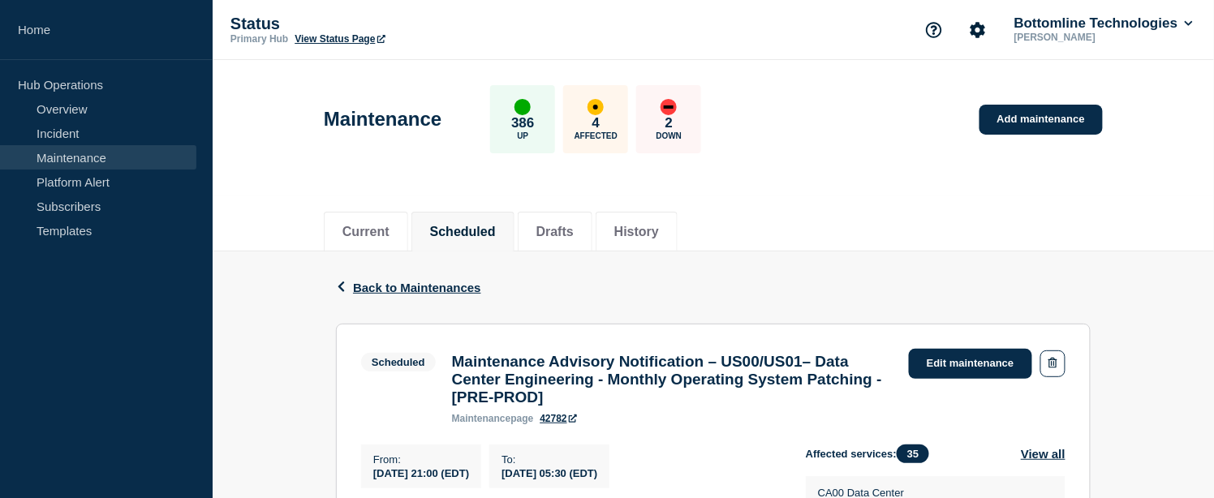
click at [602, 365] on h3 "Maintenance Advisory Notification – US00/US01– Data Center Engineering - Monthl…" at bounding box center [672, 380] width 441 height 54
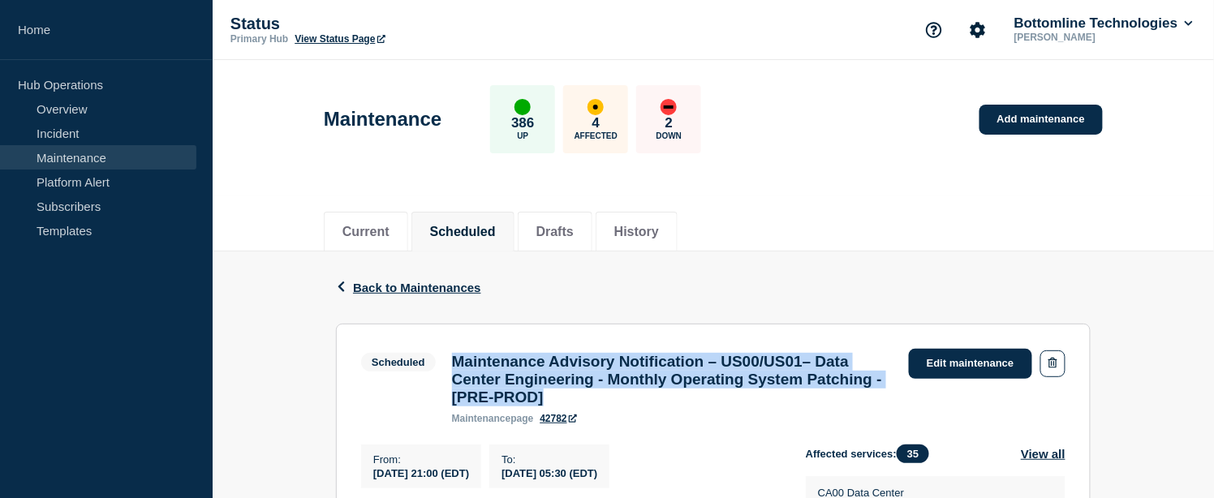
click at [602, 365] on h3 "Maintenance Advisory Notification – US00/US01– Data Center Engineering - Monthl…" at bounding box center [672, 380] width 441 height 54
copy h3 "Maintenance Advisory Notification – US00/US01– Data Center Engineering - Monthl…"
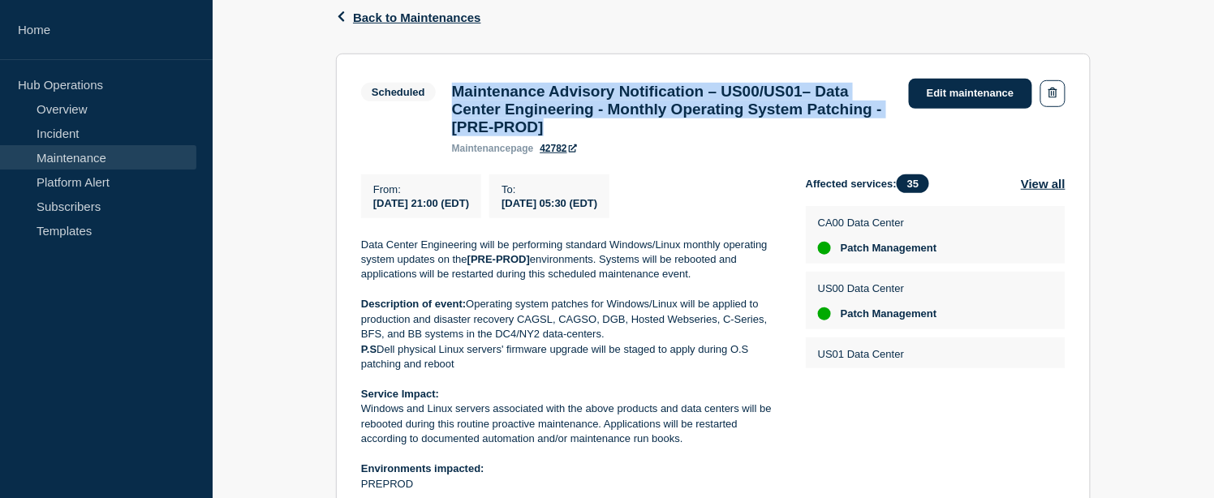
drag, startPoint x: 376, startPoint y: 212, endPoint x: 673, endPoint y: 213, distance: 297.0
click at [673, 213] on div "From : [DATE] 21:00 (EDT) To : [DATE] 05:30 (EDT)" at bounding box center [583, 196] width 445 height 44
copy div "[DATE] 21:00 (EDT) To : [DATE] 05:30 (EDT)"
drag, startPoint x: 657, startPoint y: 454, endPoint x: 367, endPoint y: 420, distance: 292.5
click at [367, 420] on p "Windows and Linux servers associated with the above products and data centers w…" at bounding box center [570, 424] width 419 height 45
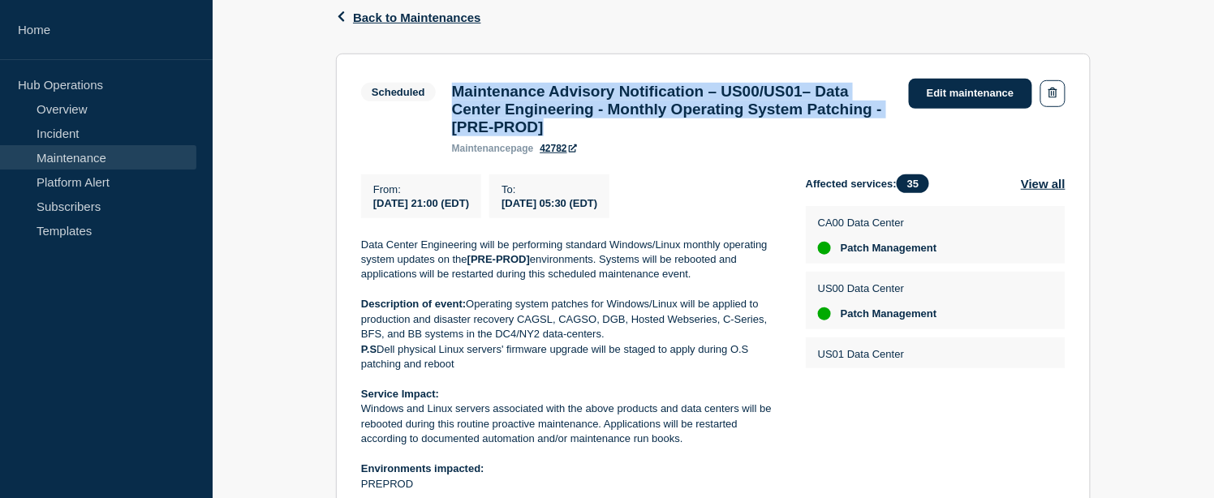
copy p "Windows and Linux servers associated with the above products and data centers w…"
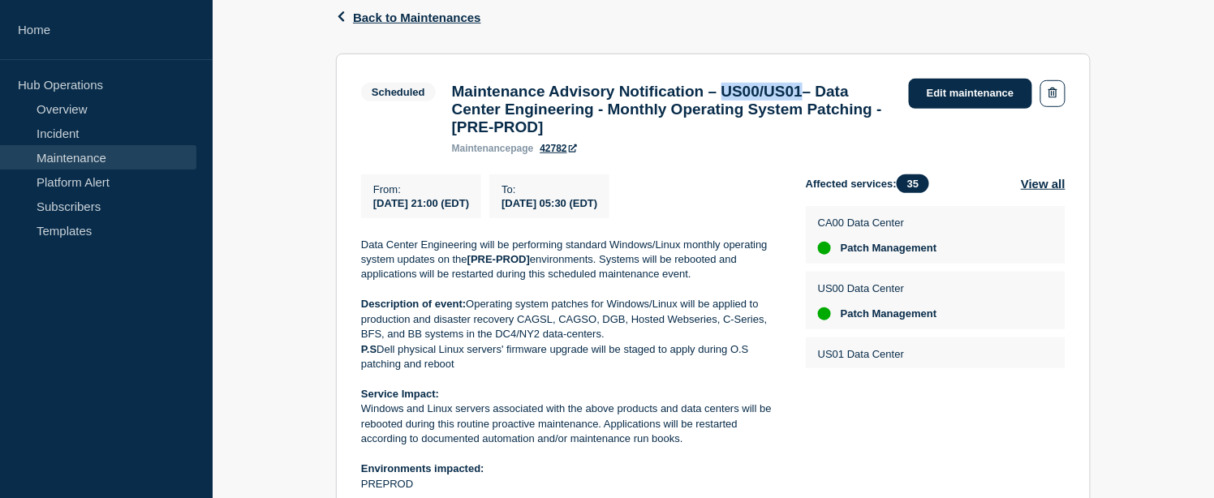
drag, startPoint x: 767, startPoint y: 92, endPoint x: 853, endPoint y: 91, distance: 86.0
click at [853, 91] on h3 "Maintenance Advisory Notification – US00/US01– Data Center Engineering - Monthl…" at bounding box center [672, 110] width 441 height 54
copy h3 "US00/US01"
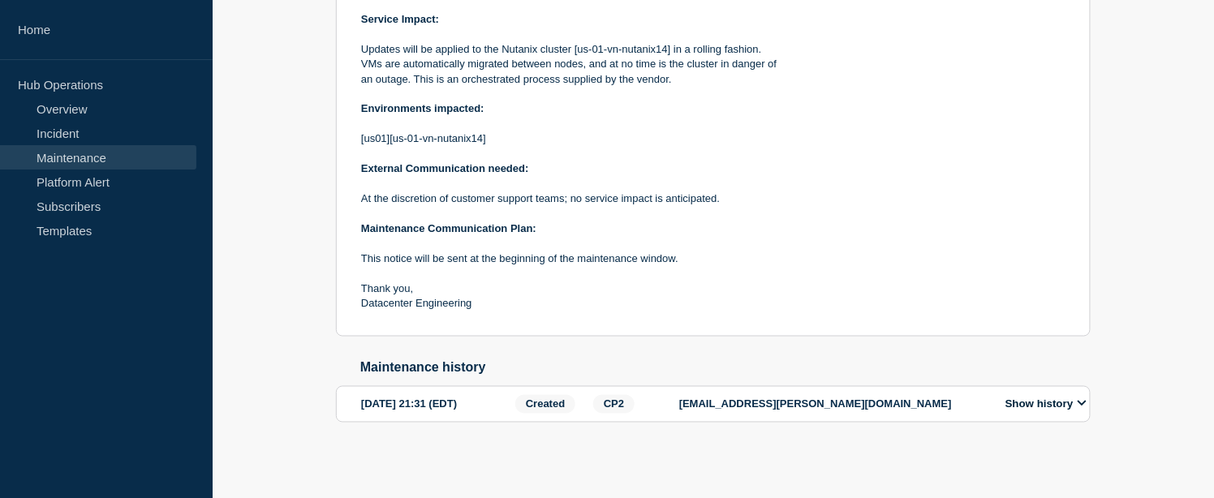
scroll to position [204, 0]
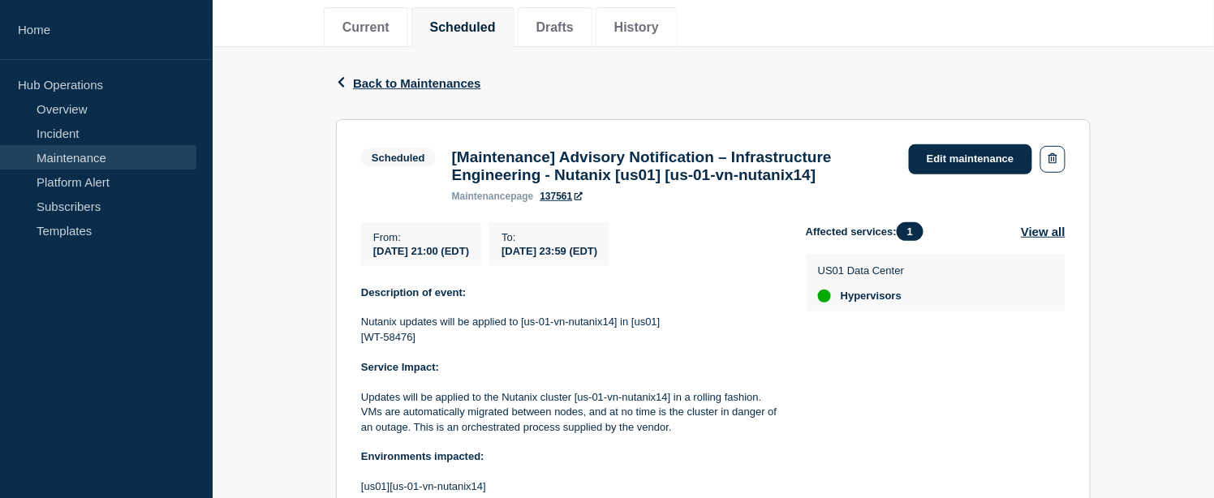
click at [686, 183] on h3 "[Maintenance] Advisory Notification – Infrastructure Engineering - Nutanix [us0…" at bounding box center [672, 166] width 441 height 36
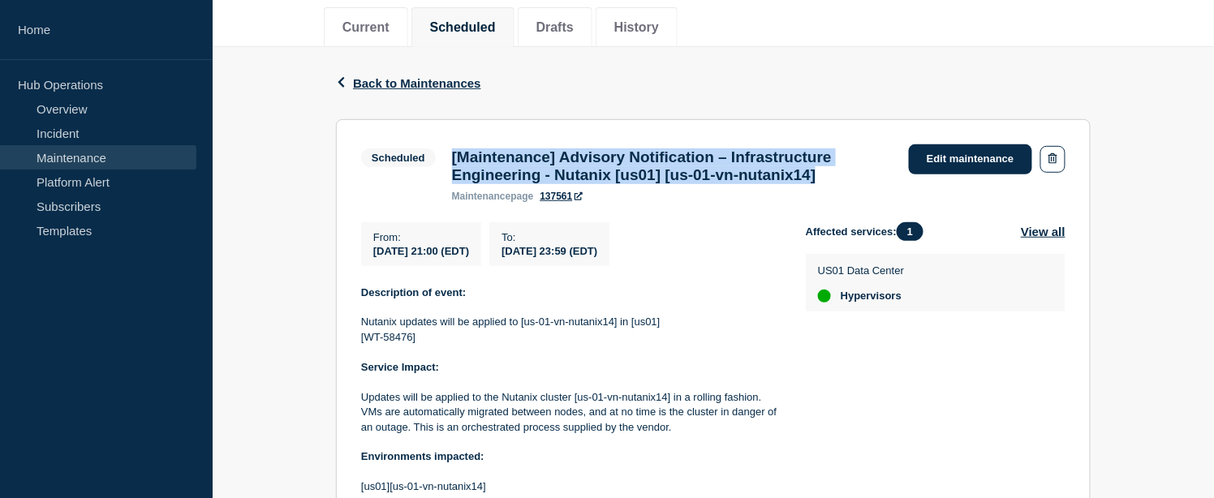
click at [686, 183] on h3 "[Maintenance] Advisory Notification – Infrastructure Engineering - Nutanix [us0…" at bounding box center [672, 166] width 441 height 36
copy h3 "[Maintenance] Advisory Notification – Infrastructure Engineering - Nutanix [us0…"
drag, startPoint x: 372, startPoint y: 260, endPoint x: 671, endPoint y: 254, distance: 299.5
click at [671, 254] on div "From : [DATE] 21:00 (EDT) To : [DATE] 23:59 (EDT)" at bounding box center [583, 244] width 445 height 44
copy div "[DATE] 21:00 (EDT) To : [DATE] 23:59 (EDT)"
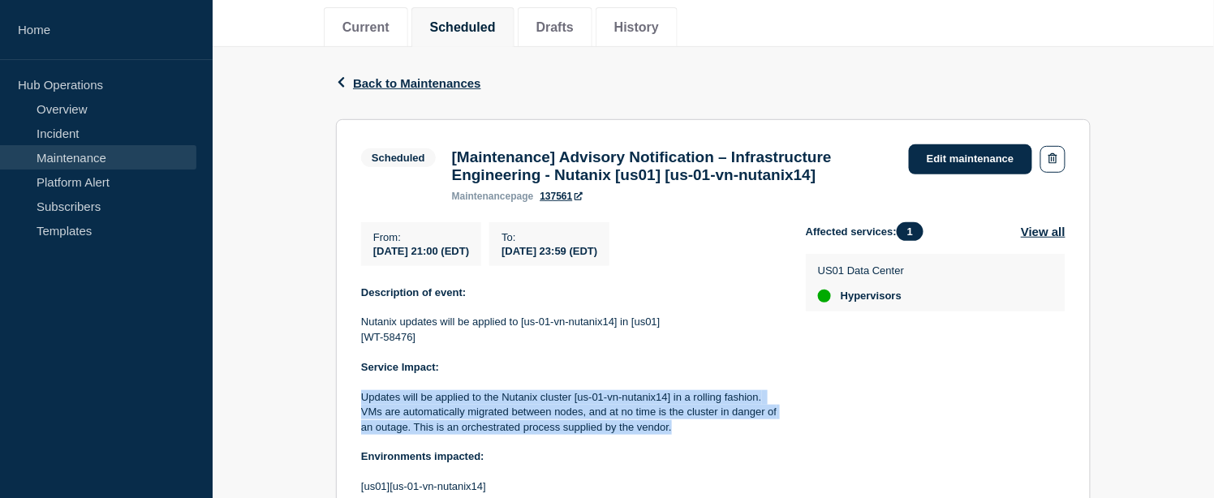
drag, startPoint x: 600, startPoint y: 431, endPoint x: 363, endPoint y: 404, distance: 239.2
click at [363, 404] on p "Updates will be applied to the Nutanix cluster [us-01-vn-nutanix14] in a rollin…" at bounding box center [570, 412] width 419 height 45
copy p "Updates will be applied to the Nutanix cluster [us-01-vn-nutanix14] in a rollin…"
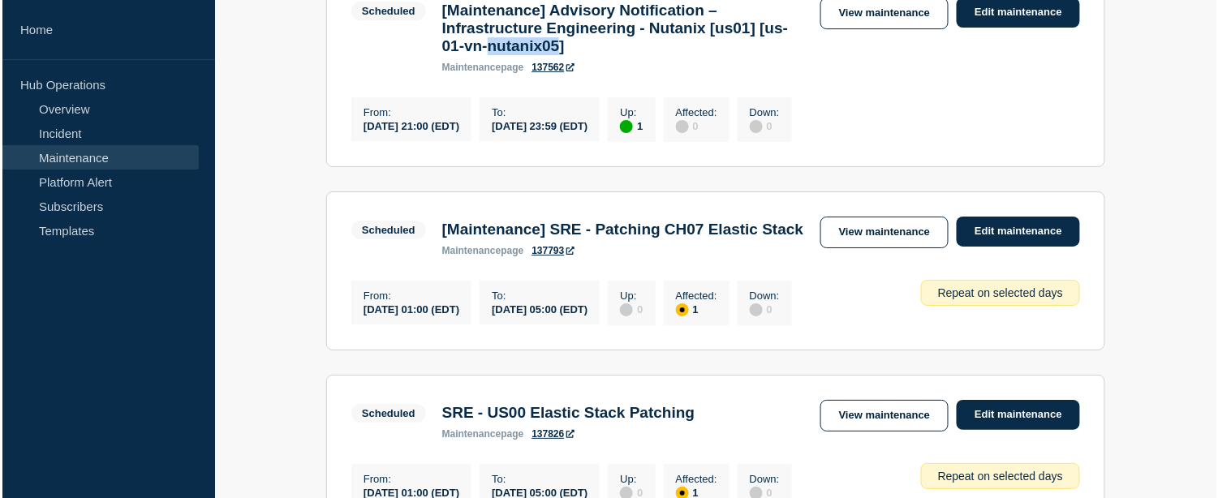
scroll to position [1462, 0]
